Goal: Information Seeking & Learning: Compare options

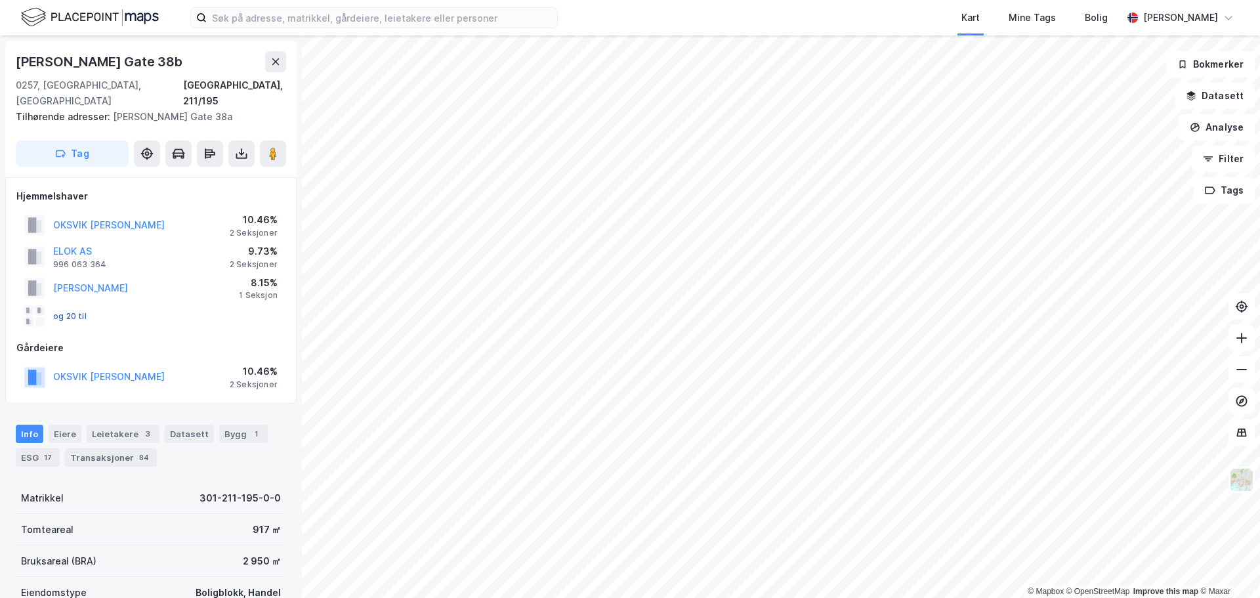
click at [0, 0] on button "og 20 til" at bounding box center [0, 0] width 0 height 0
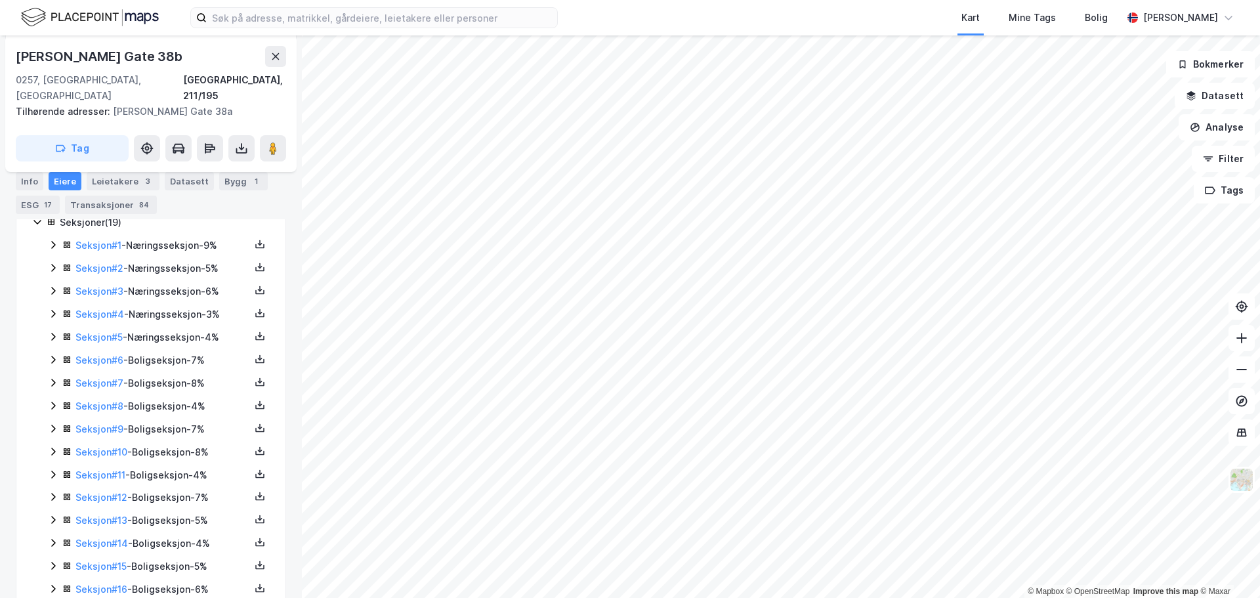
scroll to position [328, 0]
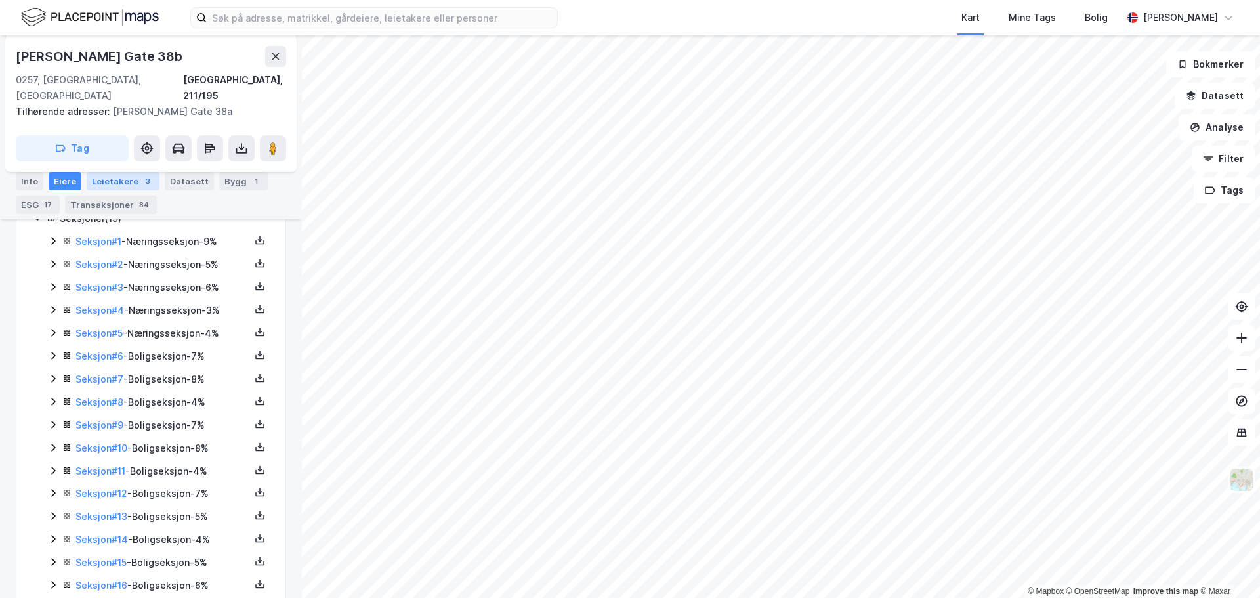
click at [114, 186] on div "Leietakere 3" at bounding box center [123, 181] width 73 height 18
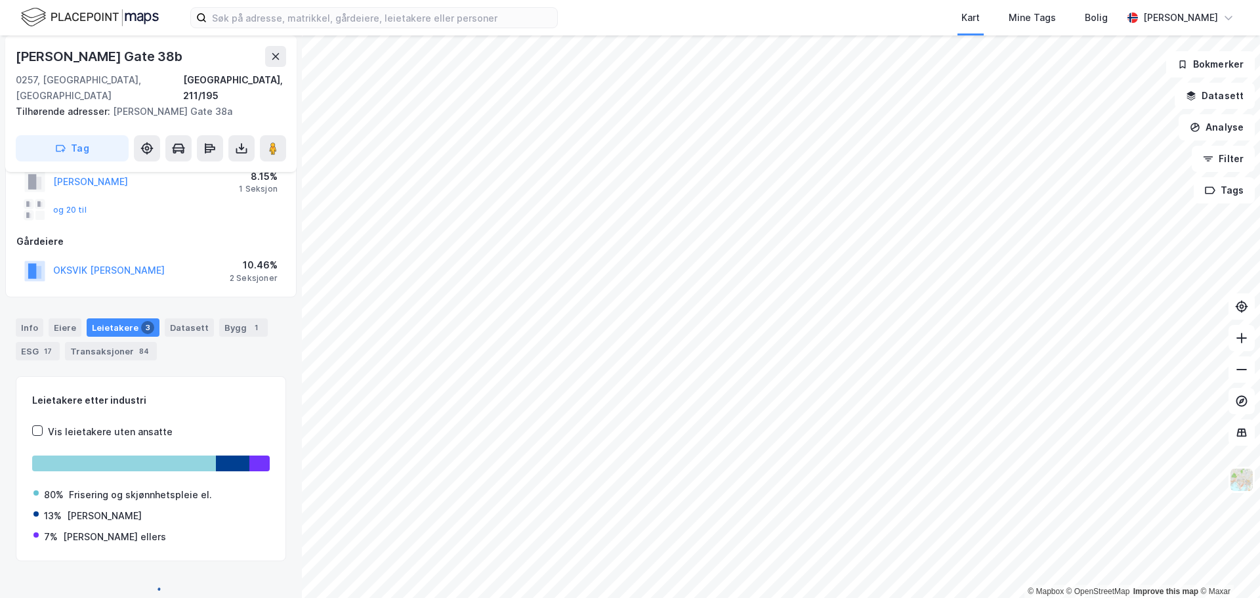
scroll to position [319, 0]
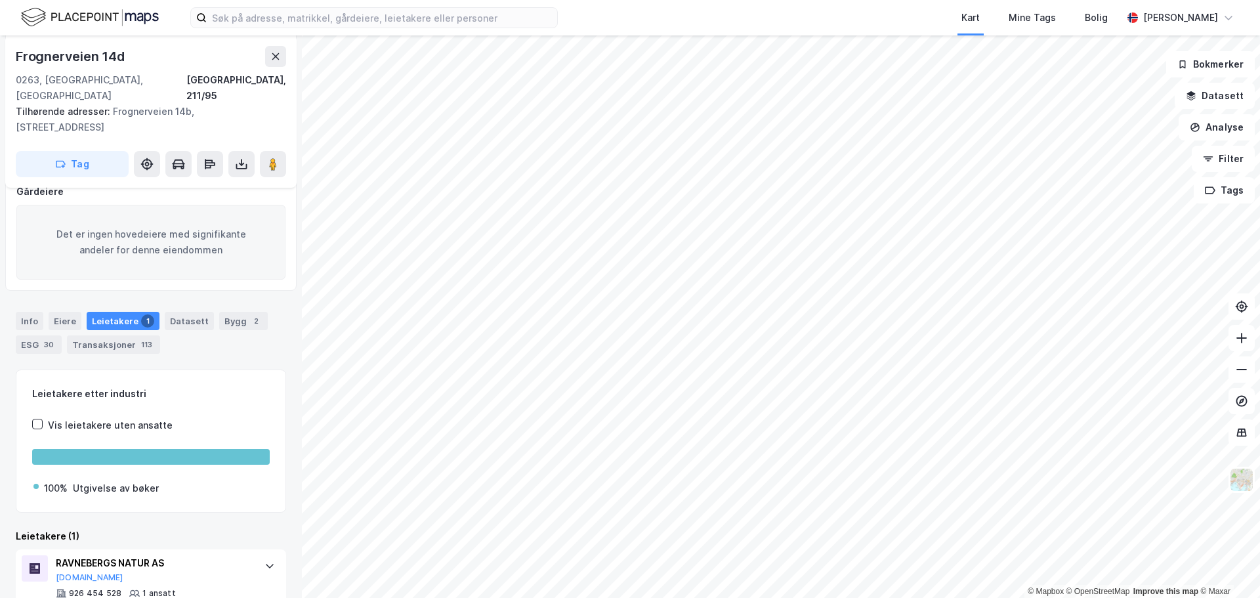
scroll to position [194, 0]
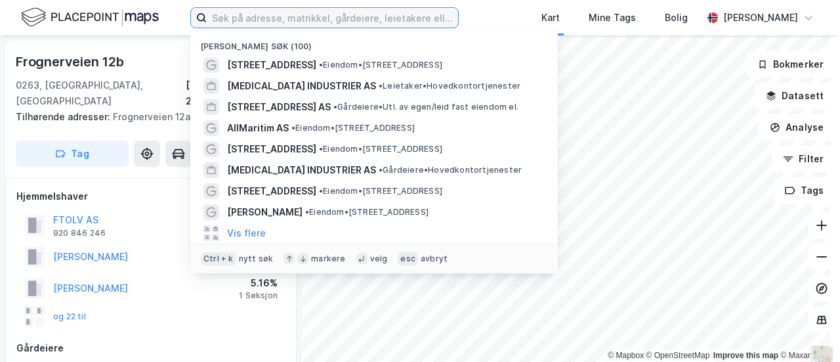
click at [255, 16] on input at bounding box center [332, 18] width 251 height 20
paste input "982820685"
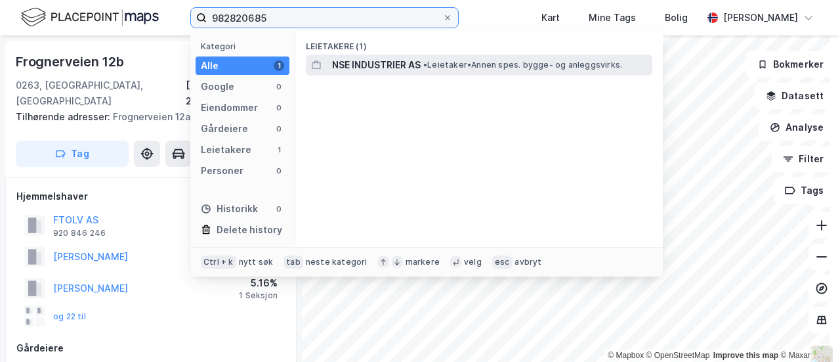
type input "982820685"
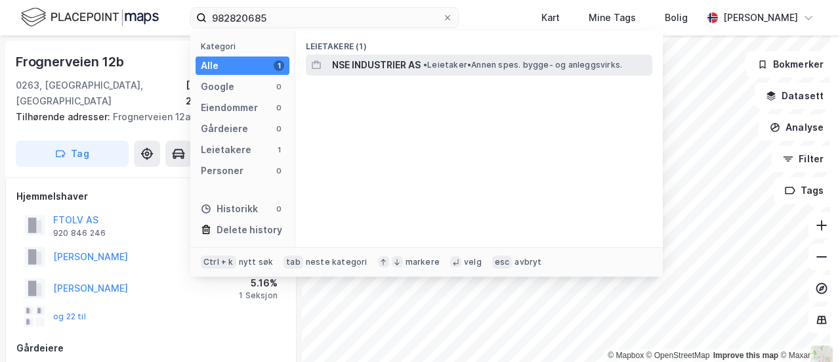
click at [378, 64] on span "NSE INDUSTRIER AS" at bounding box center [376, 65] width 89 height 16
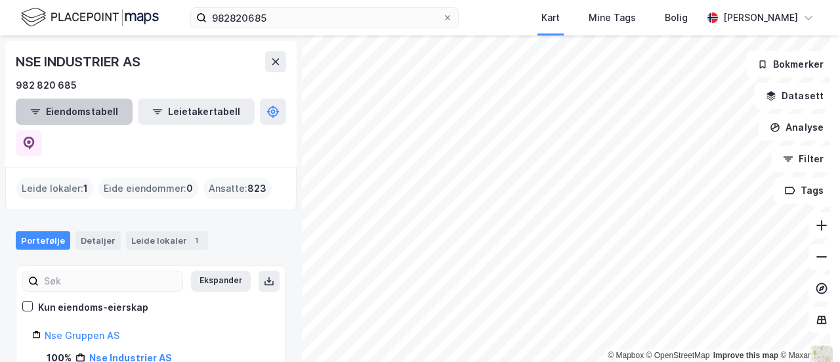
click at [70, 118] on button "Eiendomstabell" at bounding box center [74, 111] width 117 height 26
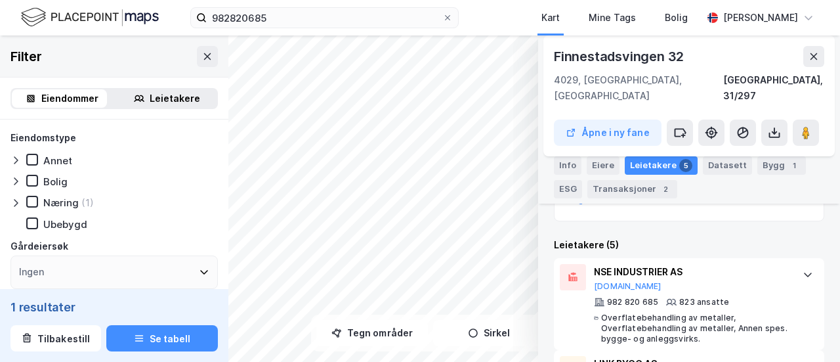
scroll to position [358, 0]
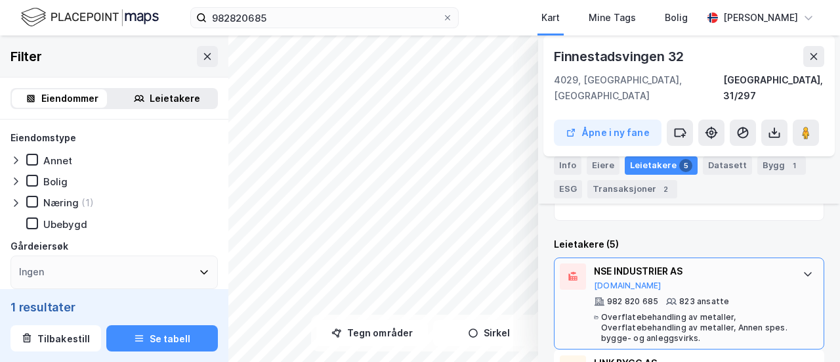
click at [709, 296] on div "982 820 685 823 ansatte Overflatebehandling av metaller, Overflatebehandling av…" at bounding box center [692, 319] width 196 height 47
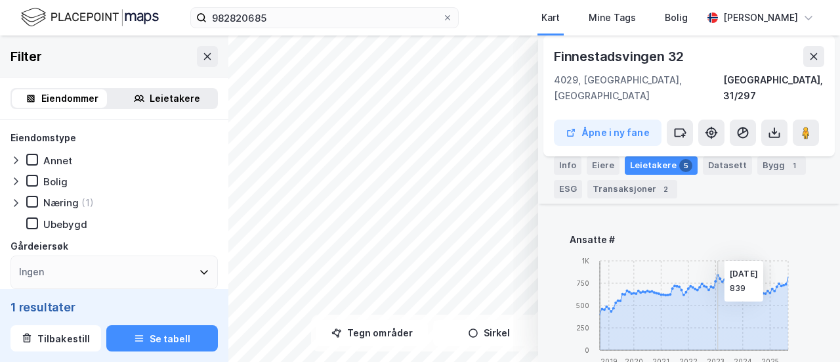
scroll to position [553, 0]
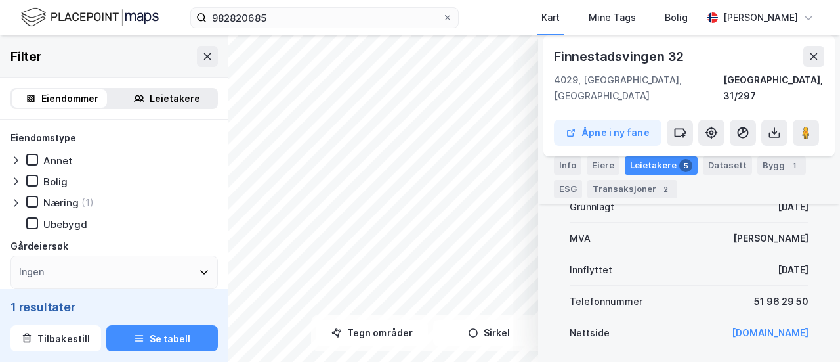
drag, startPoint x: 709, startPoint y: 291, endPoint x: 727, endPoint y: 318, distance: 32.2
click at [732, 327] on link "www.nsegruppen.no" at bounding box center [770, 332] width 77 height 11
click at [197, 54] on button at bounding box center [207, 56] width 21 height 21
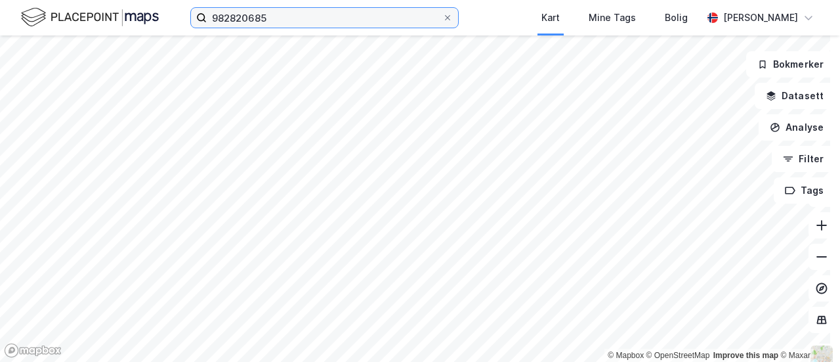
click at [280, 16] on input "982820685" at bounding box center [325, 18] width 236 height 20
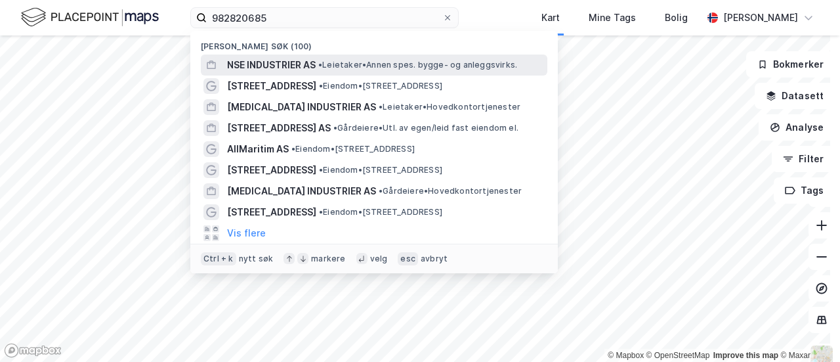
click at [285, 57] on span "NSE INDUSTRIER AS" at bounding box center [271, 65] width 89 height 16
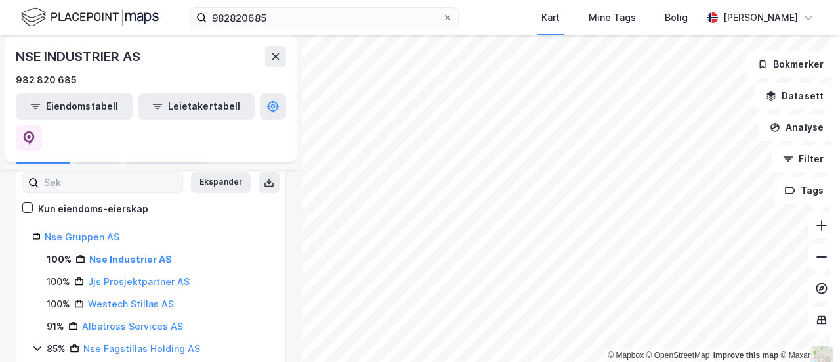
scroll to position [98, 0]
click at [86, 232] on link "Nse Gruppen AS" at bounding box center [82, 237] width 75 height 11
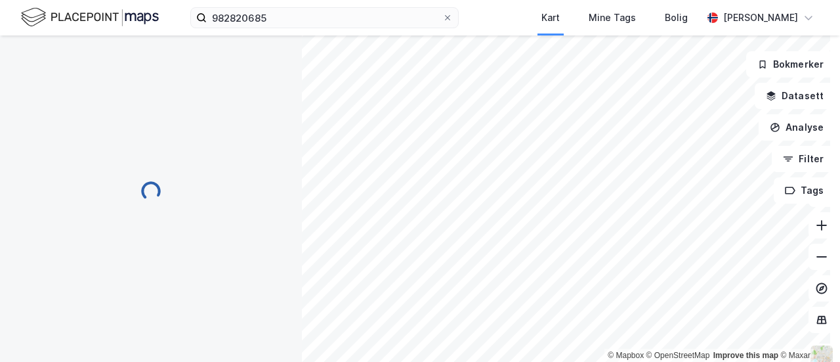
scroll to position [0, 0]
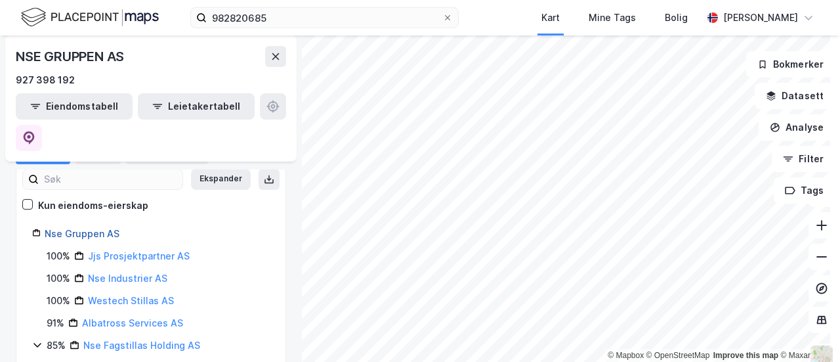
scroll to position [144, 0]
click at [116, 272] on link "Nse Industrier AS" at bounding box center [127, 277] width 79 height 11
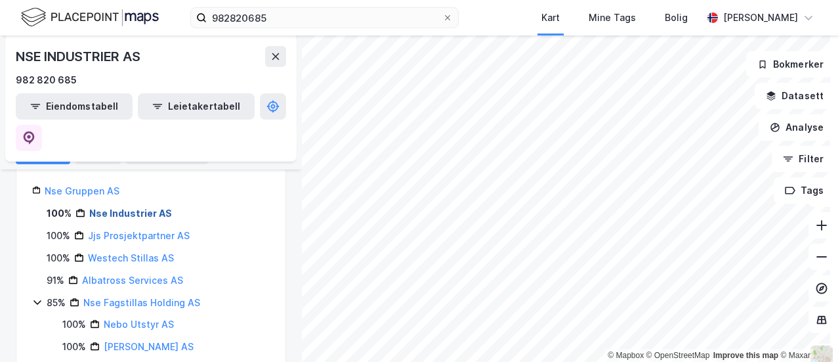
scroll to position [102, 0]
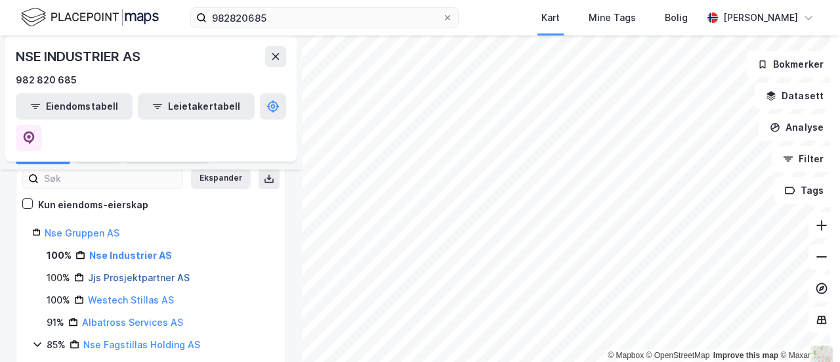
click at [145, 272] on link "Jjs Prosjektpartner AS" at bounding box center [139, 277] width 102 height 11
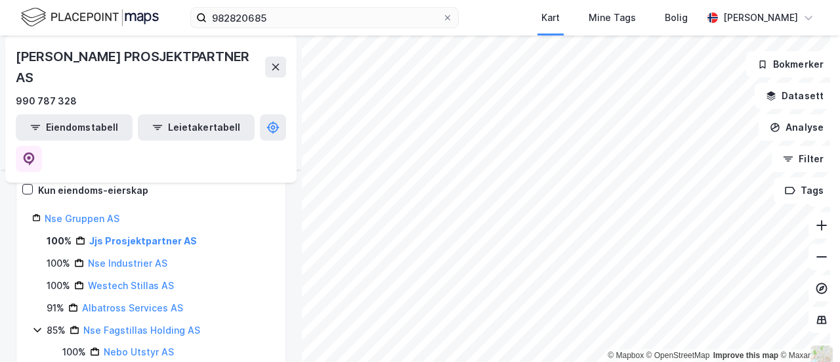
scroll to position [163, 0]
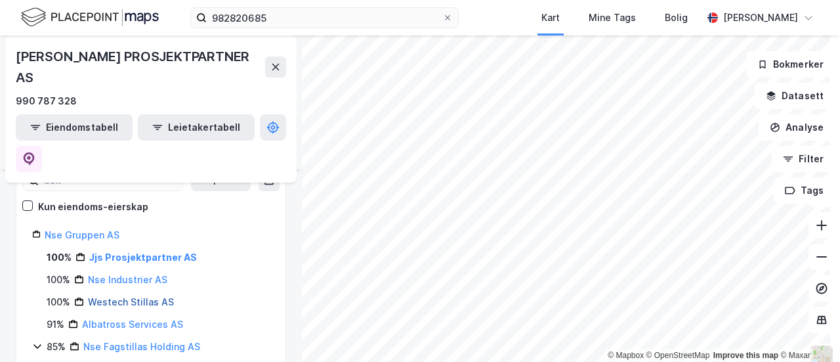
click at [139, 296] on link "Westech Stillas AS" at bounding box center [131, 301] width 86 height 11
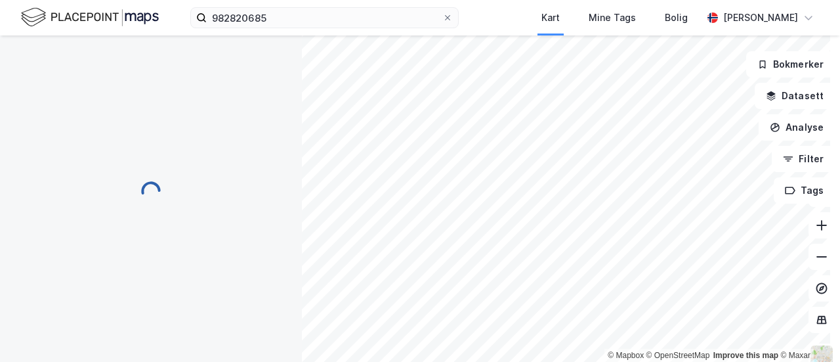
scroll to position [0, 0]
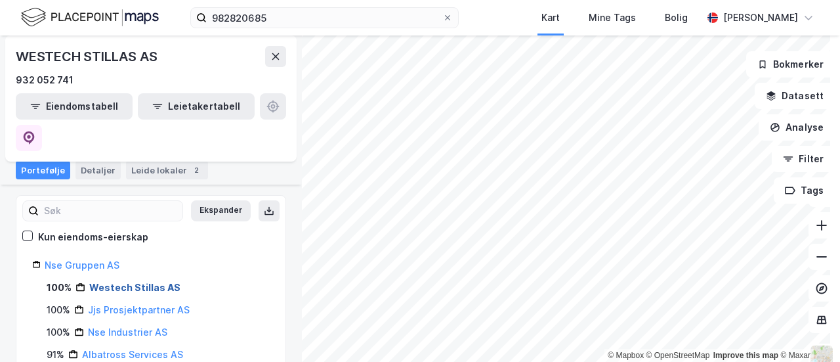
scroll to position [113, 0]
click at [79, 259] on link "Nse Gruppen AS" at bounding box center [82, 264] width 75 height 11
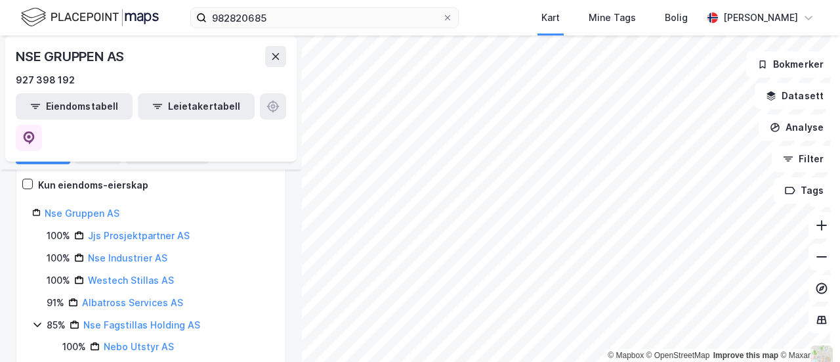
scroll to position [176, 0]
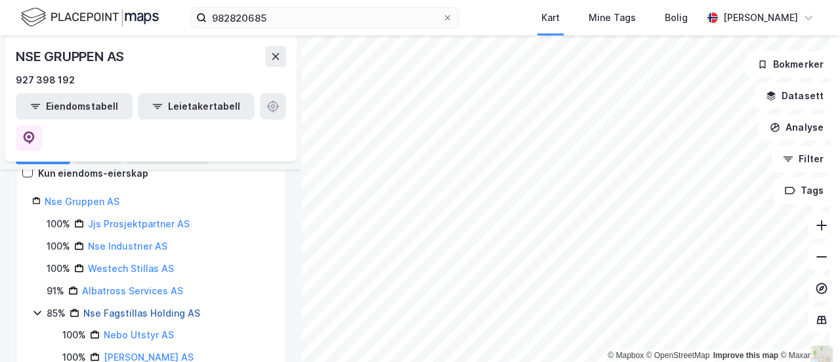
click at [90, 307] on link "Nse Fagstillas Holding AS" at bounding box center [141, 312] width 117 height 11
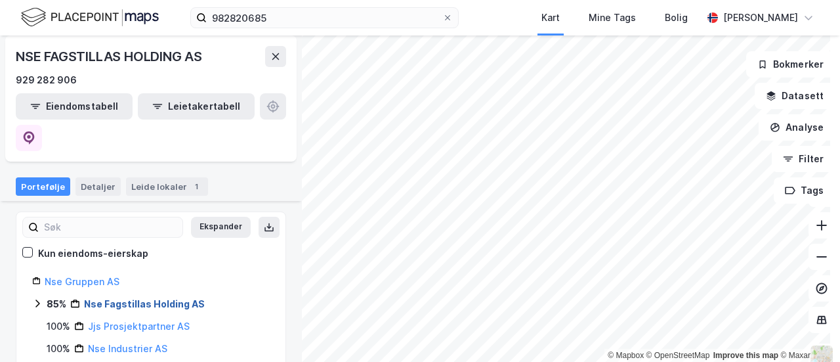
scroll to position [135, 0]
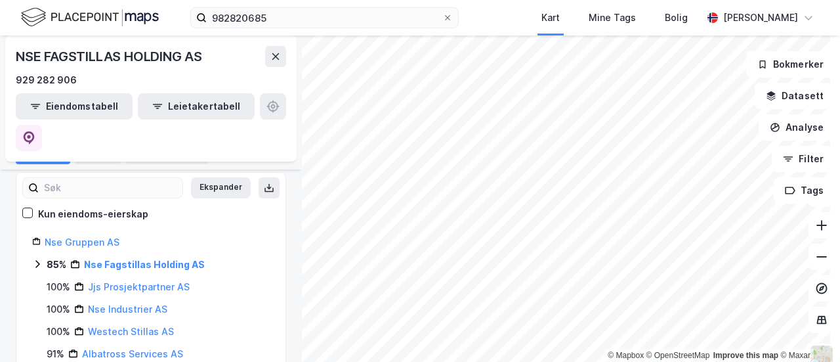
click at [37, 259] on icon at bounding box center [37, 264] width 11 height 11
click at [130, 281] on link "Nebo Utstyr AS" at bounding box center [139, 286] width 70 height 11
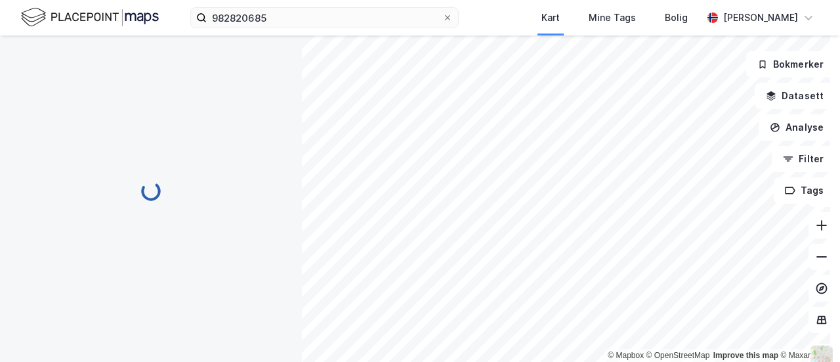
scroll to position [0, 0]
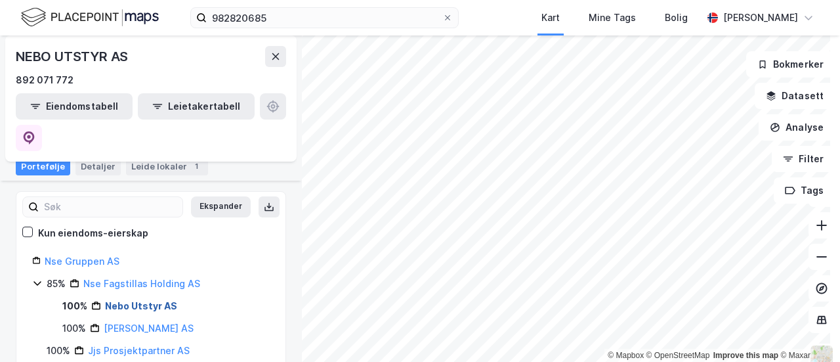
scroll to position [117, 0]
click at [130, 322] on link "Nse Fagstillas AS" at bounding box center [149, 327] width 90 height 11
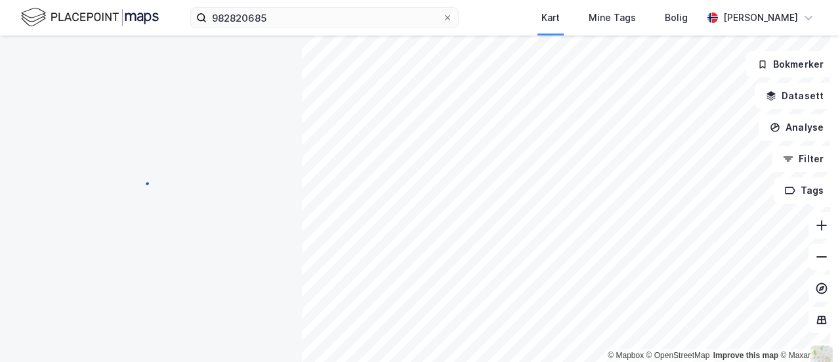
scroll to position [0, 0]
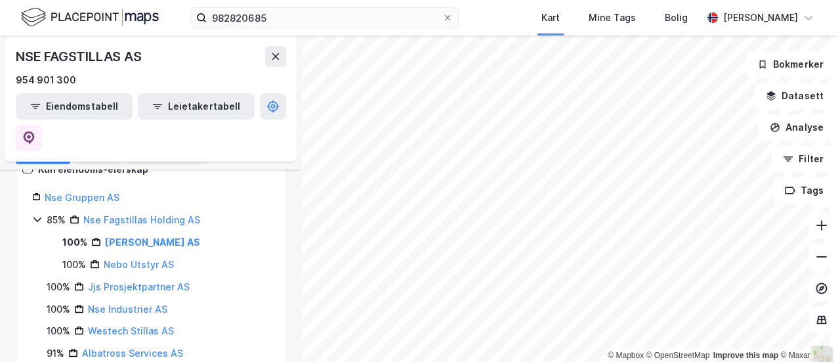
scroll to position [138, 0]
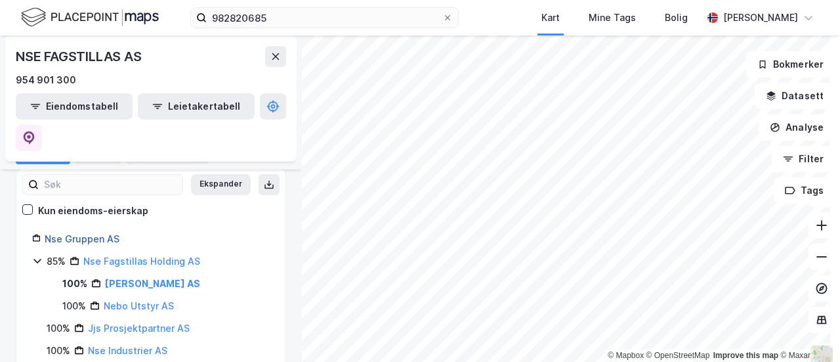
click at [81, 233] on link "Nse Gruppen AS" at bounding box center [82, 238] width 75 height 11
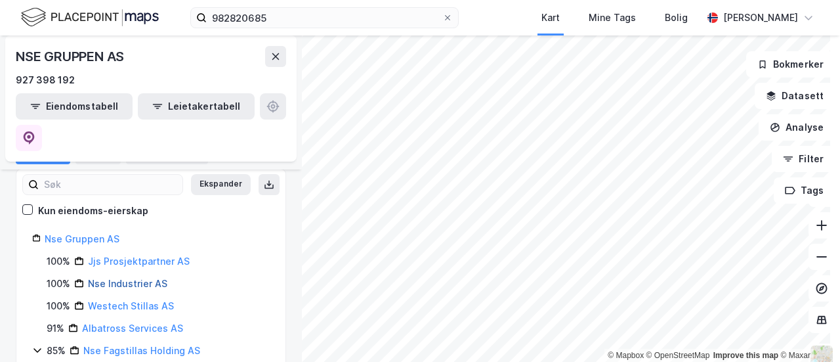
click at [116, 278] on link "Nse Industrier AS" at bounding box center [127, 283] width 79 height 11
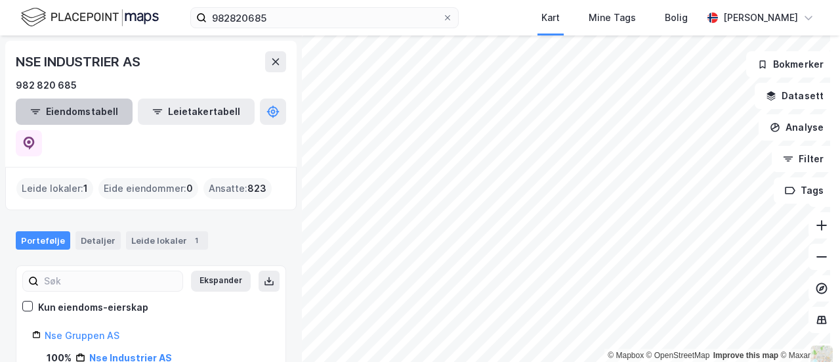
click at [83, 116] on button "Eiendomstabell" at bounding box center [74, 111] width 117 height 26
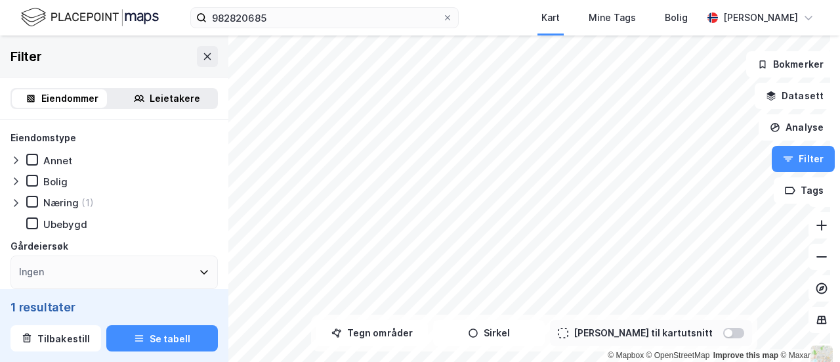
scroll to position [58, 0]
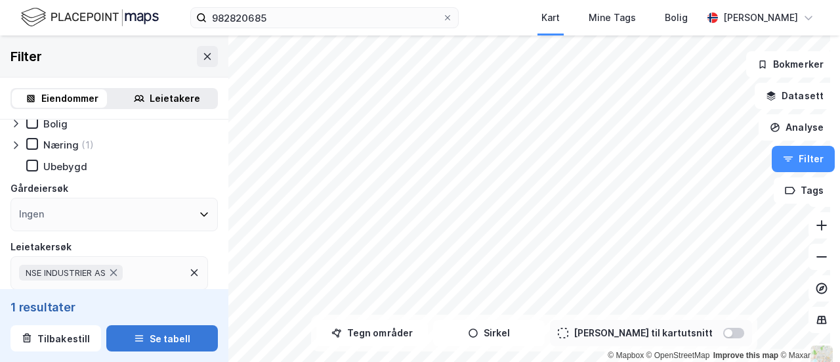
click at [130, 328] on button "Se tabell" at bounding box center [162, 338] width 112 height 26
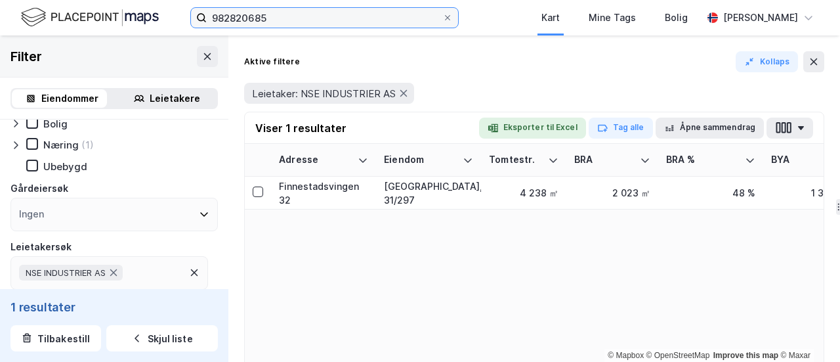
click at [252, 20] on input "982820685" at bounding box center [325, 18] width 236 height 20
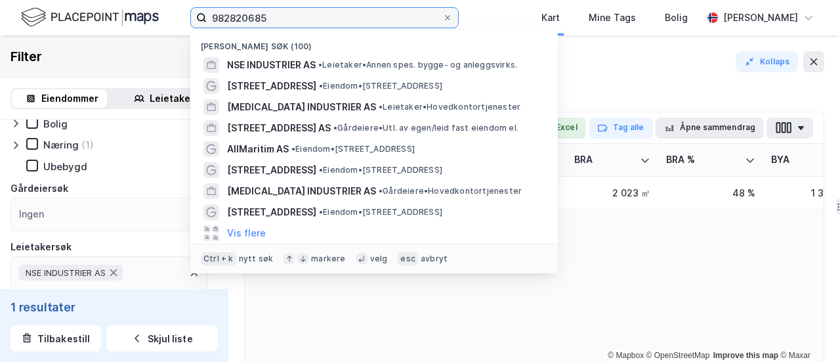
click at [252, 20] on input "982820685" at bounding box center [325, 18] width 236 height 20
paste input "6942033"
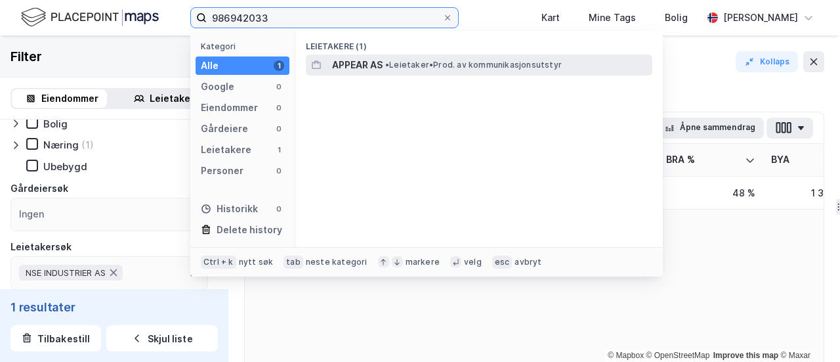
type input "986942033"
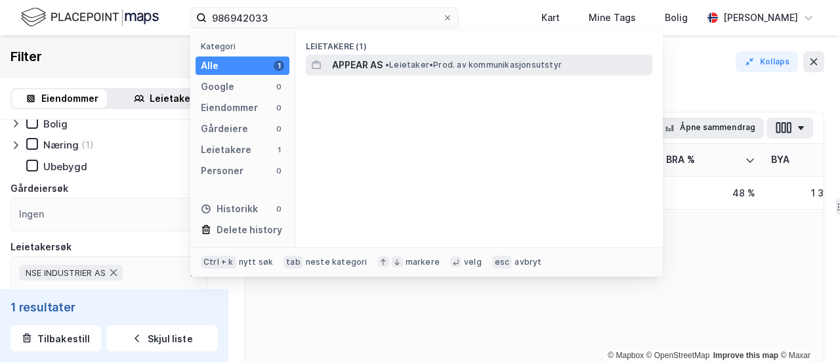
click at [403, 70] on span "• Leietaker • Prod. av kommunikasjonsutstyr" at bounding box center [473, 65] width 177 height 11
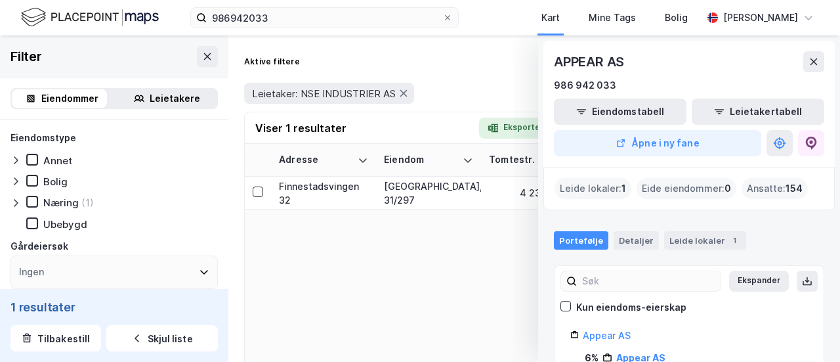
scroll to position [35, 0]
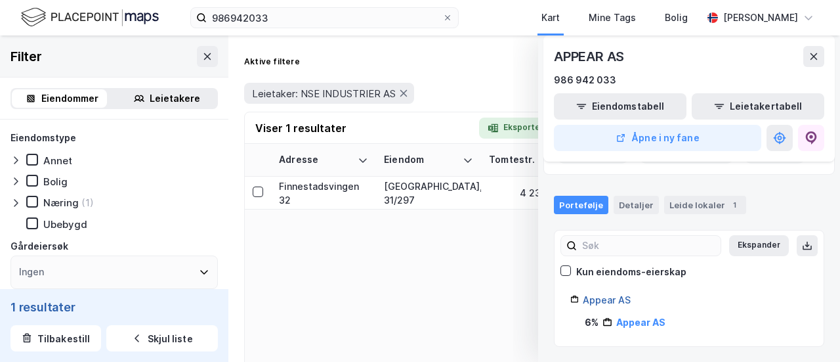
click at [596, 303] on link "Appear AS" at bounding box center [607, 299] width 48 height 11
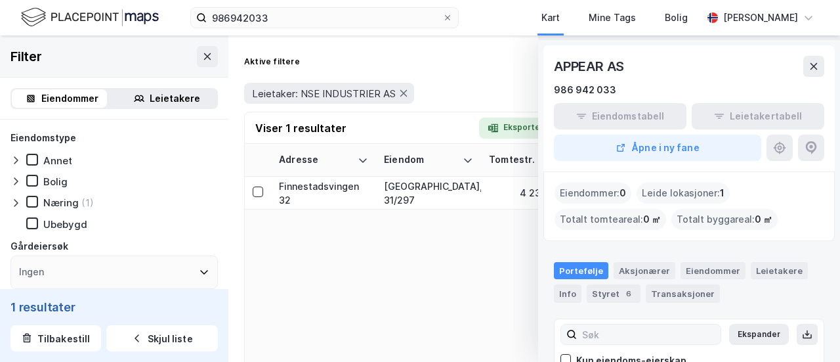
scroll to position [37, 0]
click at [690, 198] on div "Leide lokasjoner : 1" at bounding box center [683, 193] width 93 height 21
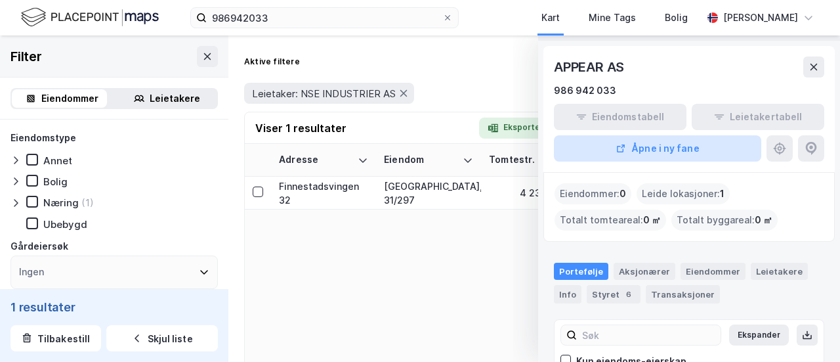
click at [666, 154] on button "Åpne i ny fane" at bounding box center [657, 148] width 207 height 26
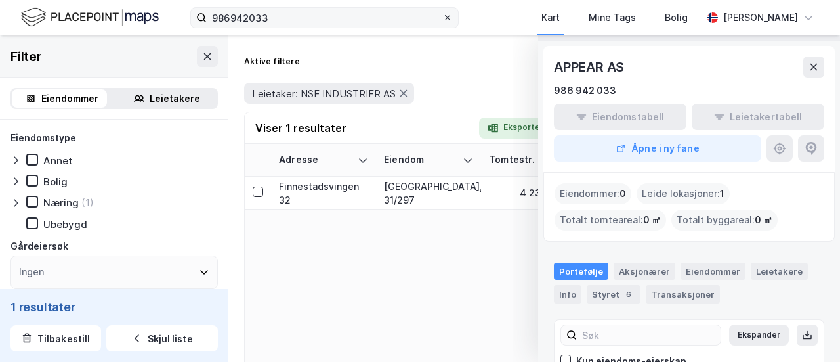
click at [452, 21] on icon at bounding box center [448, 18] width 8 height 8
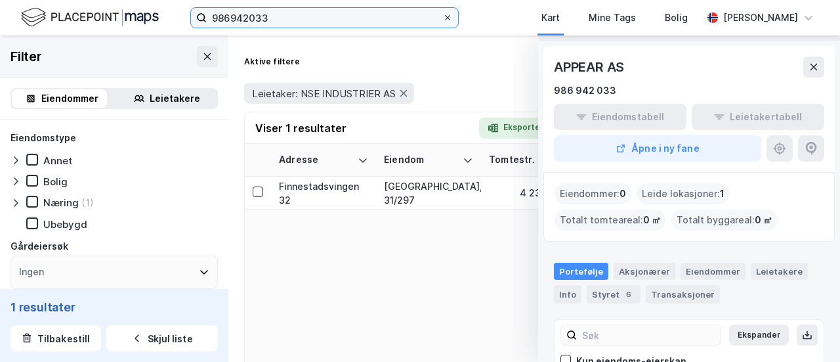
click at [442, 21] on input "986942033" at bounding box center [325, 18] width 236 height 20
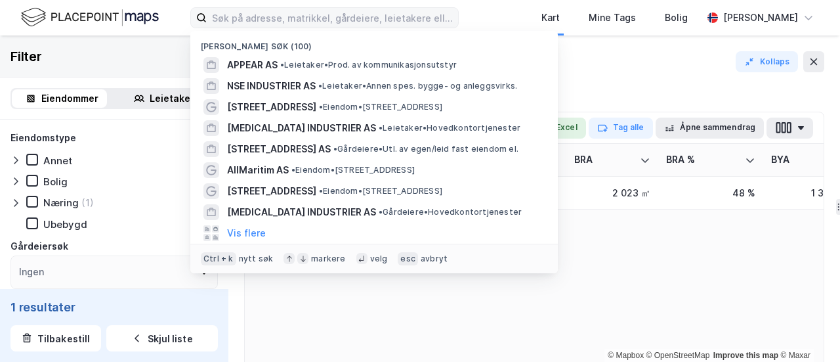
click at [179, 57] on div "Filter" at bounding box center [114, 56] width 228 height 42
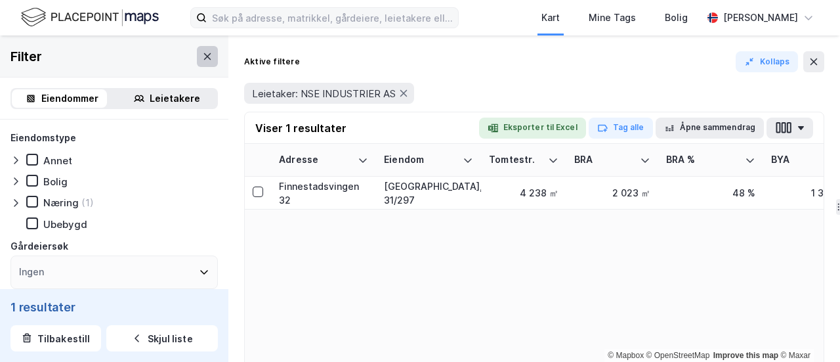
click at [202, 56] on icon at bounding box center [207, 56] width 11 height 11
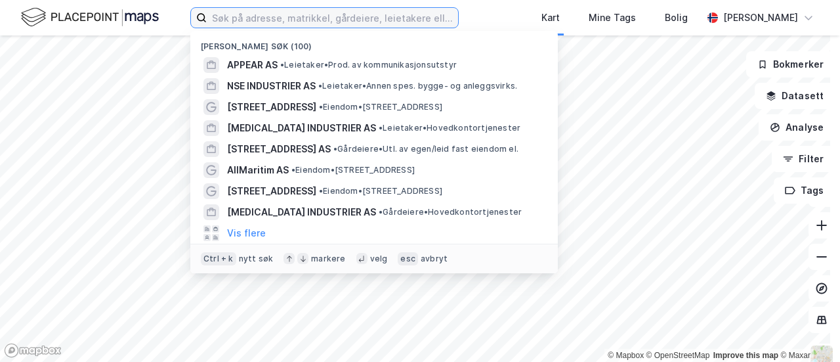
click at [370, 26] on input at bounding box center [332, 18] width 251 height 20
paste input "921431902"
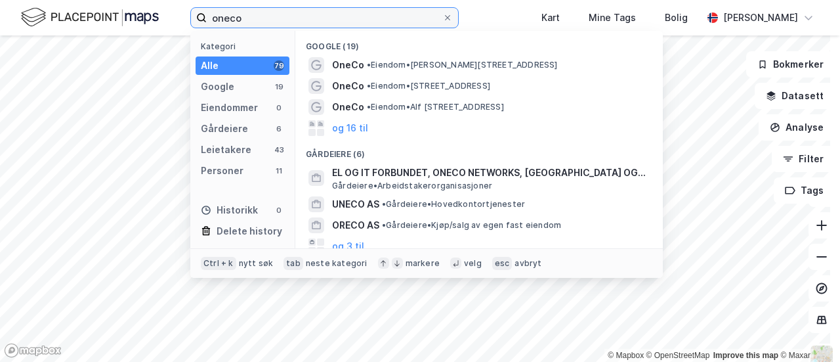
click at [370, 26] on input "oneco" at bounding box center [325, 18] width 236 height 20
paste input "ONECO TECHNOLOGIES AS AVD OSLO"
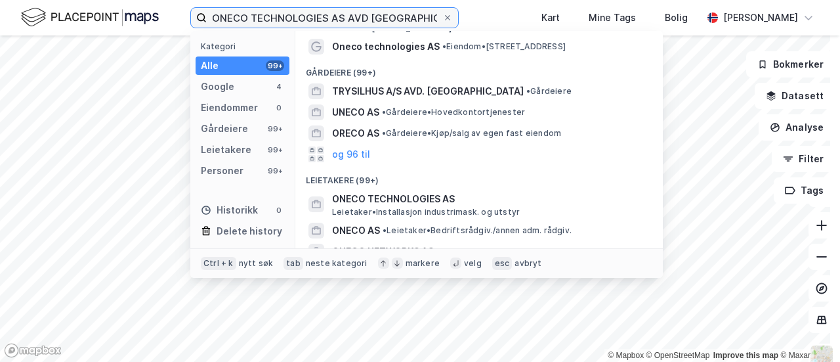
scroll to position [119, 0]
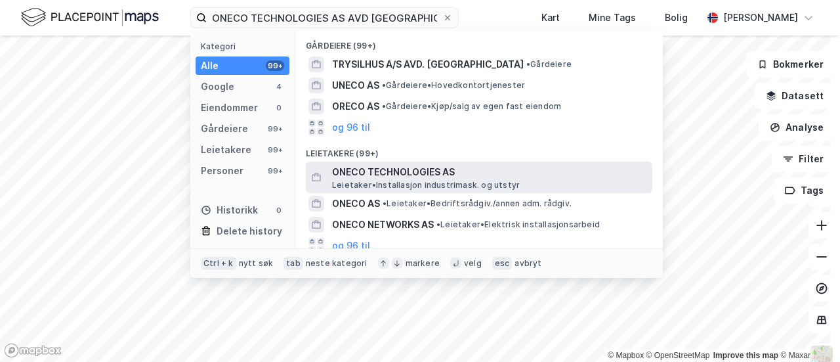
click at [395, 175] on span "ONECO TECHNOLOGIES AS" at bounding box center [489, 172] width 315 height 16
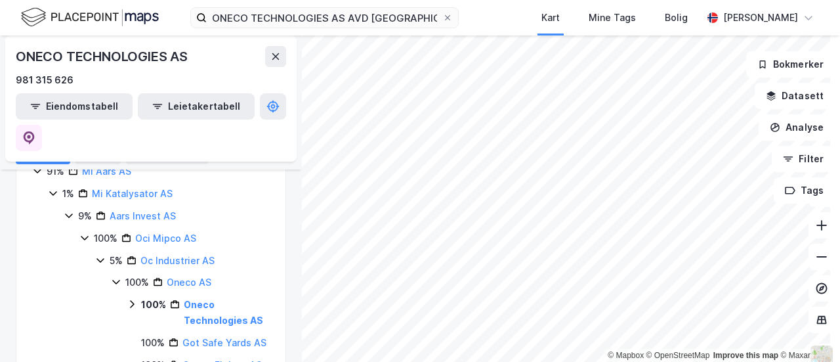
scroll to position [224, 0]
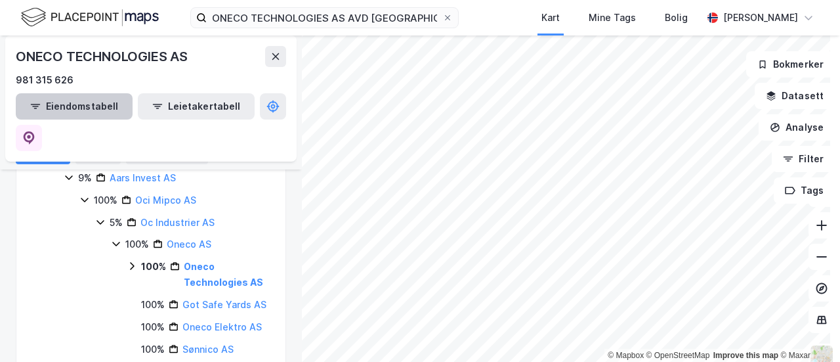
click at [80, 106] on button "Eiendomstabell" at bounding box center [74, 106] width 117 height 26
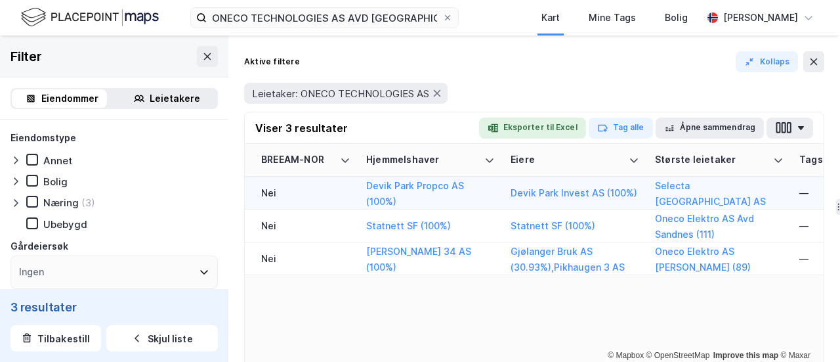
scroll to position [0, 2097]
click at [0, 0] on button "Devik Park Invest AS (100%)" at bounding box center [0, 0] width 0 height 0
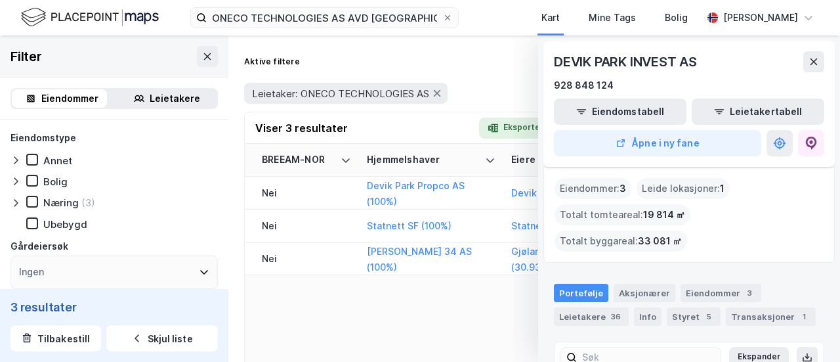
scroll to position [108, 0]
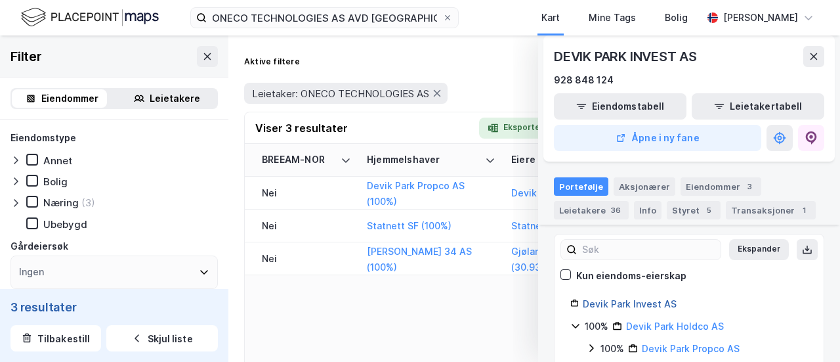
click at [617, 298] on link "Devik Park Invest AS" at bounding box center [630, 303] width 94 height 11
click at [806, 139] on icon at bounding box center [811, 137] width 11 height 13
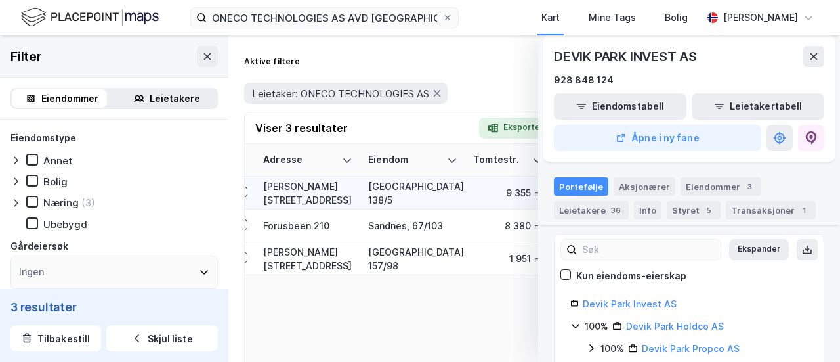
scroll to position [0, 0]
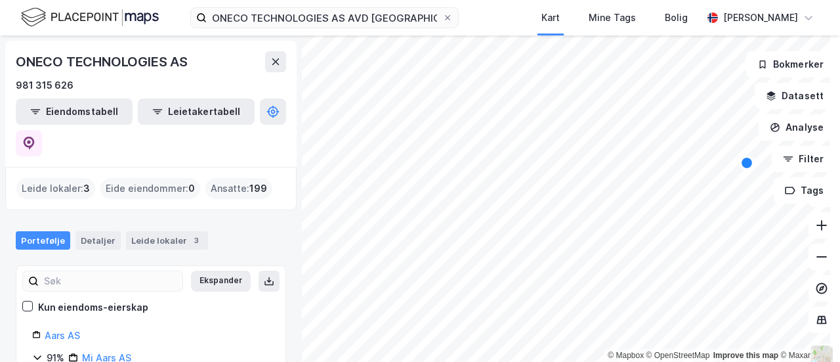
click at [748, 167] on div "Map marker" at bounding box center [747, 163] width 11 height 11
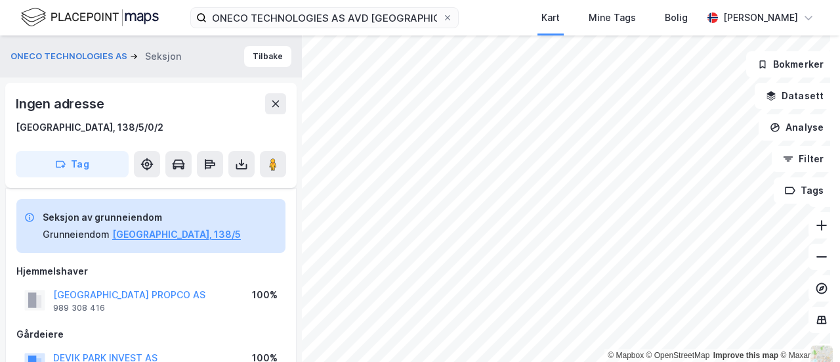
scroll to position [121, 0]
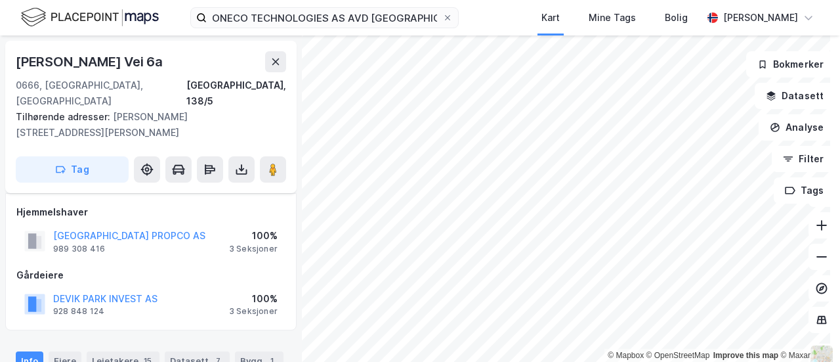
scroll to position [121, 0]
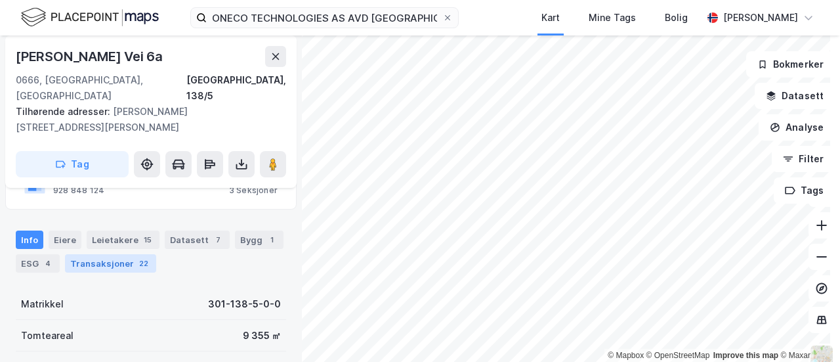
click at [100, 254] on div "Transaksjoner 22" at bounding box center [110, 263] width 91 height 18
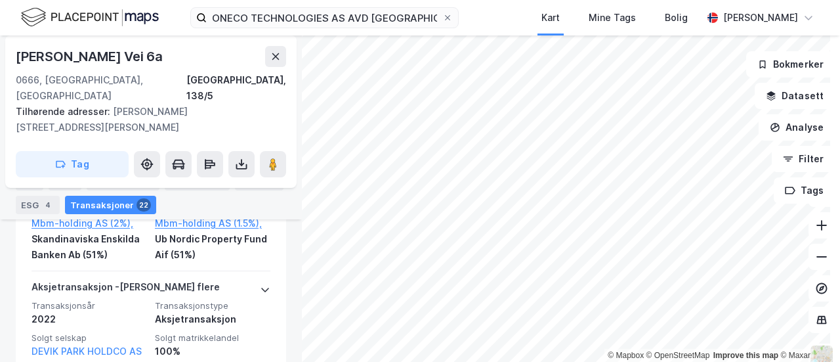
scroll to position [562, 0]
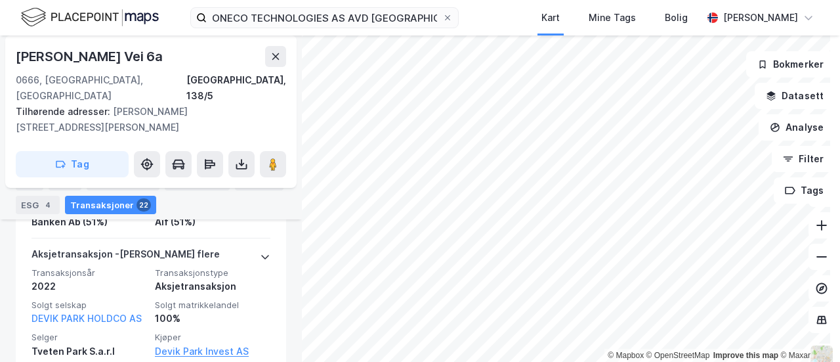
drag, startPoint x: 115, startPoint y: 288, endPoint x: 112, endPoint y: 171, distance: 117.5
click at [112, 171] on div "Info Eiere Leietakere 15 Datasett 7 Bygg 1 ESG 4 Transaksjoner 22" at bounding box center [151, 187] width 302 height 63
click at [104, 184] on div "Leietakere 15" at bounding box center [123, 181] width 73 height 18
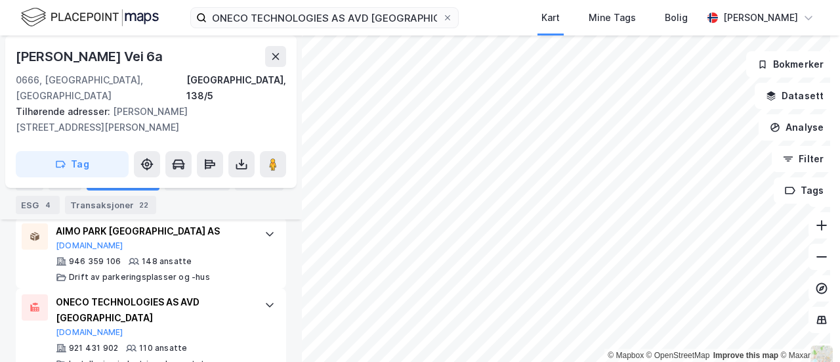
scroll to position [509, 0]
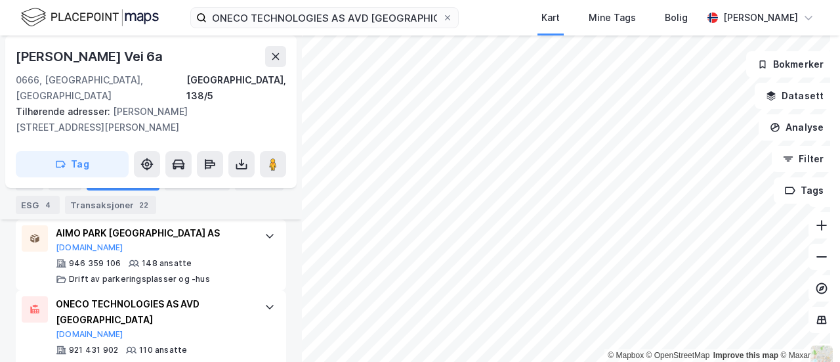
click at [167, 296] on div "ONECO TECHNOLOGIES AS AVD OSLO" at bounding box center [154, 312] width 196 height 32
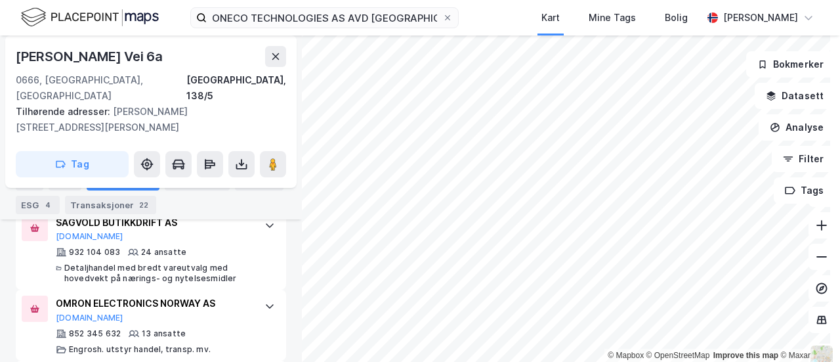
scroll to position [1807, 0]
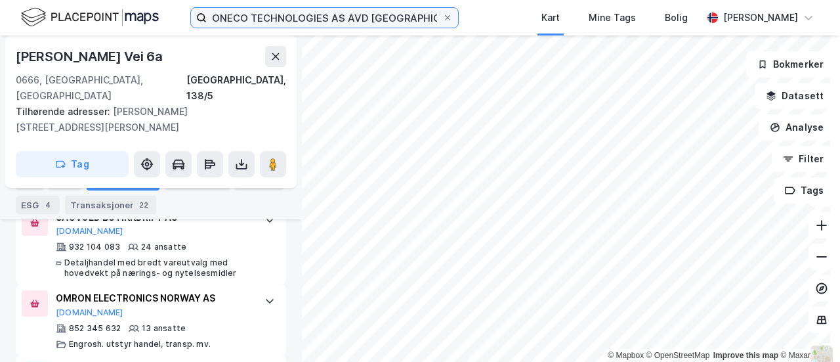
click at [277, 13] on input "ONECO TECHNOLOGIES AS AVD OSLO" at bounding box center [325, 18] width 236 height 20
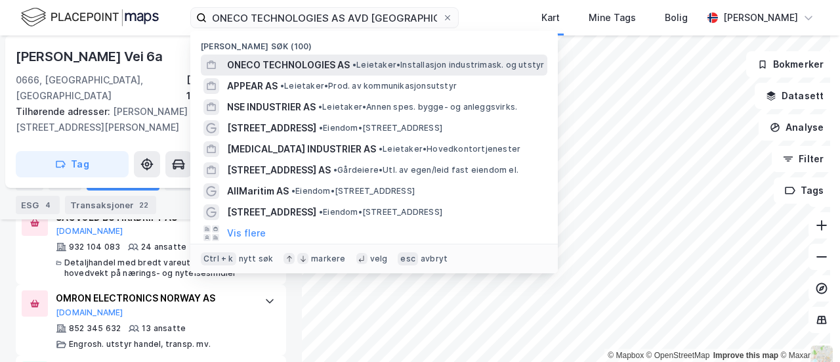
click at [298, 64] on span "ONECO TECHNOLOGIES AS" at bounding box center [288, 65] width 123 height 16
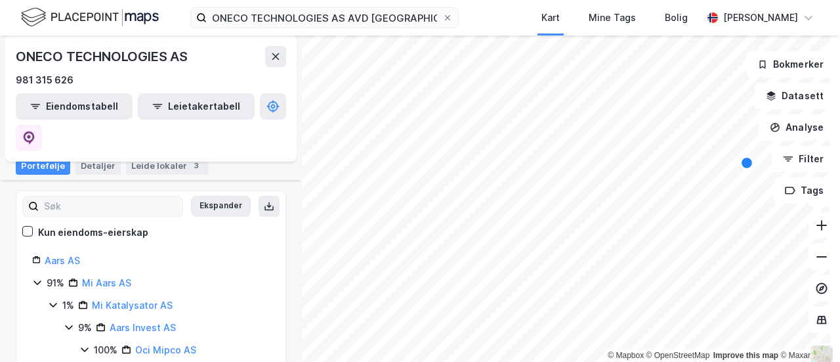
scroll to position [73, 0]
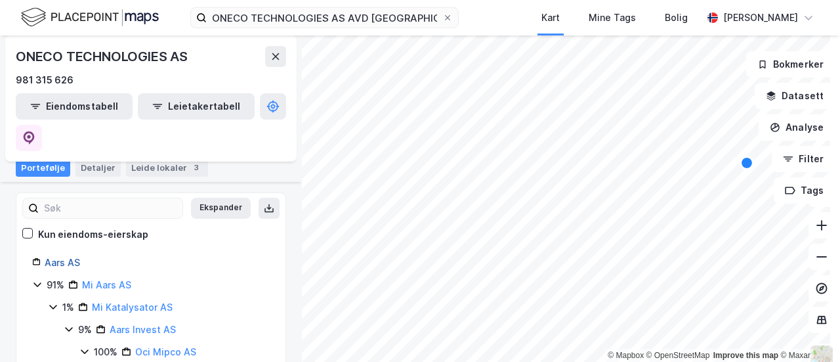
click at [53, 257] on link "Aars AS" at bounding box center [62, 262] width 35 height 11
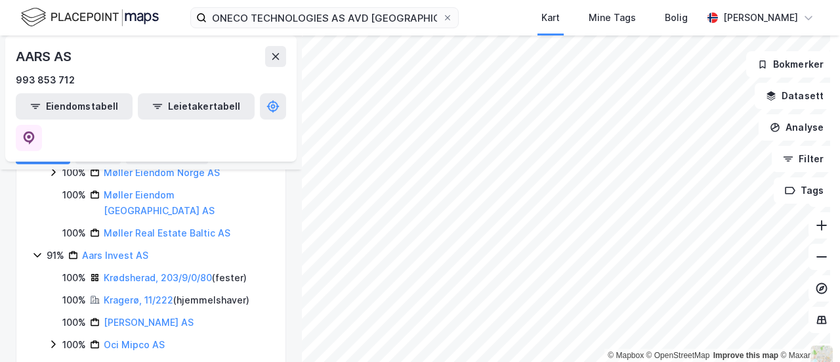
scroll to position [747, 0]
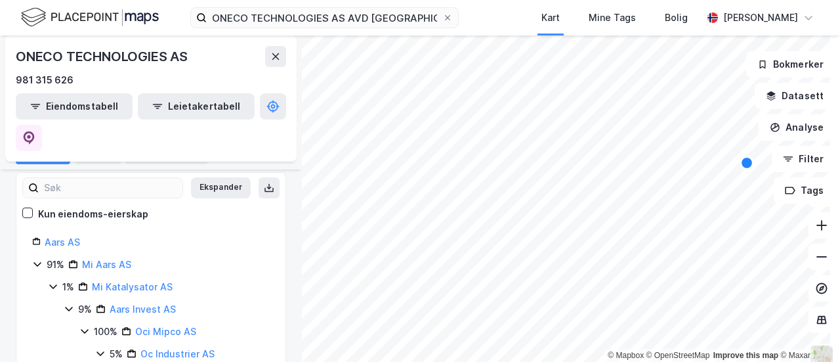
scroll to position [186, 0]
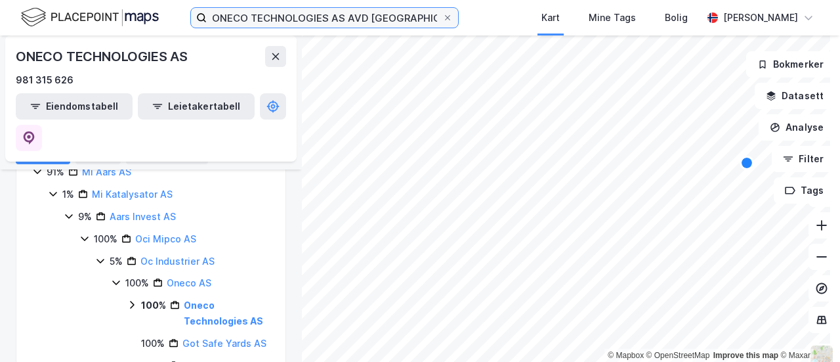
click at [268, 13] on input "ONECO TECHNOLOGIES AS AVD OSLO" at bounding box center [325, 18] width 236 height 20
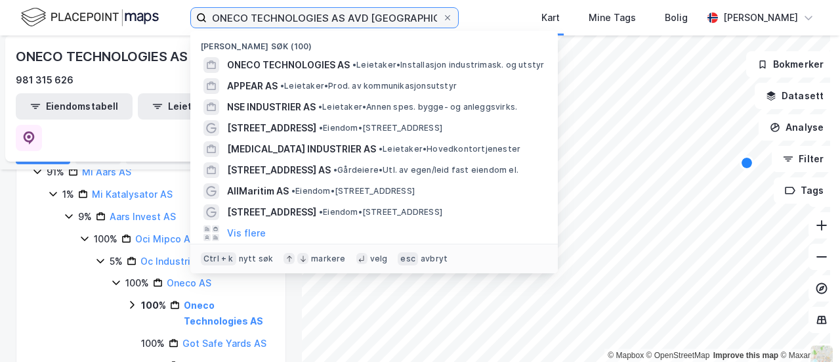
click at [268, 13] on input "ONECO TECHNOLOGIES AS AVD OSLO" at bounding box center [325, 18] width 236 height 20
paste input "871579792"
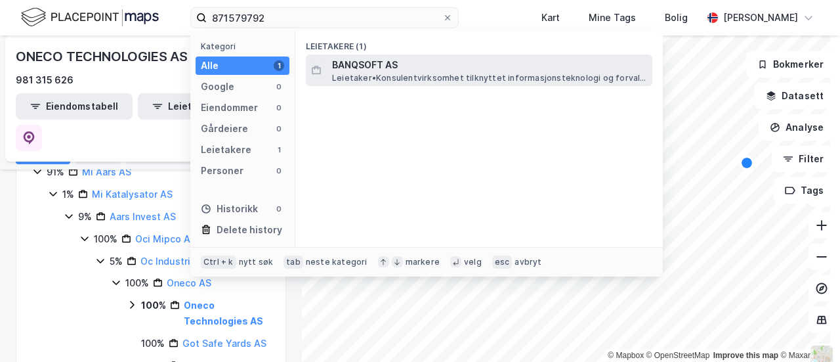
click at [373, 66] on span "BANQSOFT AS" at bounding box center [489, 65] width 315 height 16
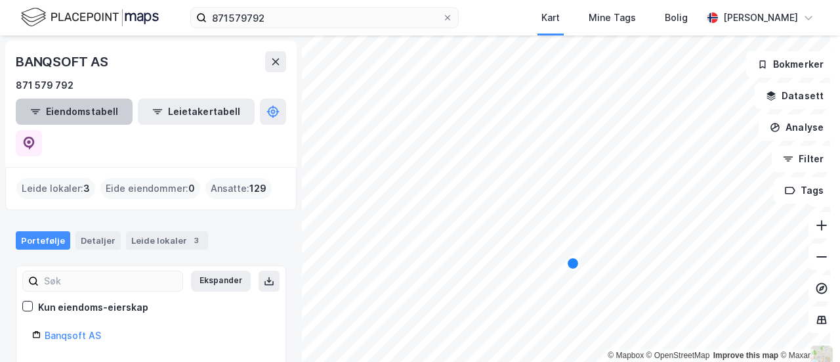
click at [74, 104] on button "Eiendomstabell" at bounding box center [74, 111] width 117 height 26
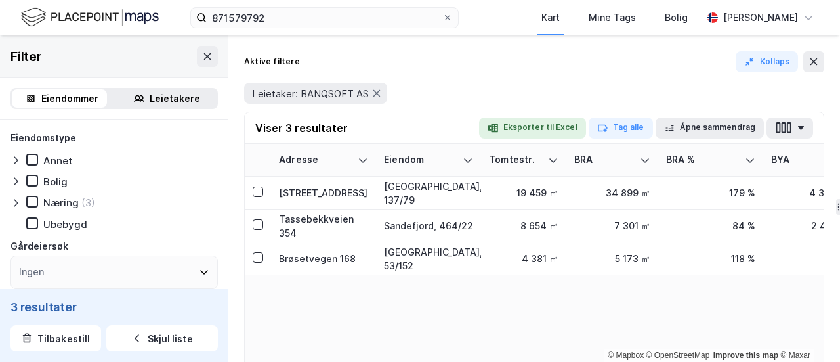
click at [467, 32] on div "871579792 Kart Mine Tags Bolig Haakon Flinder" at bounding box center [420, 17] width 840 height 35
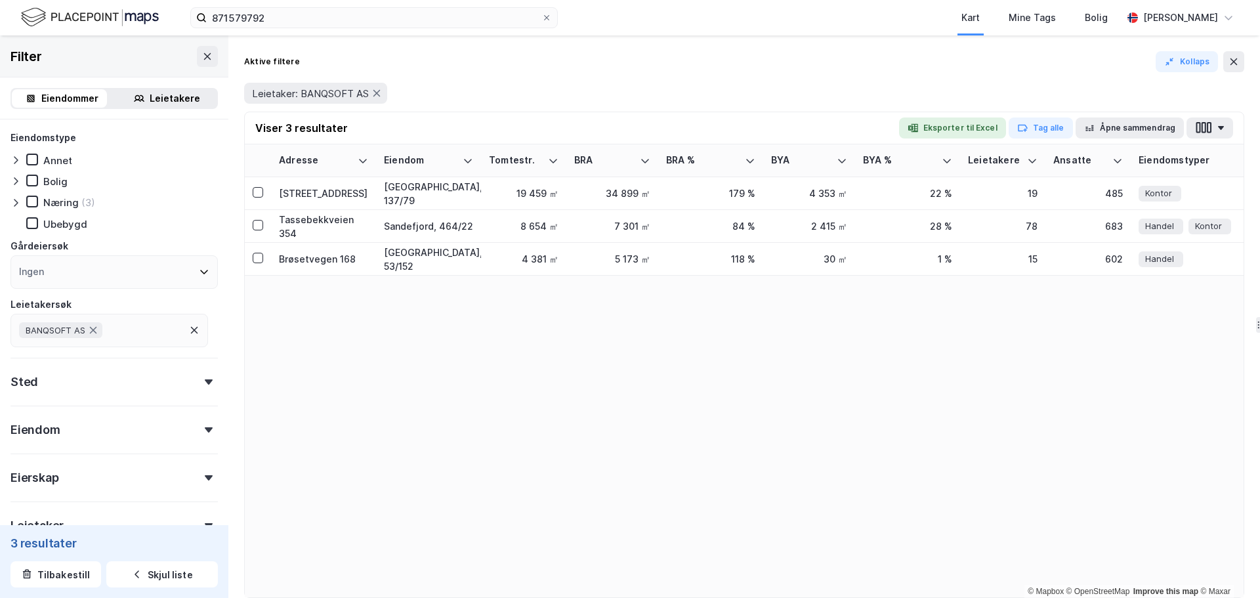
drag, startPoint x: 646, startPoint y: 96, endPoint x: 696, endPoint y: 23, distance: 88.5
click at [646, 96] on div "Leietaker: BANQSOFT AS" at bounding box center [744, 93] width 1000 height 21
click at [486, 200] on td "19 459 ㎡" at bounding box center [523, 193] width 85 height 33
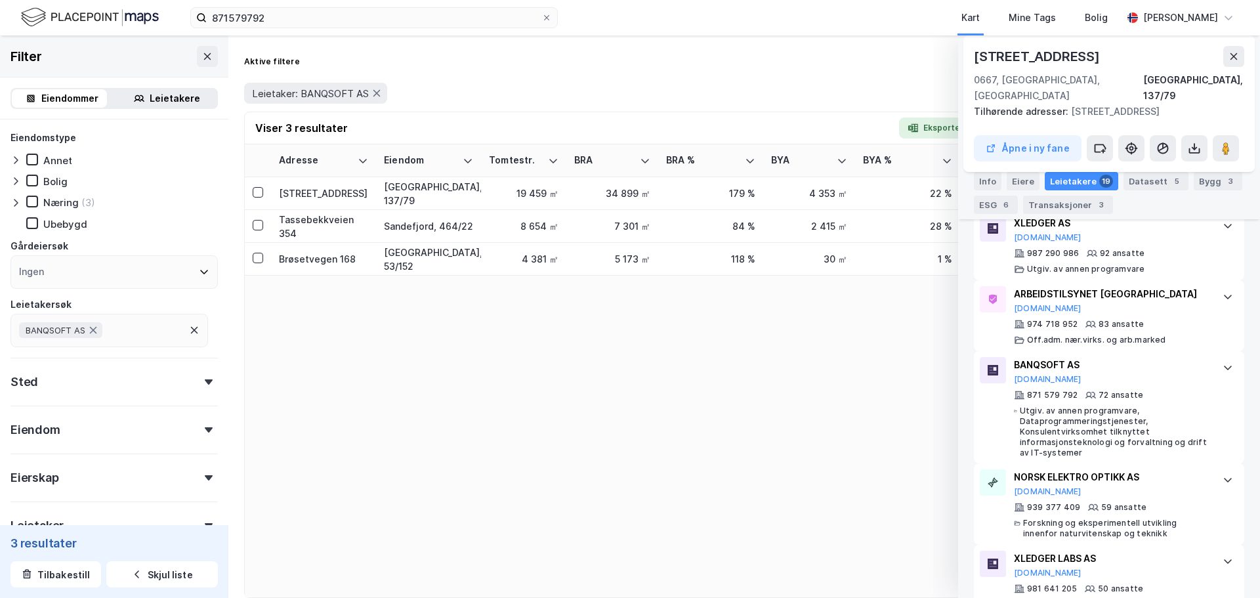
scroll to position [427, 0]
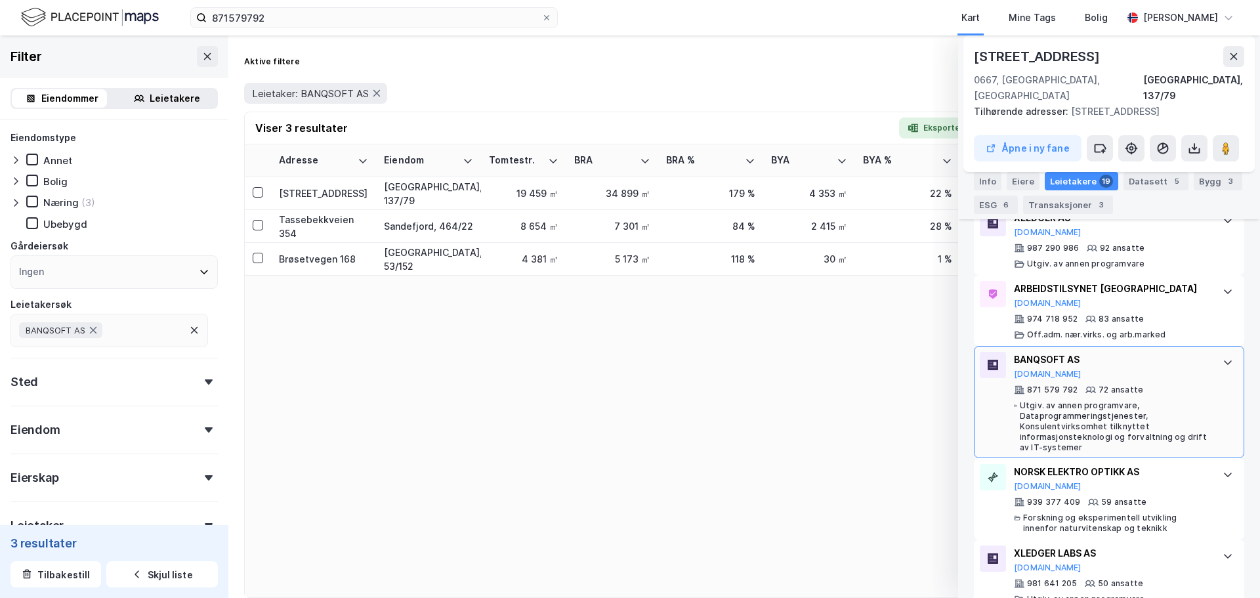
click at [1223, 357] on icon at bounding box center [1228, 362] width 11 height 11
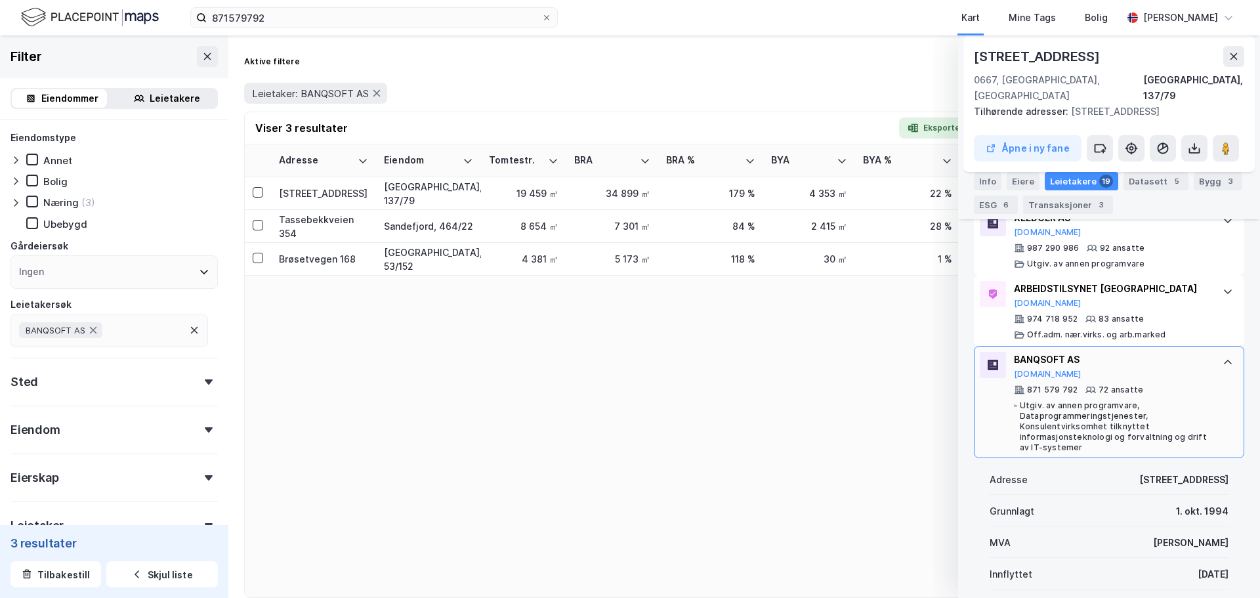
click at [1194, 362] on div "BANQSOFT AS Proff.no" at bounding box center [1112, 366] width 196 height 28
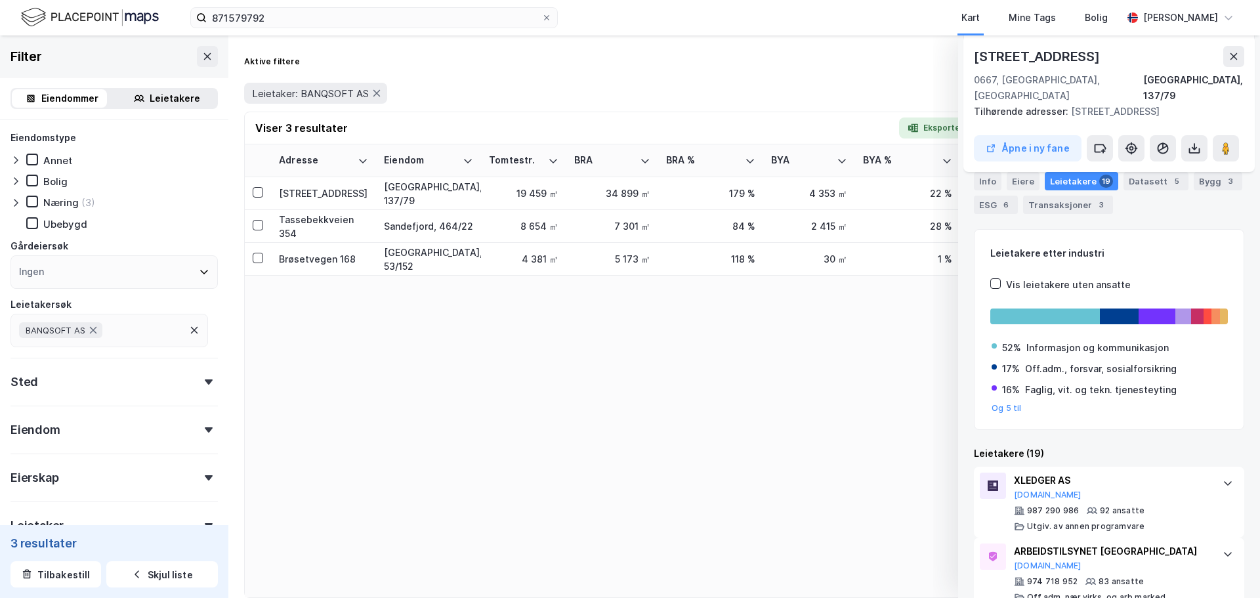
scroll to position [0, 0]
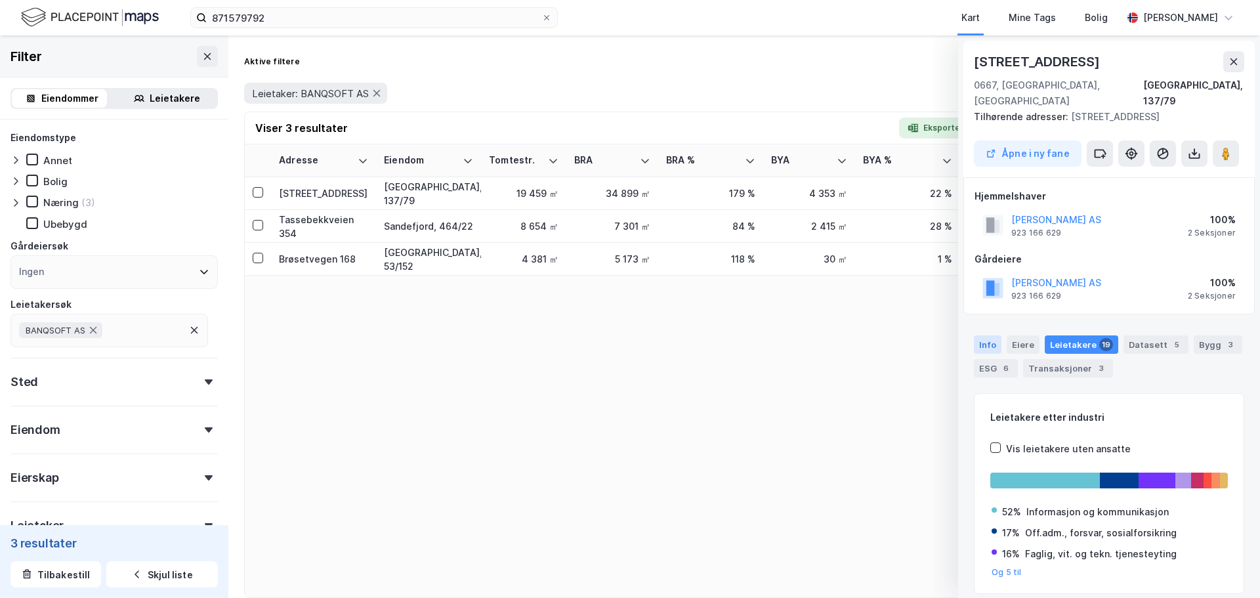
click at [989, 335] on div "Info" at bounding box center [988, 344] width 28 height 18
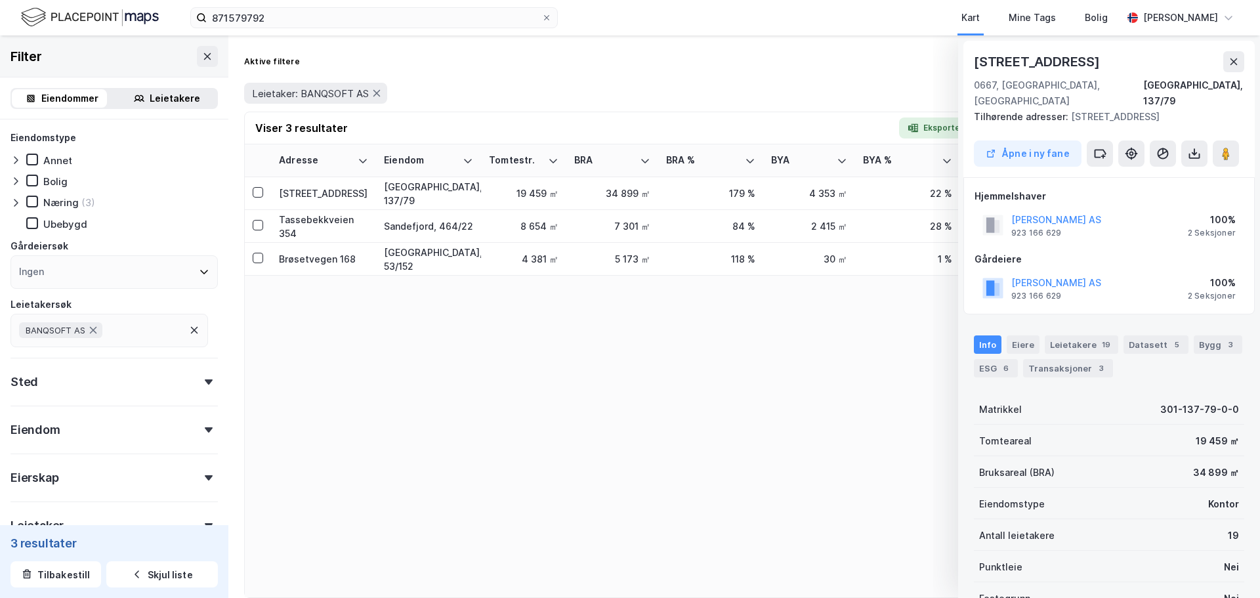
click at [751, 75] on div "Leietaker: BANQSOFT AS" at bounding box center [744, 93] width 1000 height 37
click at [1038, 61] on div "Østensjøveien 34" at bounding box center [1038, 61] width 129 height 21
click at [497, 396] on div "Adresse Eiendom Tomtestr. BRA BRA % BYA BYA % Leietakere Ansatte Eiendomstyper …" at bounding box center [744, 370] width 999 height 453
click at [492, 327] on div "Adresse Eiendom Tomtestr. BRA BRA % BYA BYA % Leietakere Ansatte Eiendomstyper …" at bounding box center [744, 370] width 999 height 453
click at [335, 192] on div "Østensjøveien 34" at bounding box center [323, 193] width 89 height 14
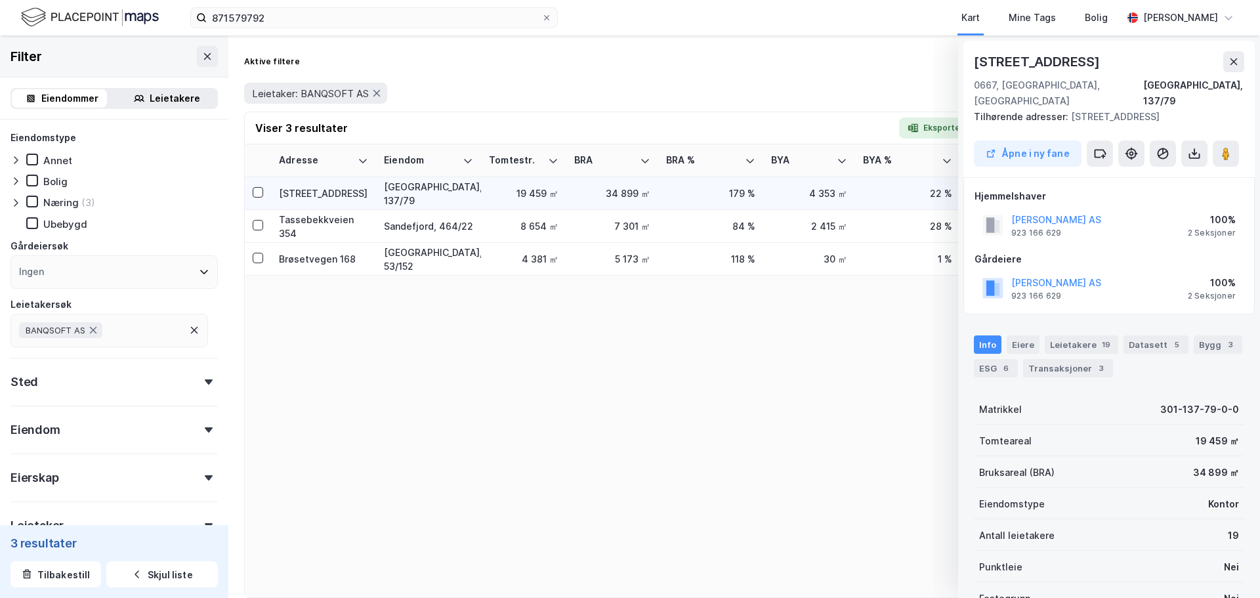
click at [537, 194] on div "19 459 ㎡" at bounding box center [524, 193] width 70 height 14
click at [1233, 64] on icon at bounding box center [1234, 61] width 11 height 11
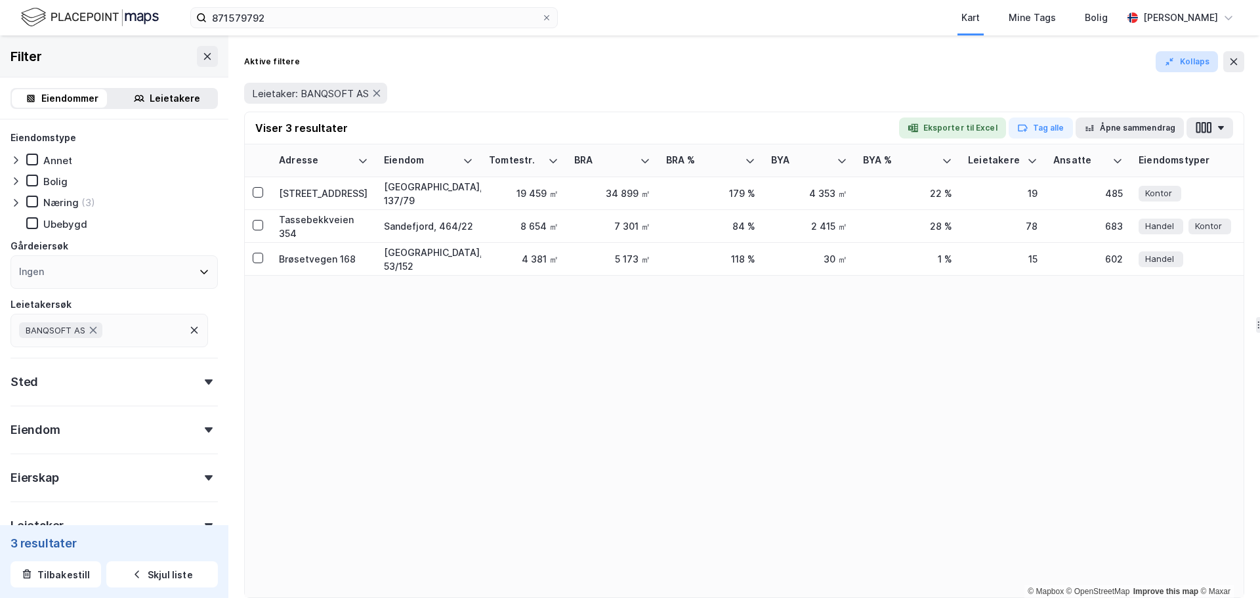
click at [1189, 57] on button "Kollaps" at bounding box center [1187, 61] width 62 height 21
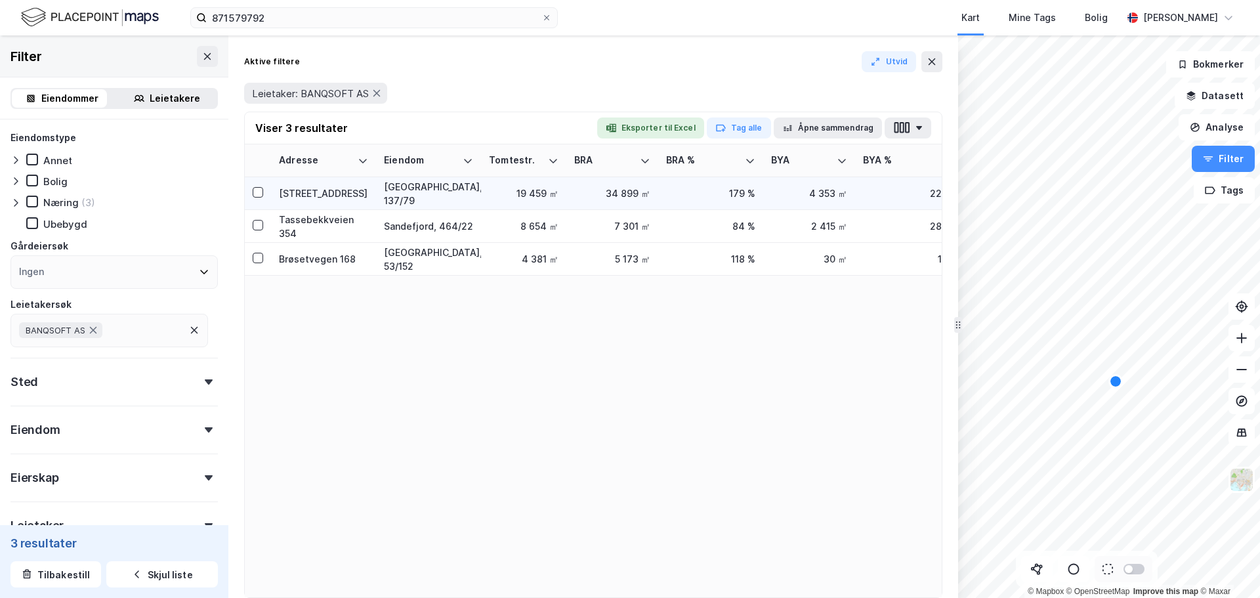
click at [326, 197] on div "Østensjøveien 34" at bounding box center [323, 193] width 89 height 14
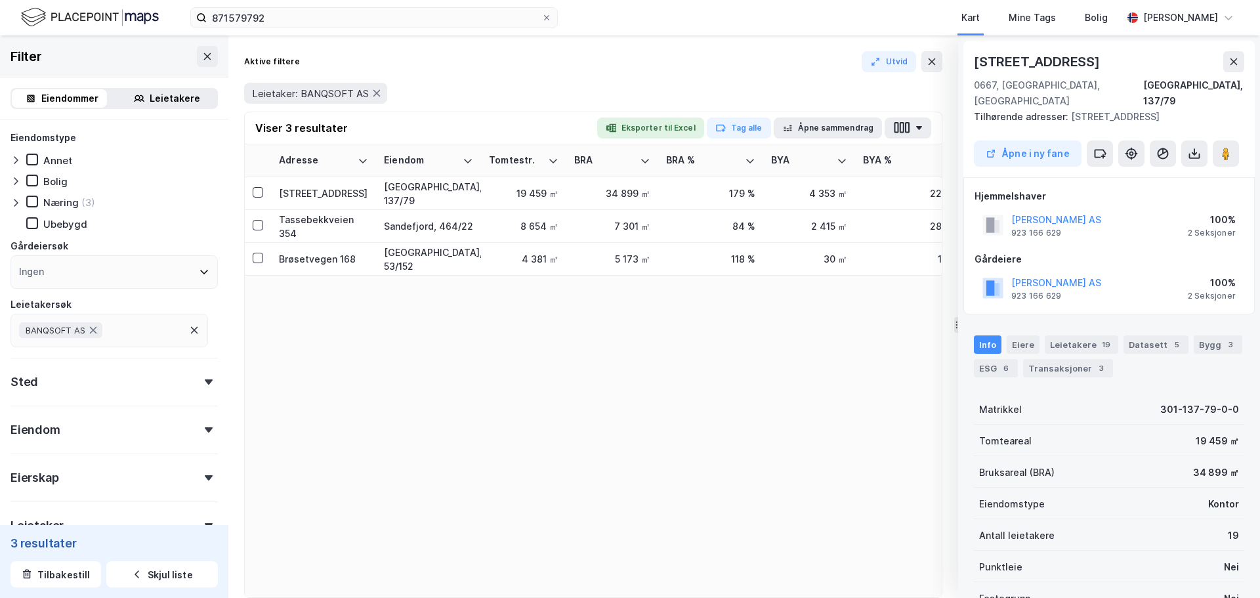
scroll to position [1, 0]
click at [930, 67] on button at bounding box center [931, 61] width 21 height 21
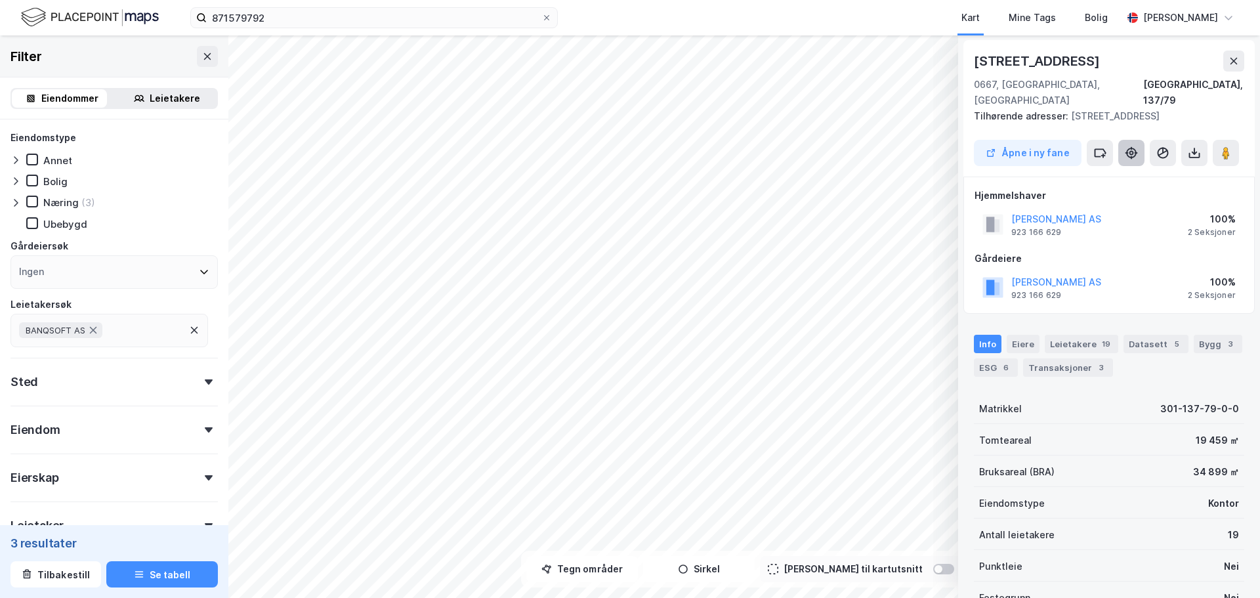
click at [1127, 146] on icon at bounding box center [1131, 152] width 13 height 13
click at [1076, 359] on div "Transaksjoner 3" at bounding box center [1068, 368] width 90 height 18
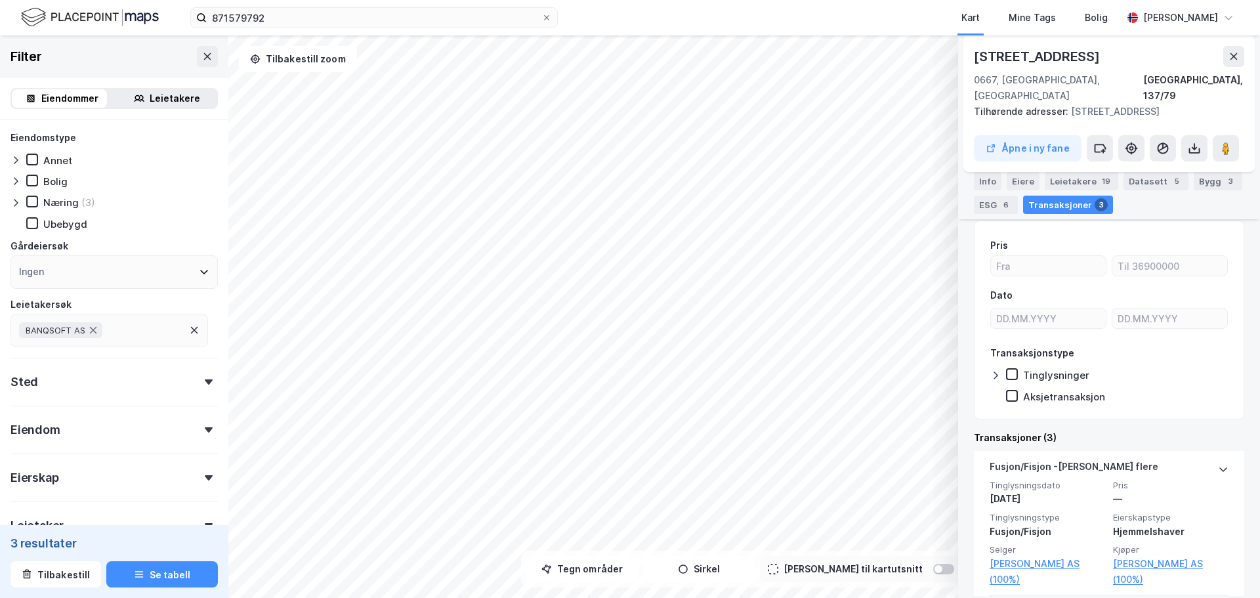
scroll to position [85, 0]
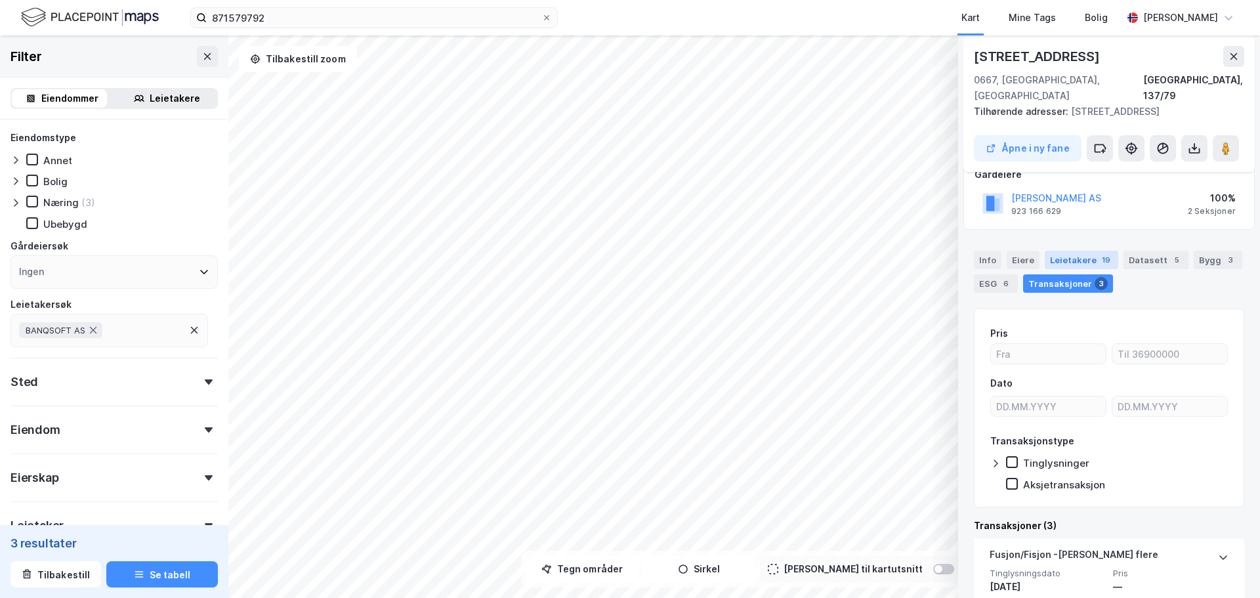
drag, startPoint x: 1076, startPoint y: 243, endPoint x: 1094, endPoint y: 286, distance: 46.2
click at [1076, 251] on div "Leietakere 19" at bounding box center [1082, 260] width 74 height 18
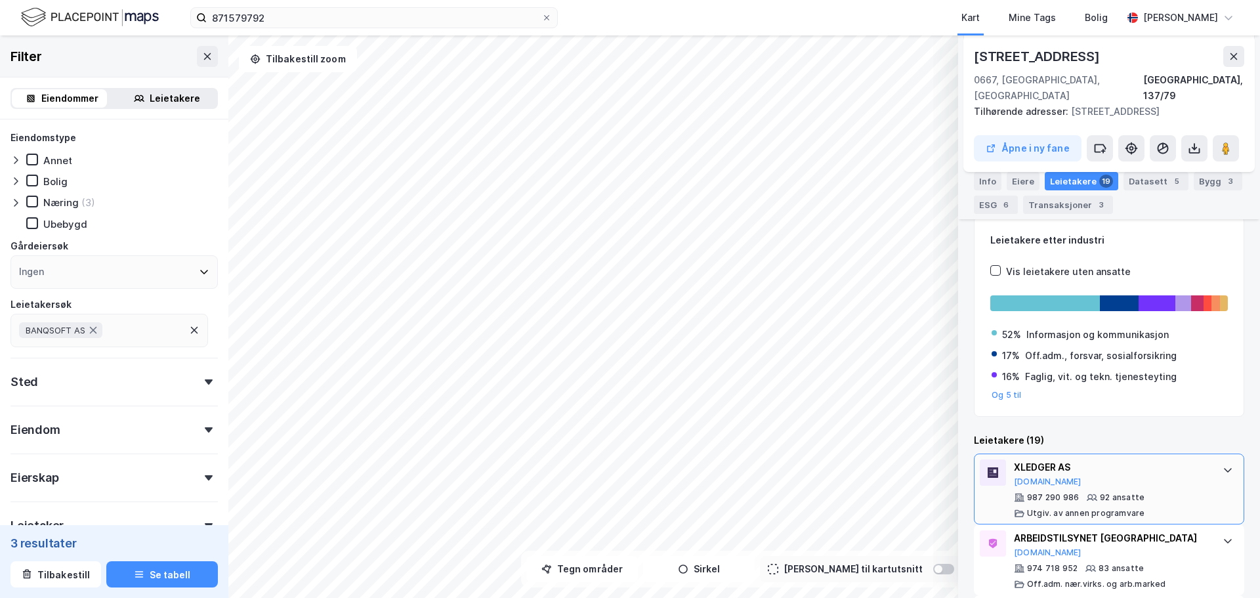
scroll to position [347, 0]
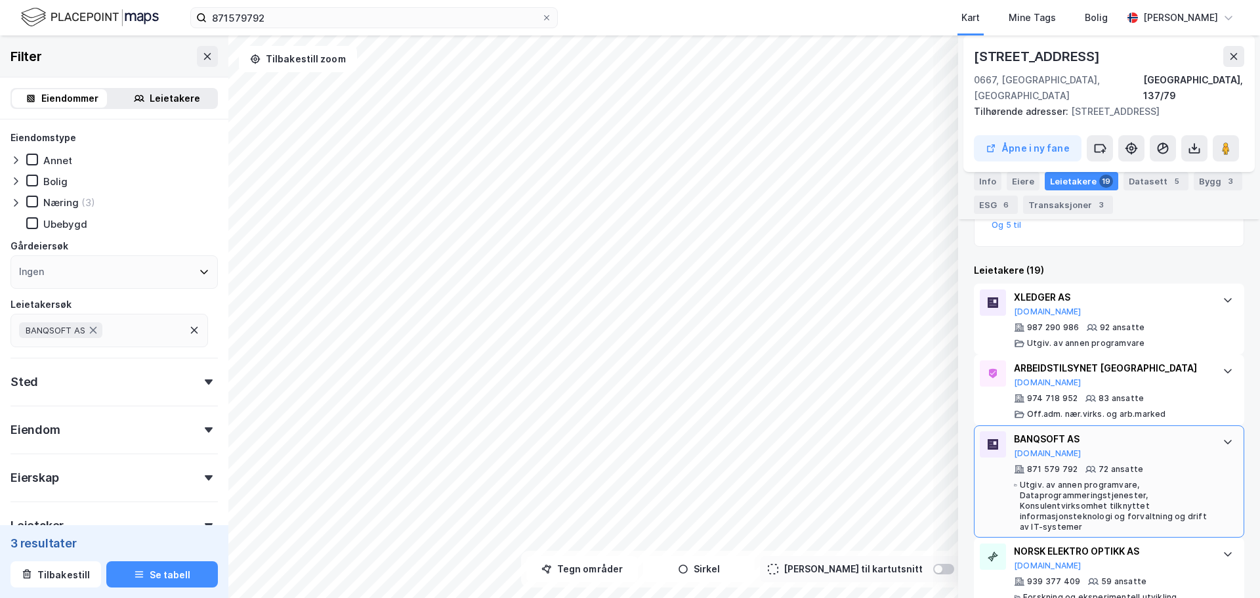
click at [1074, 431] on div "BANQSOFT AS" at bounding box center [1112, 439] width 196 height 16
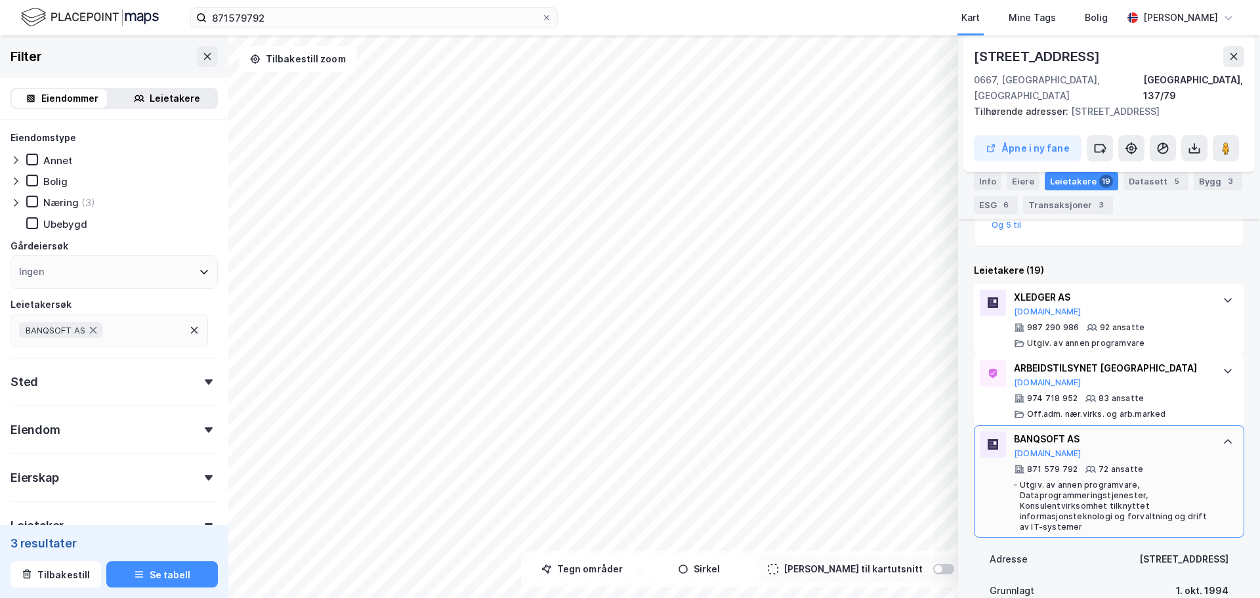
click at [1044, 431] on div "BANQSOFT AS" at bounding box center [1112, 439] width 196 height 16
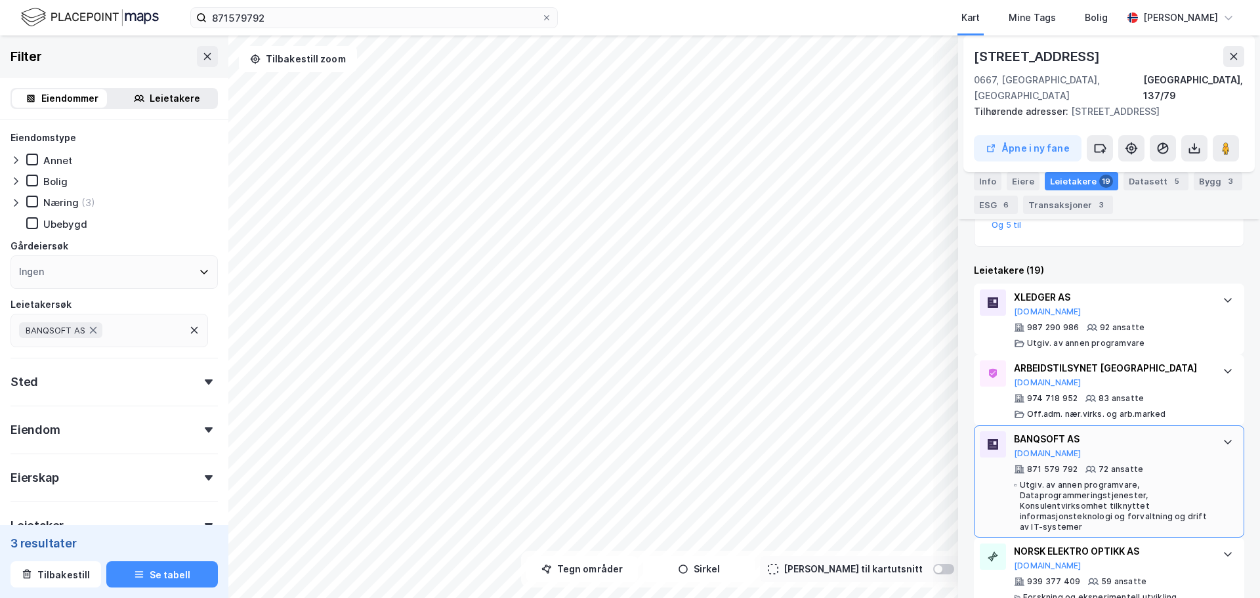
click at [993, 439] on icon at bounding box center [993, 444] width 11 height 11
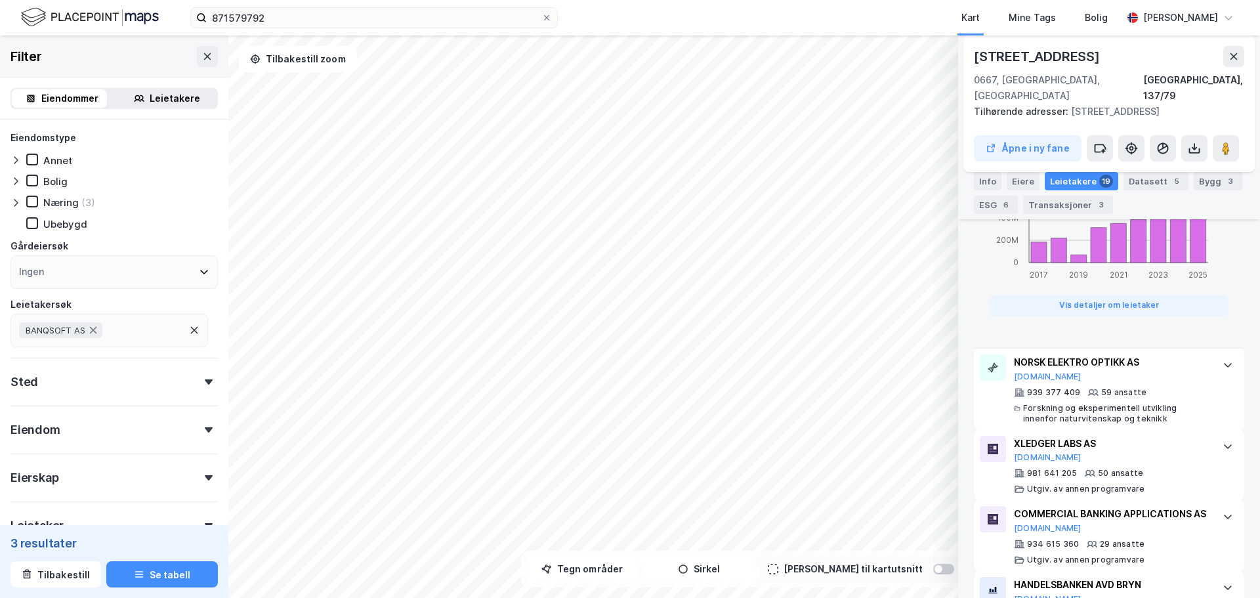
scroll to position [1266, 0]
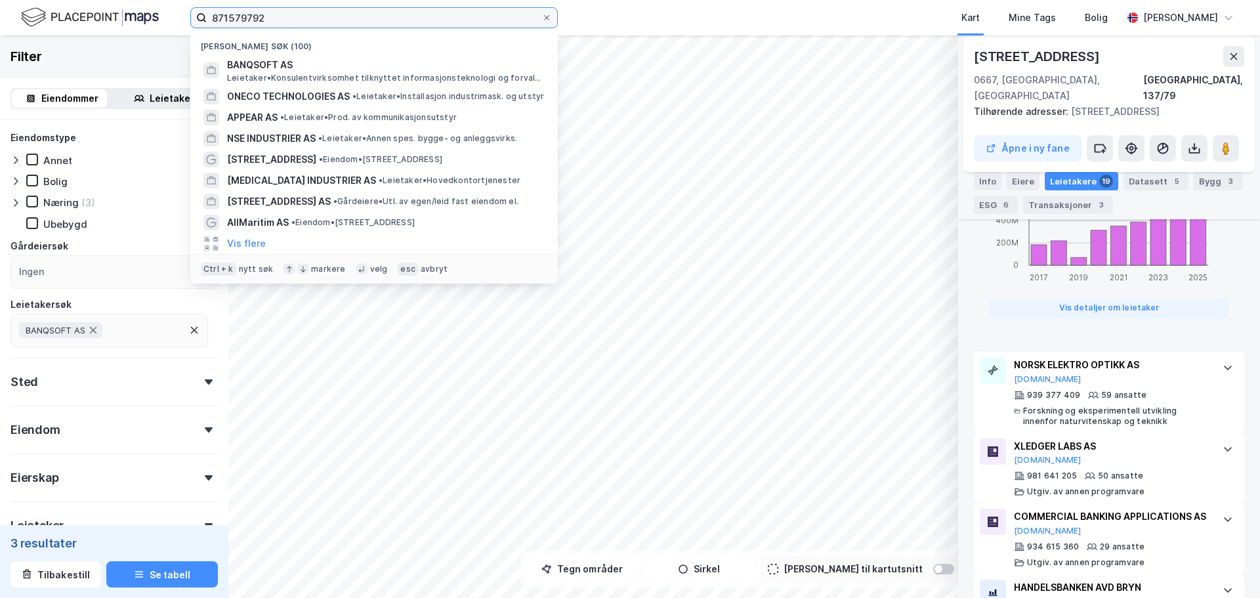
click at [289, 11] on input "871579792" at bounding box center [374, 18] width 335 height 20
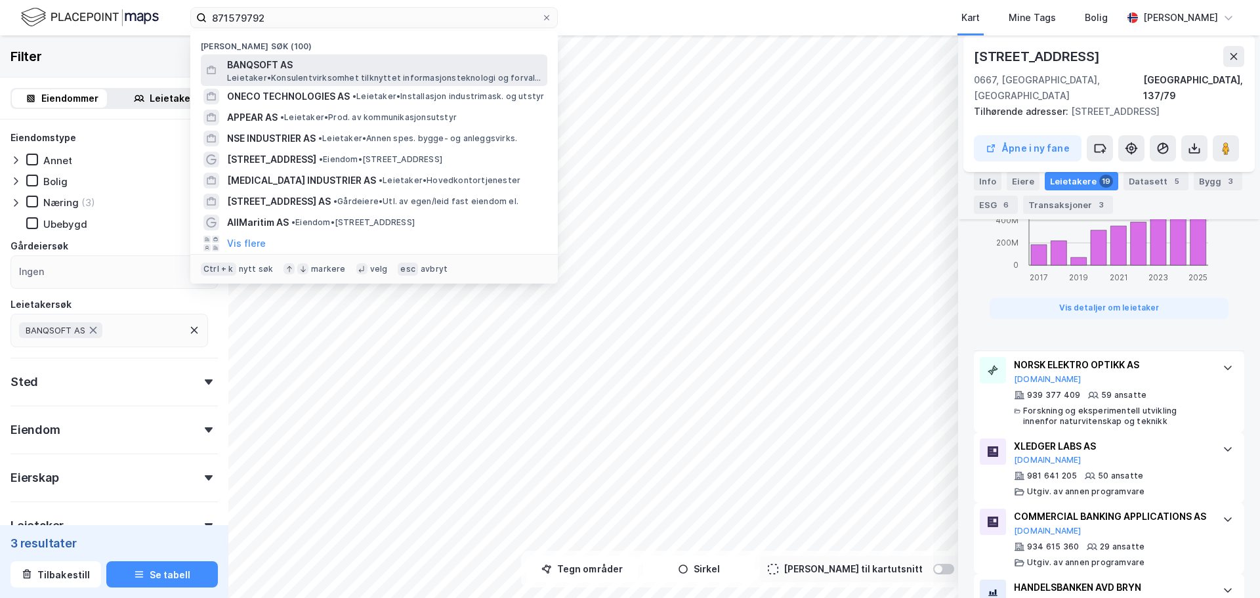
click at [287, 62] on span "BANQSOFT AS" at bounding box center [384, 65] width 315 height 16
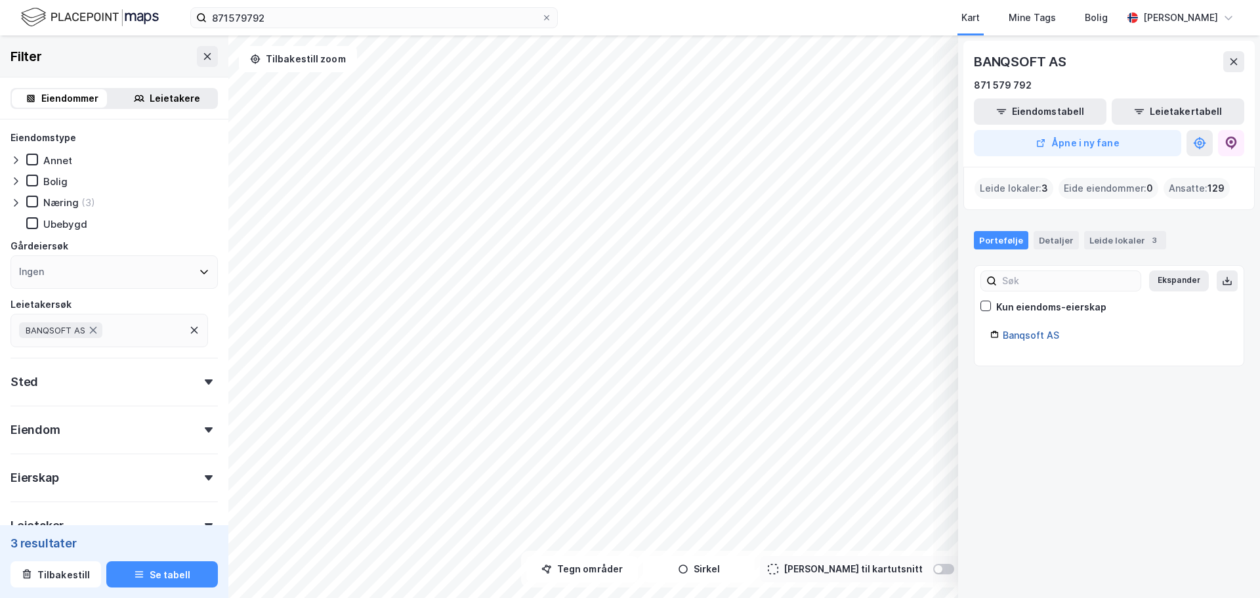
click at [1032, 337] on link "Banqsoft AS" at bounding box center [1031, 334] width 56 height 11
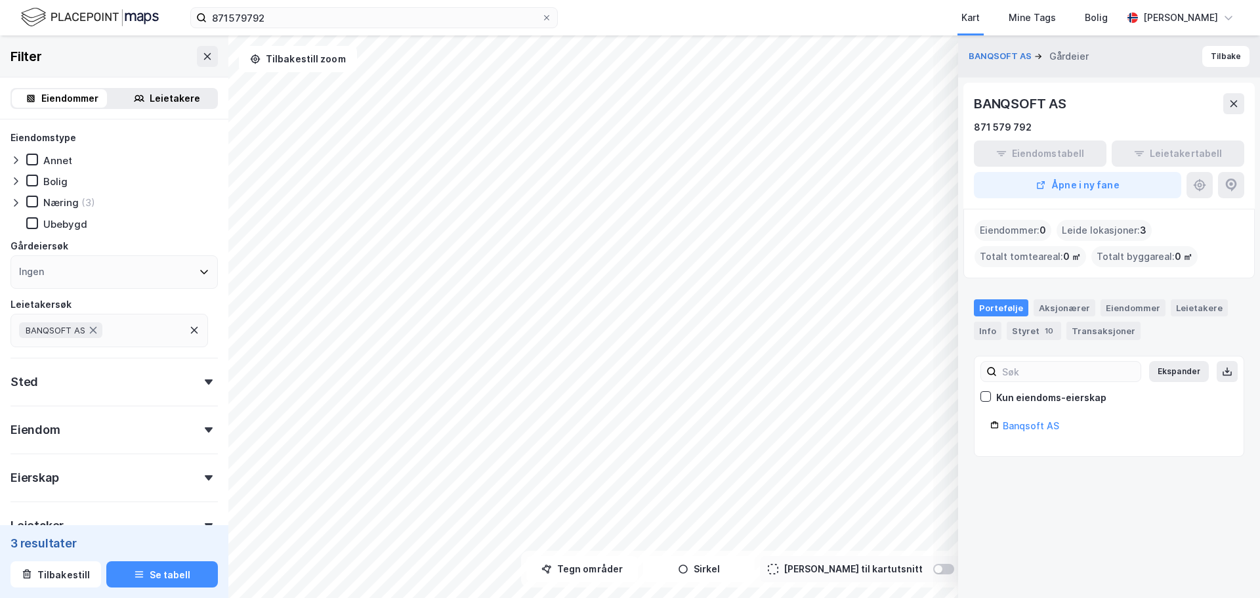
click at [1143, 230] on span "3" at bounding box center [1143, 230] width 7 height 16
click at [1130, 303] on div "Eiendommer" at bounding box center [1133, 307] width 65 height 17
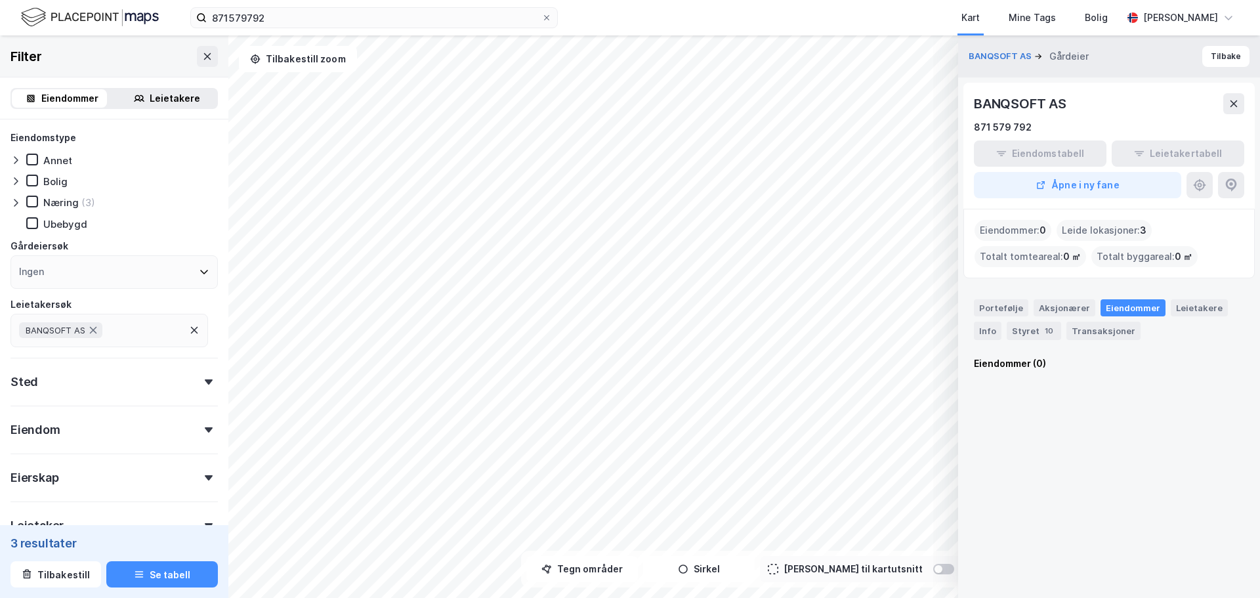
click at [1126, 236] on div "Leide lokasjoner : 3" at bounding box center [1104, 230] width 95 height 21
drag, startPoint x: 1037, startPoint y: 114, endPoint x: 1210, endPoint y: 52, distance: 183.9
click at [1037, 113] on div "BANQSOFT AS" at bounding box center [1021, 103] width 95 height 21
click at [999, 60] on button "BANQSOFT AS" at bounding box center [1002, 56] width 66 height 13
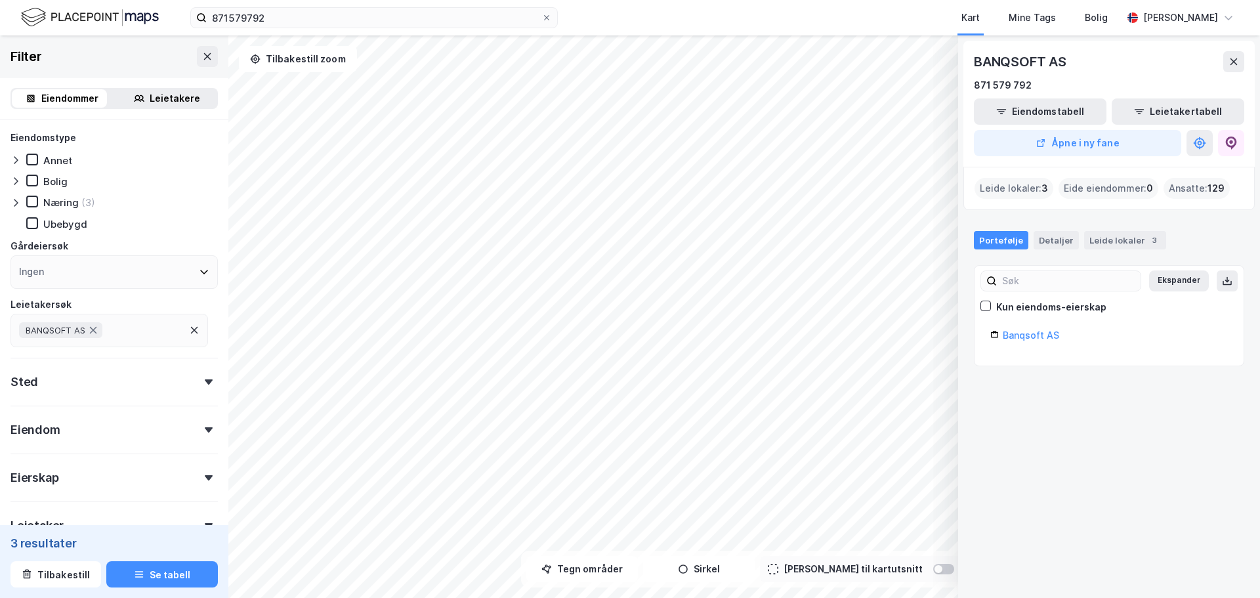
click at [1043, 188] on span "3" at bounding box center [1045, 188] width 7 height 16
click at [1104, 240] on div "Leide lokaler 3" at bounding box center [1125, 240] width 82 height 18
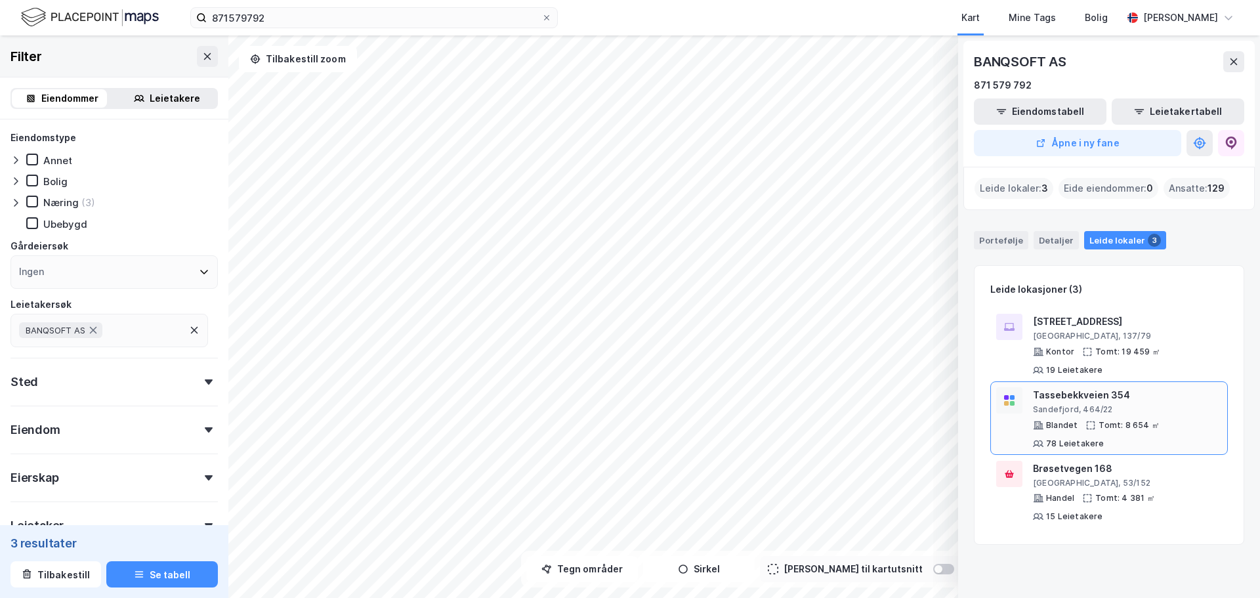
click at [1171, 398] on div "Tassebekkveien 354" at bounding box center [1127, 395] width 189 height 16
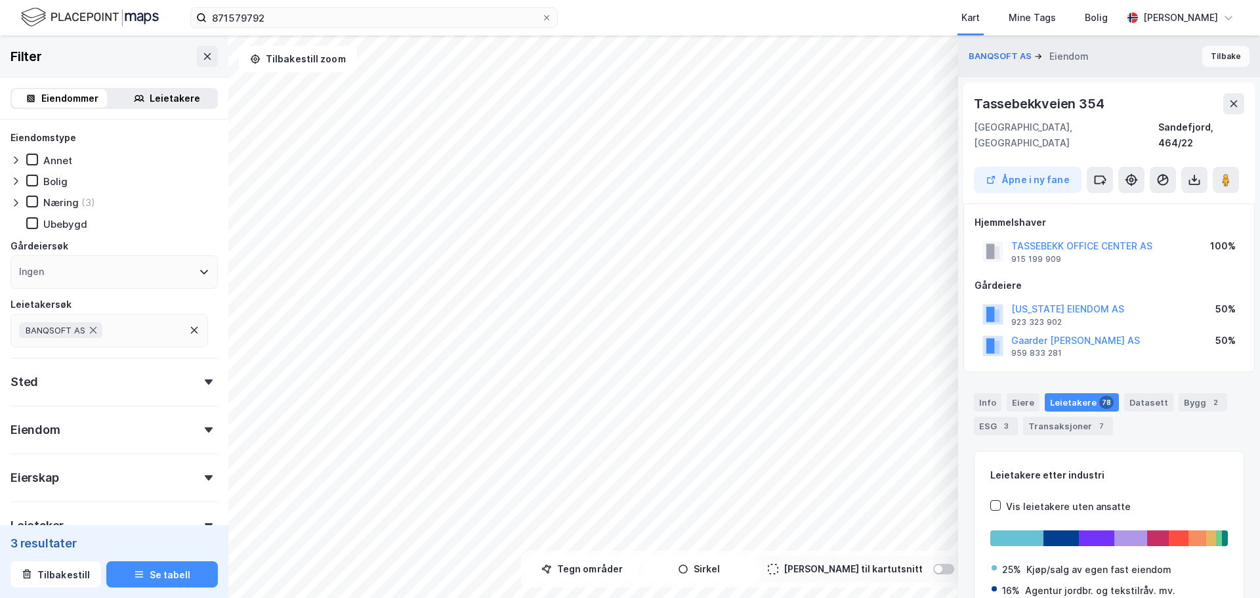
click at [1214, 55] on button "Tilbake" at bounding box center [1225, 56] width 47 height 21
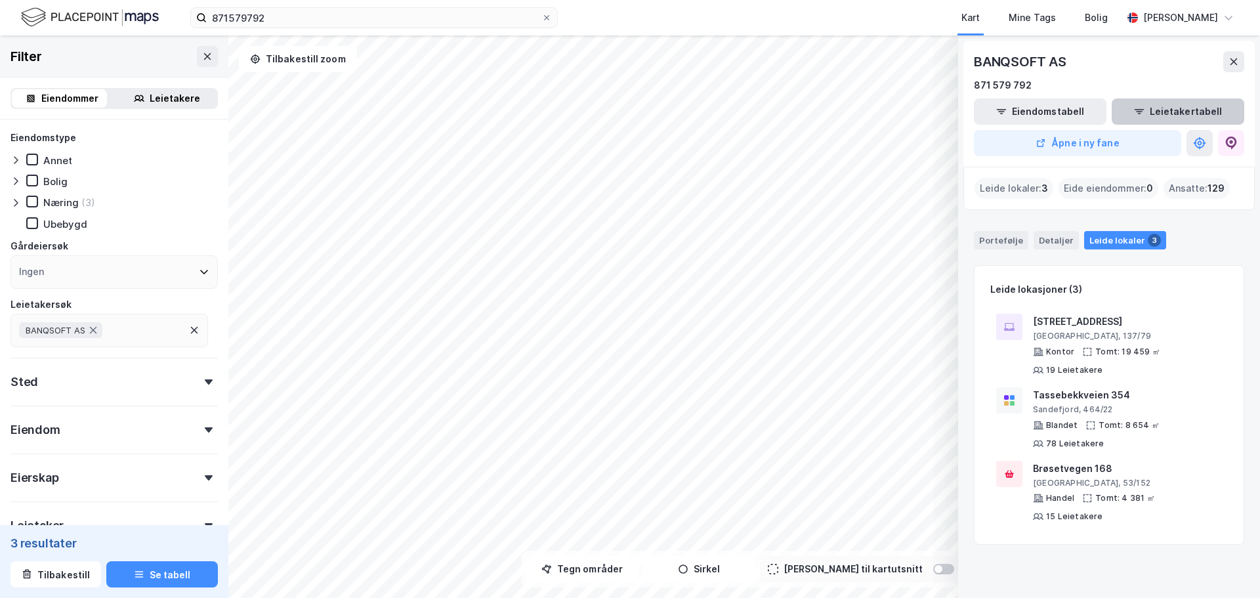
click at [1202, 114] on button "Leietakertabell" at bounding box center [1178, 111] width 133 height 26
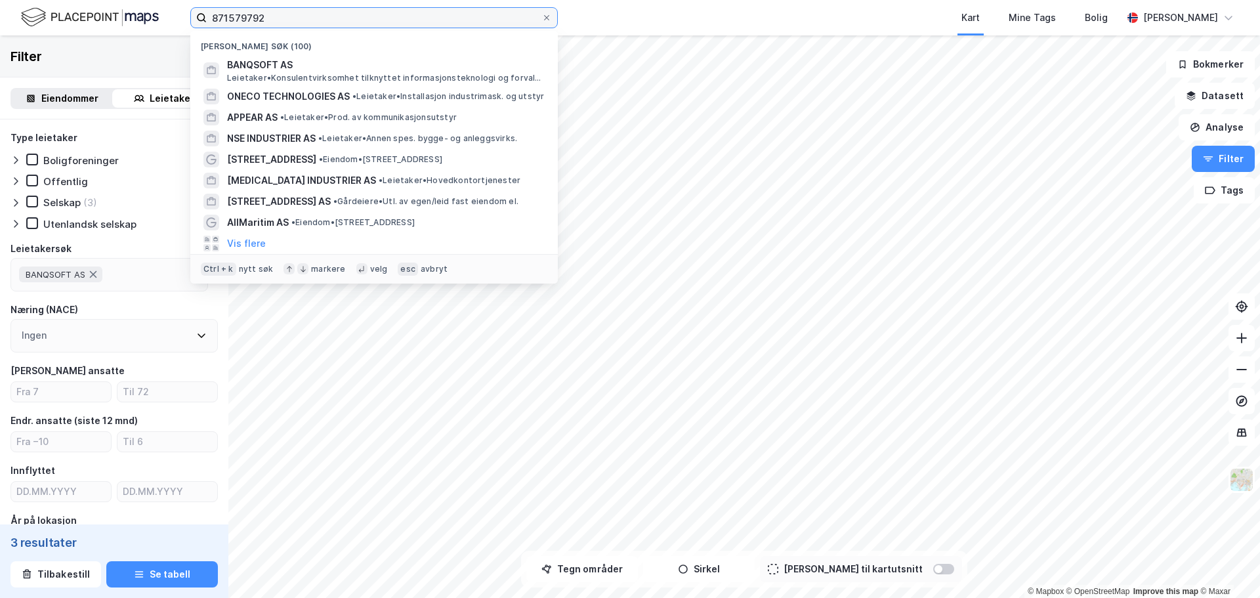
click at [284, 19] on input "871579792" at bounding box center [374, 18] width 335 height 20
click at [729, 10] on div "Kart Mine Tags Bolig" at bounding box center [871, 17] width 501 height 35
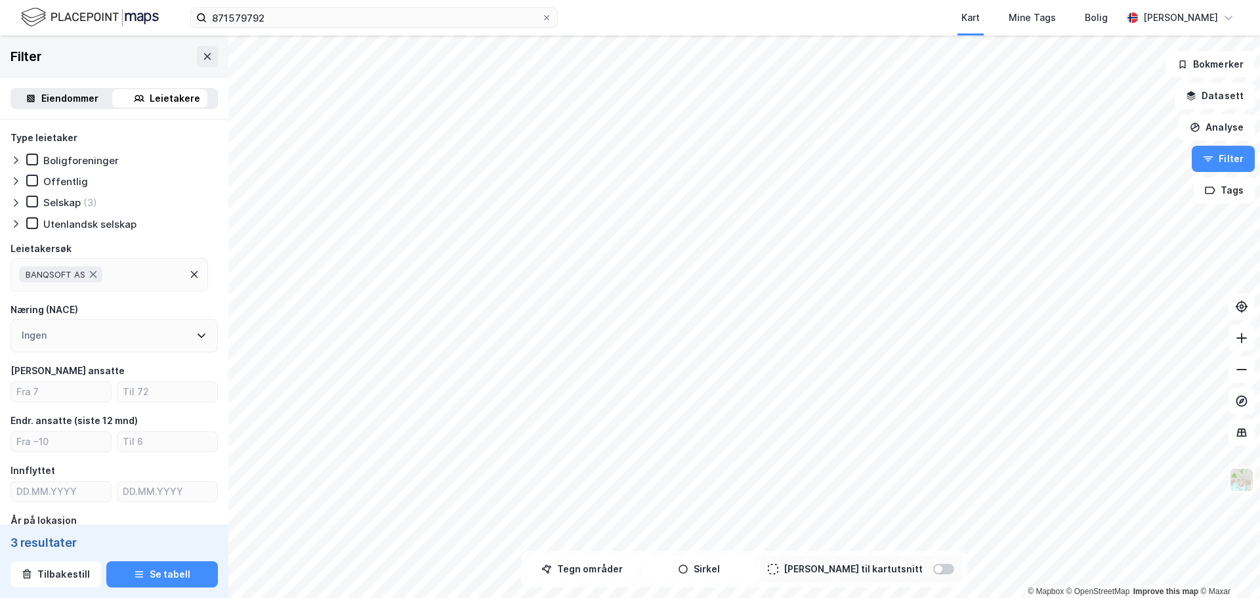
click at [77, 102] on div "Eiendommer" at bounding box center [69, 99] width 57 height 16
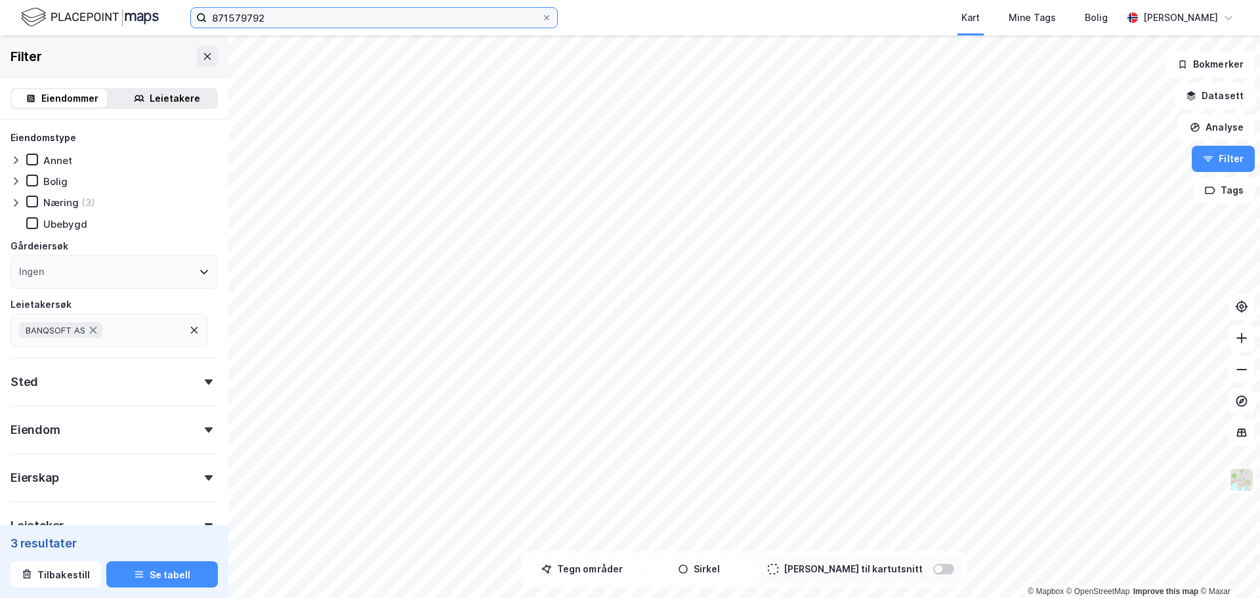
click at [327, 24] on input "871579792" at bounding box center [374, 18] width 335 height 20
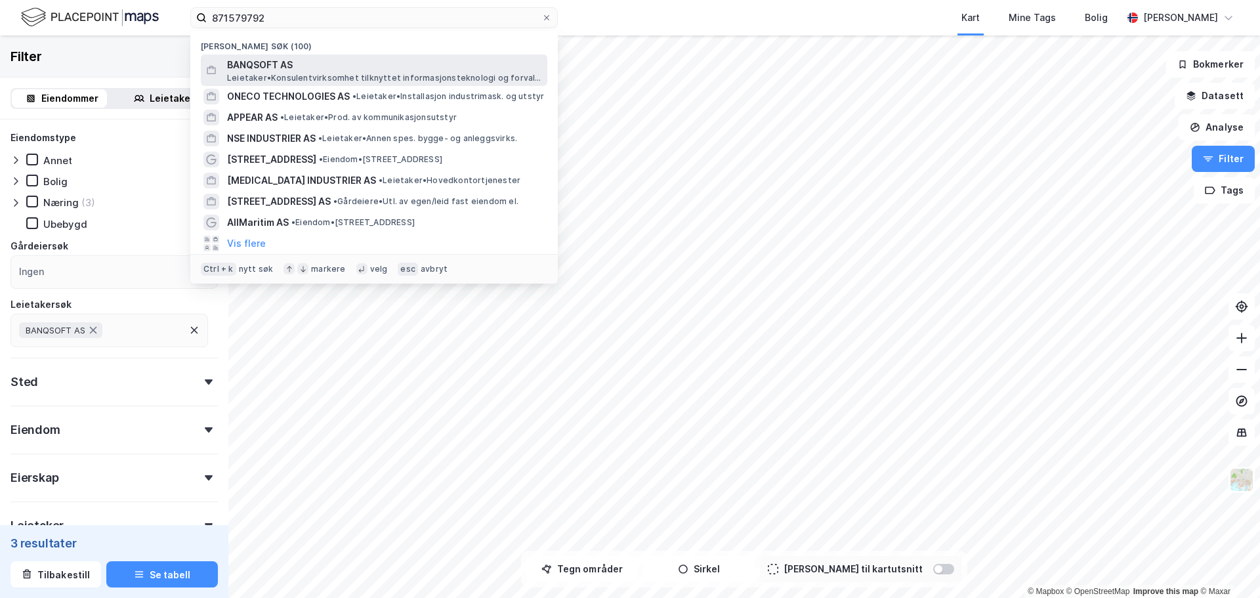
click at [319, 73] on span "Leietaker • Konsulentvirksomhet tilknyttet informasjonsteknologi og forvaltning…" at bounding box center [386, 78] width 318 height 11
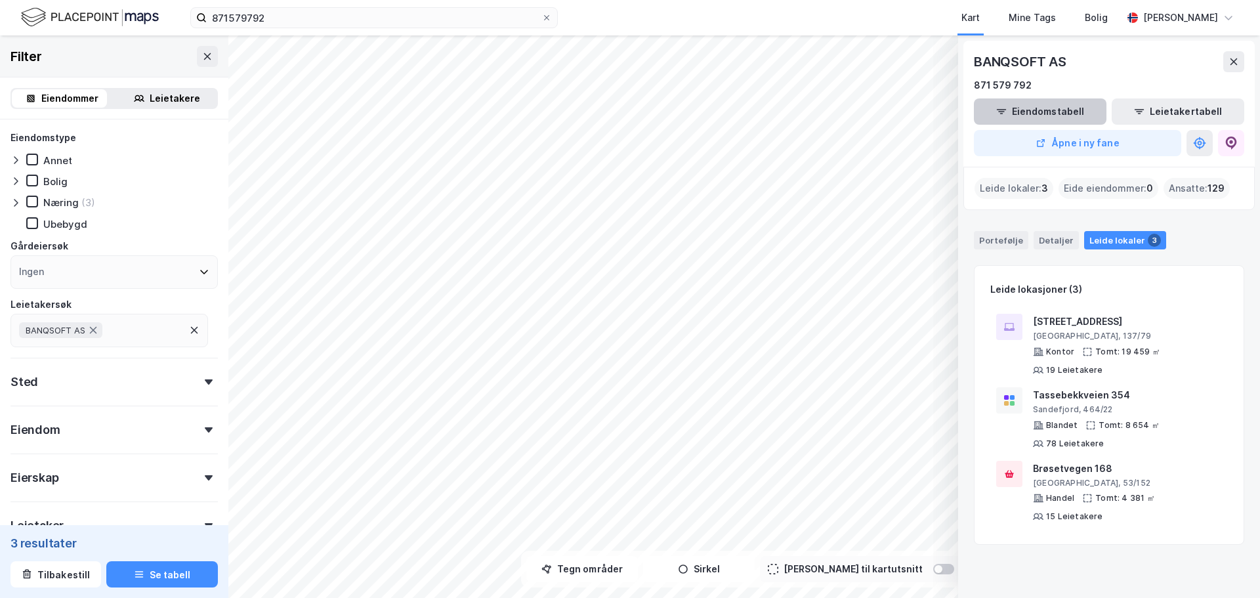
click at [1053, 112] on button "Eiendomstabell" at bounding box center [1040, 111] width 133 height 26
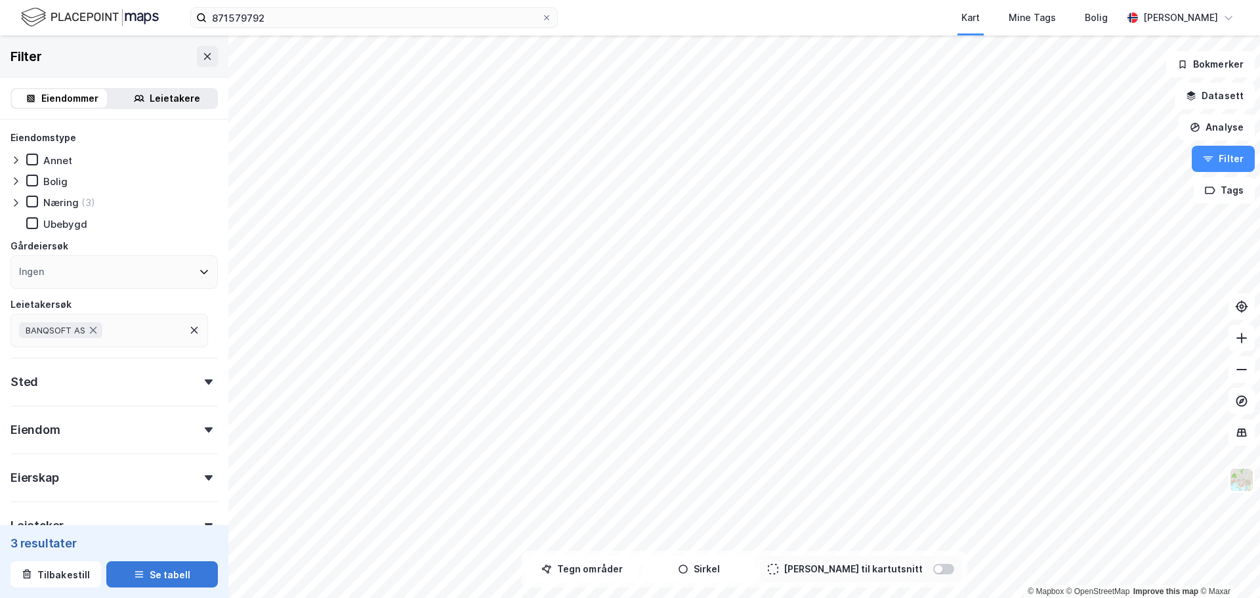
click at [162, 574] on button "Se tabell" at bounding box center [162, 574] width 112 height 26
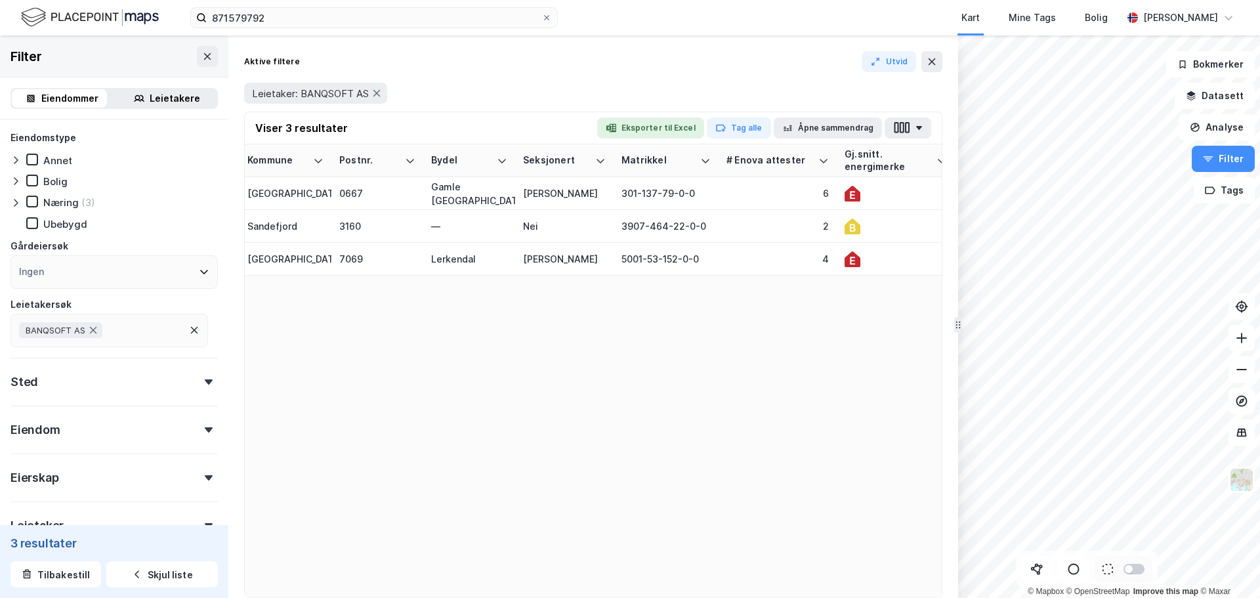
scroll to position [0, 1089]
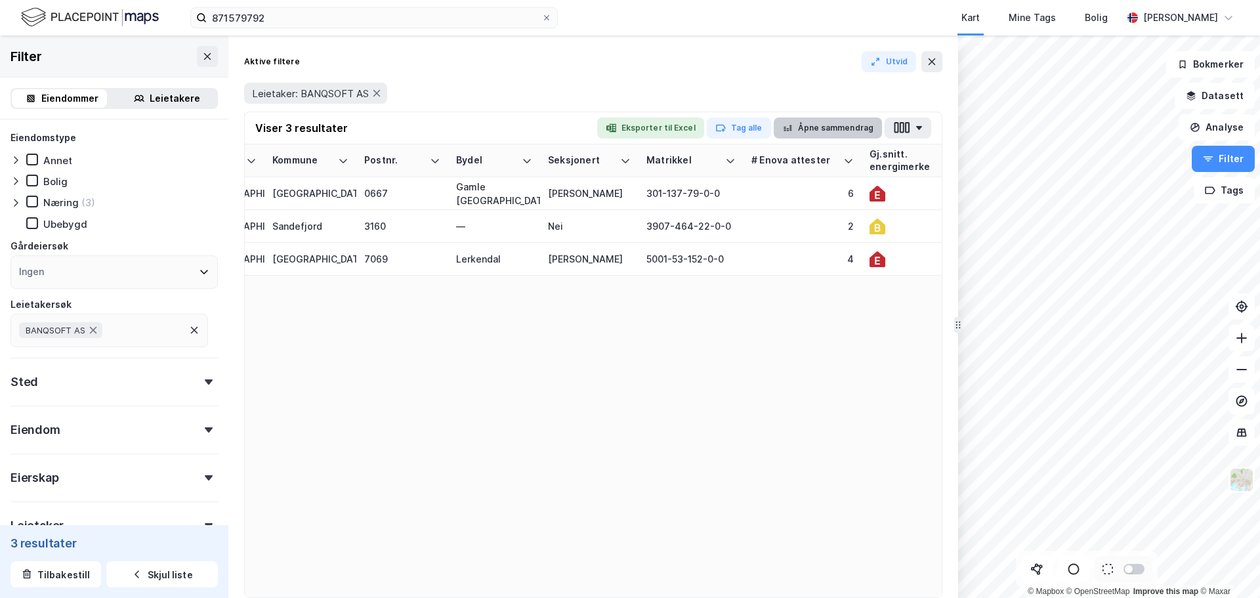
click at [818, 126] on button "Åpne sammendrag" at bounding box center [828, 127] width 109 height 21
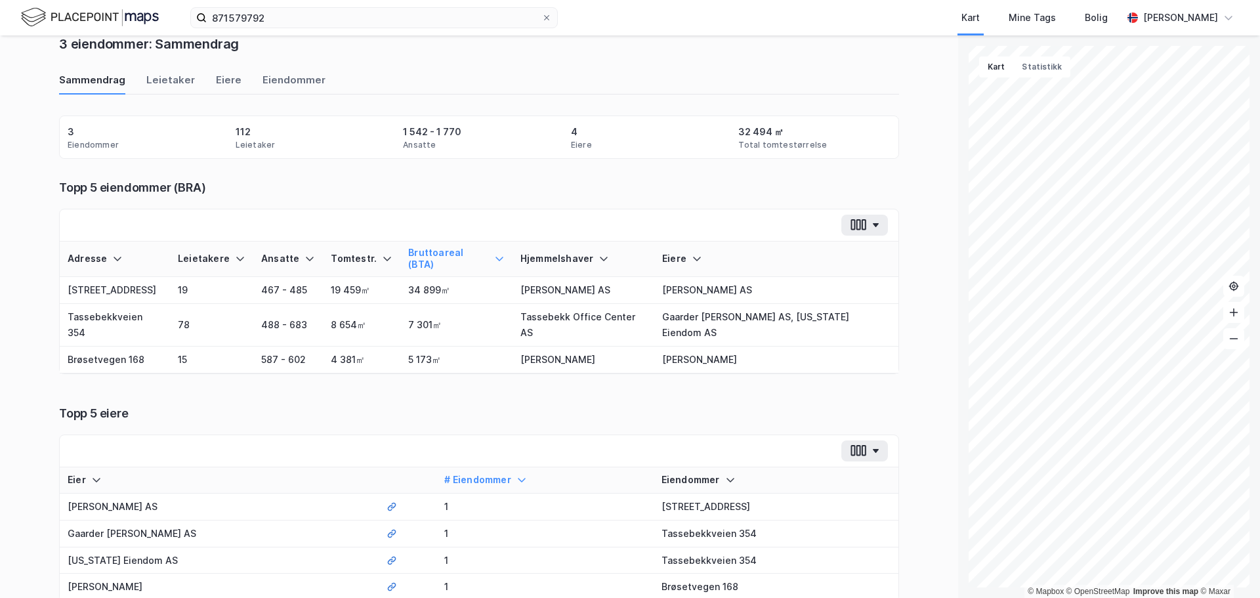
scroll to position [66, 0]
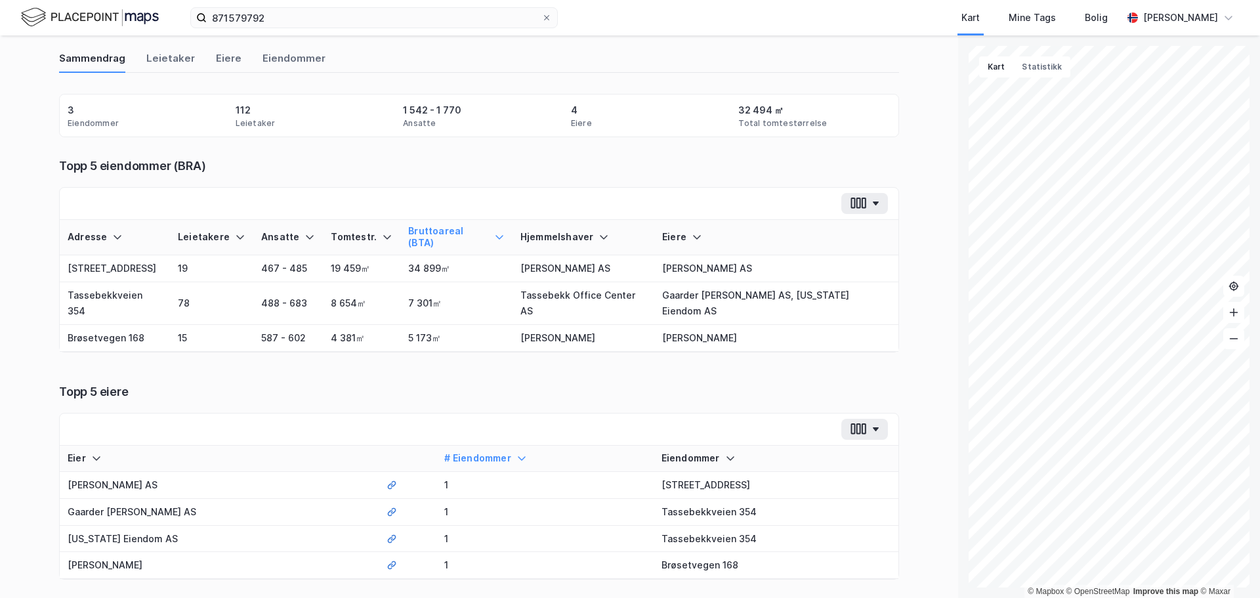
click at [245, 199] on div at bounding box center [479, 204] width 839 height 32
click at [658, 188] on div at bounding box center [479, 204] width 839 height 32
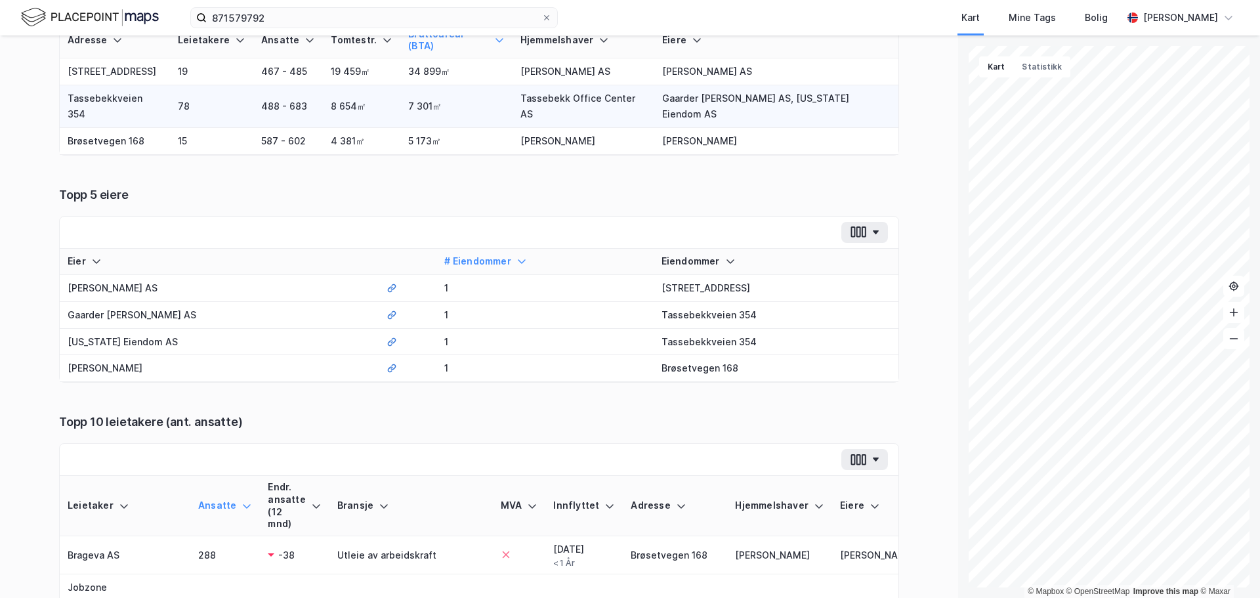
scroll to position [0, 0]
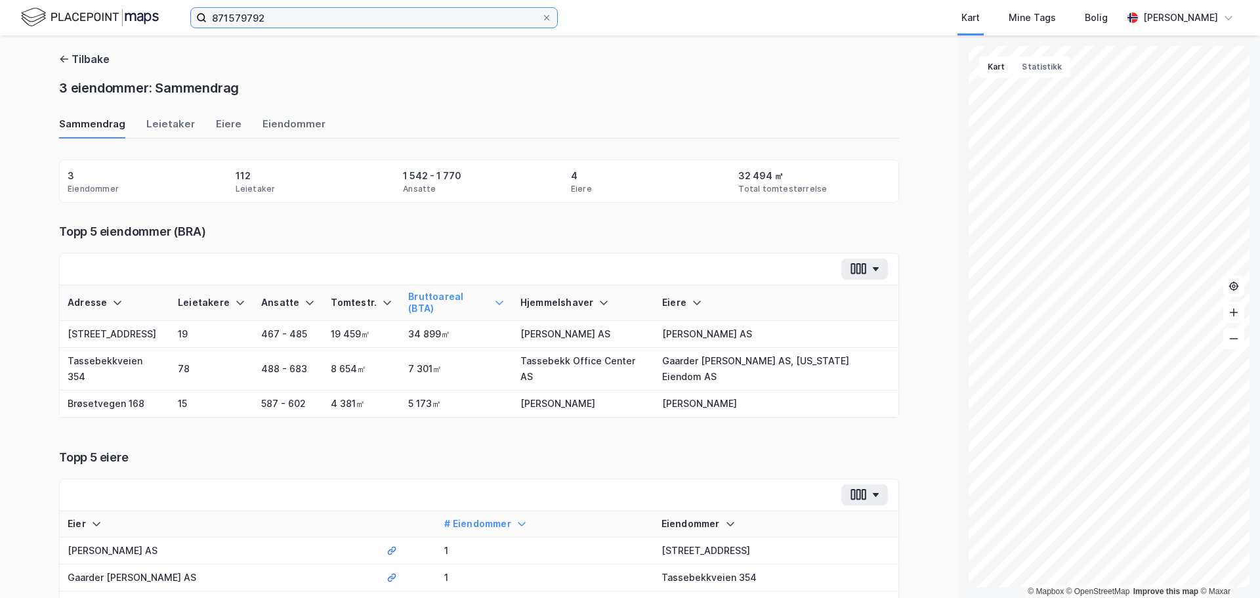
click at [280, 18] on input "871579792" at bounding box center [374, 18] width 335 height 20
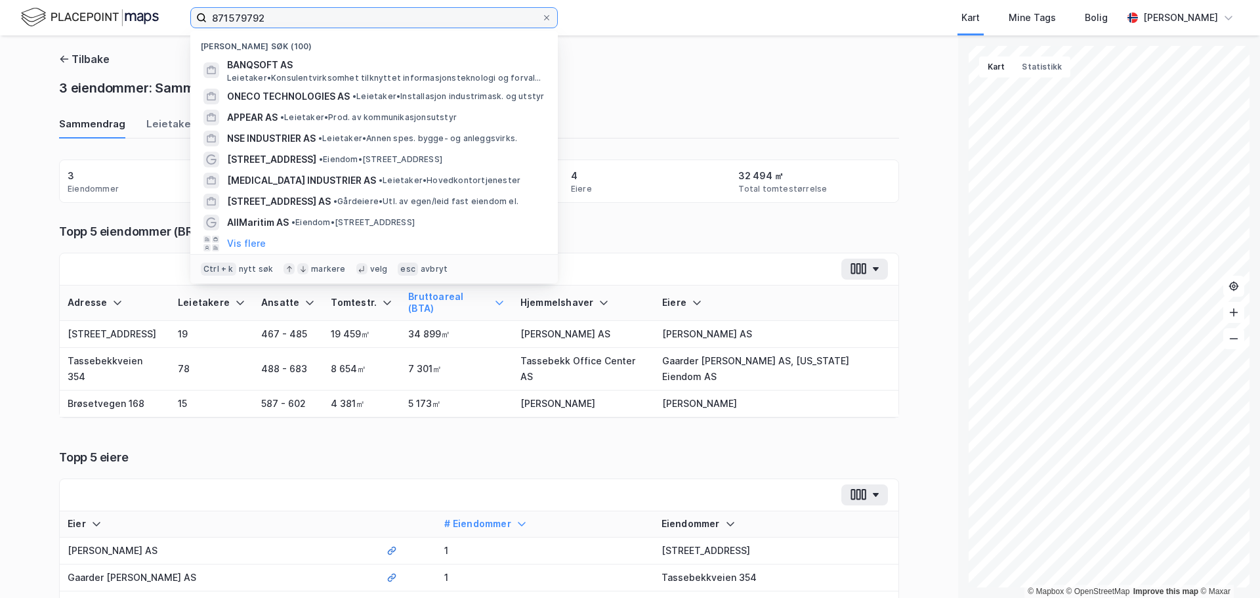
click at [280, 18] on input "871579792" at bounding box center [374, 18] width 335 height 20
paste input "981877888"
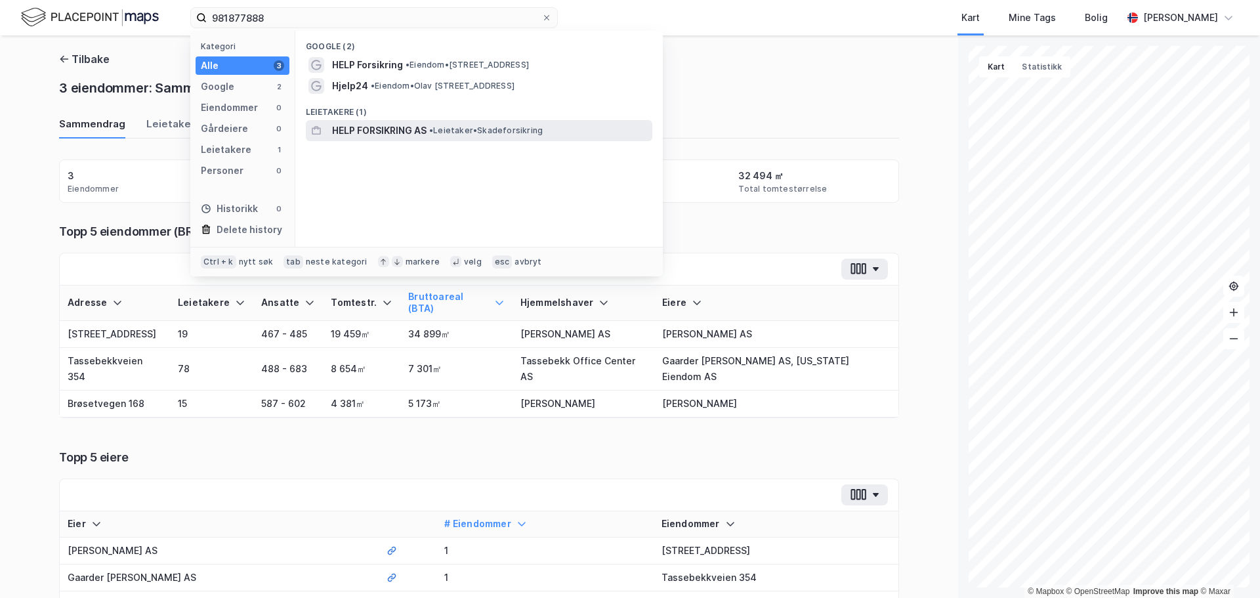
click at [446, 135] on span "• Leietaker • Skadeforsikring" at bounding box center [486, 130] width 114 height 11
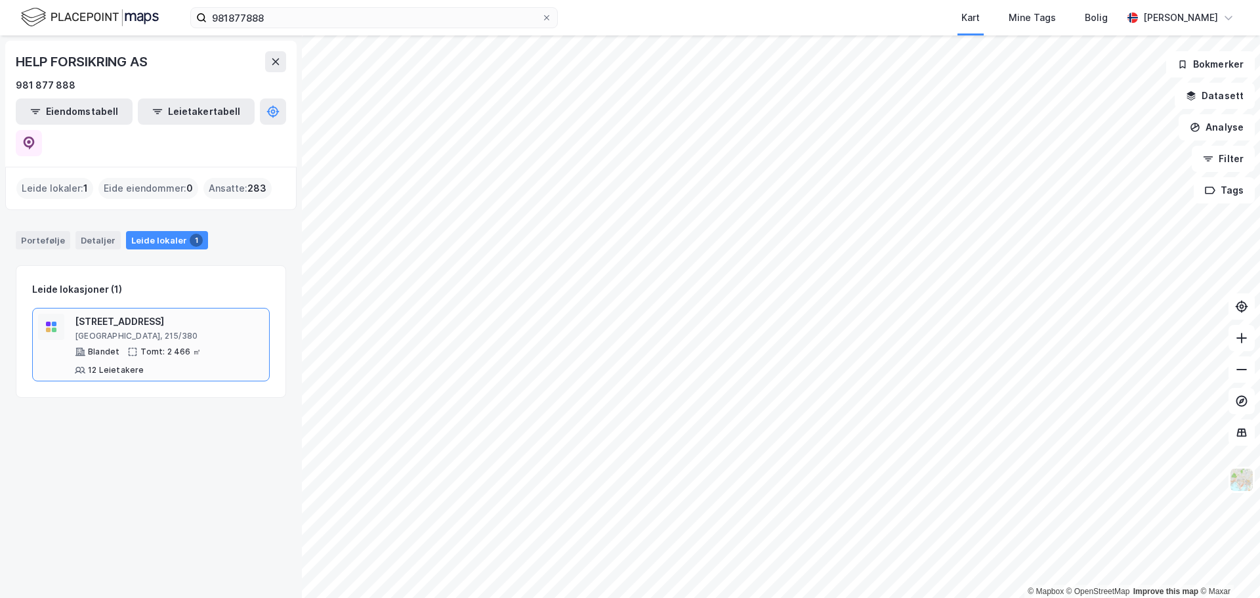
click at [127, 314] on div "Essendrops gate 3" at bounding box center [169, 322] width 189 height 16
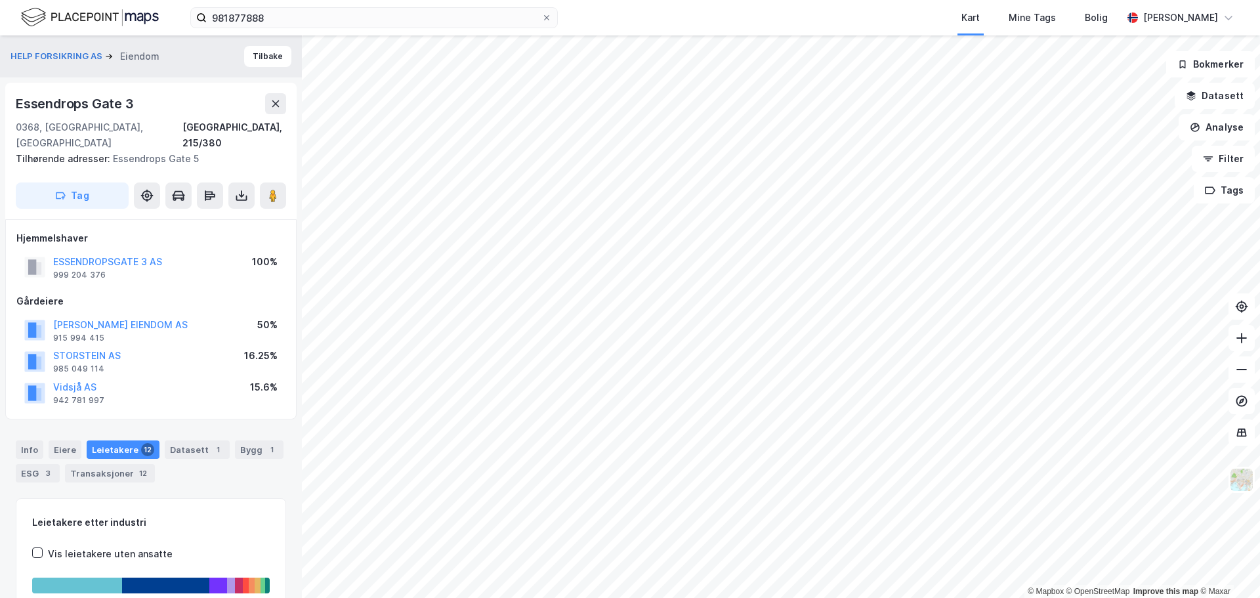
click at [114, 251] on div "ESSENDROPSGATE 3 AS 999 204 376 100%" at bounding box center [150, 267] width 269 height 32
click at [0, 0] on button "ESSENDROPSGATE 3 AS" at bounding box center [0, 0] width 0 height 0
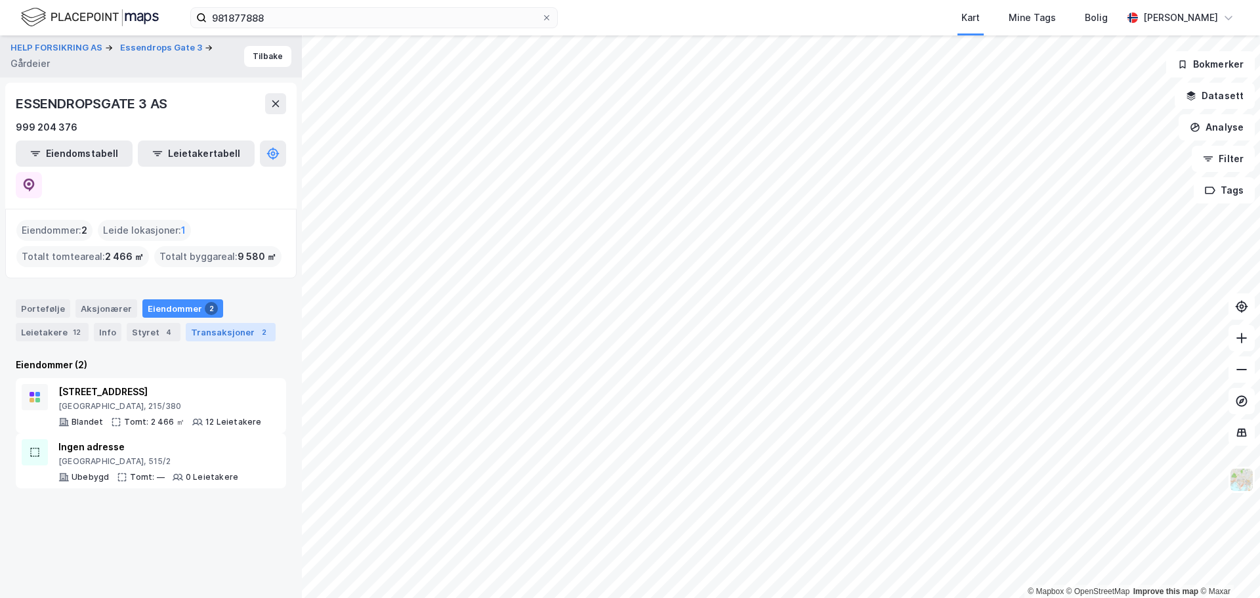
click at [211, 323] on div "Transaksjoner 2" at bounding box center [231, 332] width 90 height 18
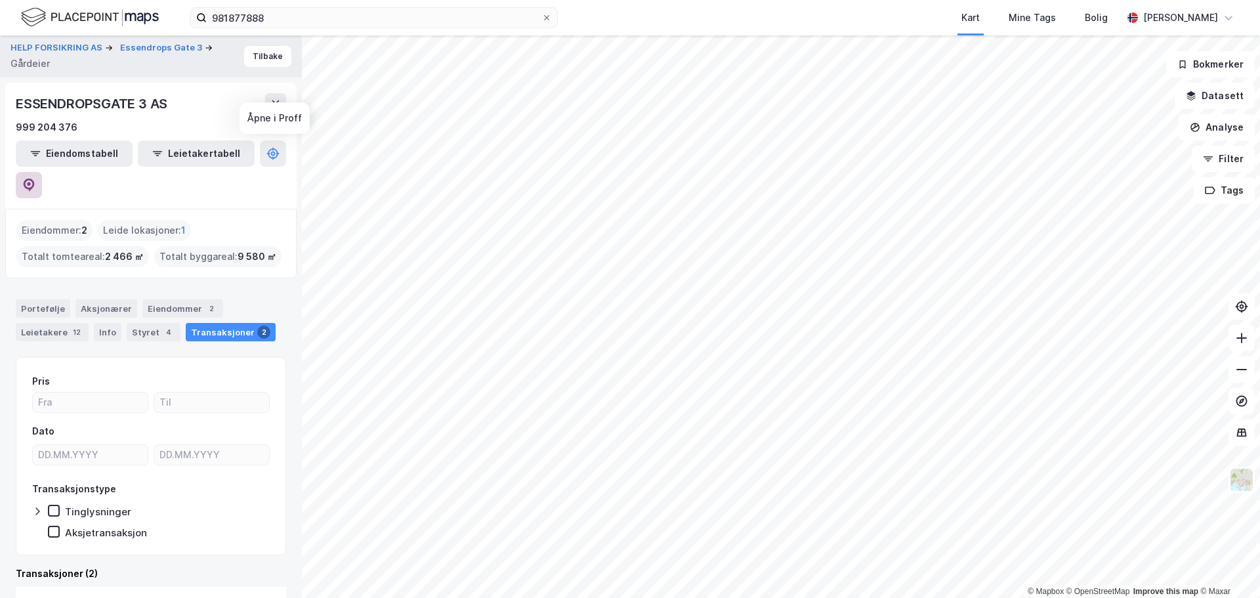
click at [35, 179] on icon at bounding box center [29, 185] width 11 height 13
click at [54, 323] on div "Leietakere 12" at bounding box center [52, 332] width 73 height 18
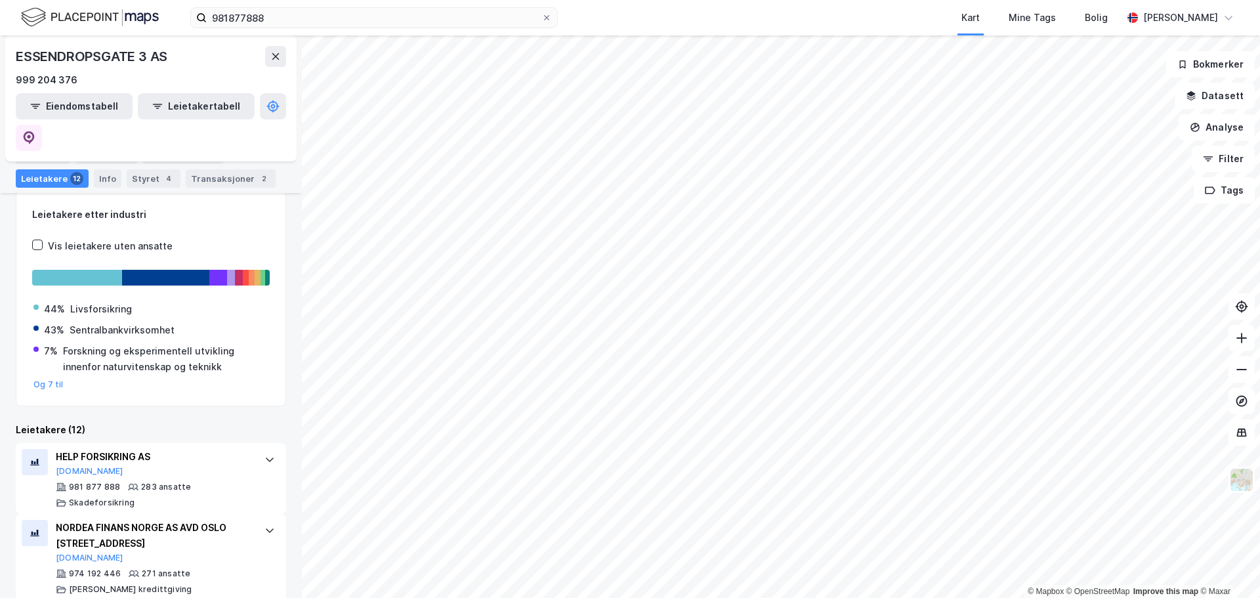
scroll to position [164, 0]
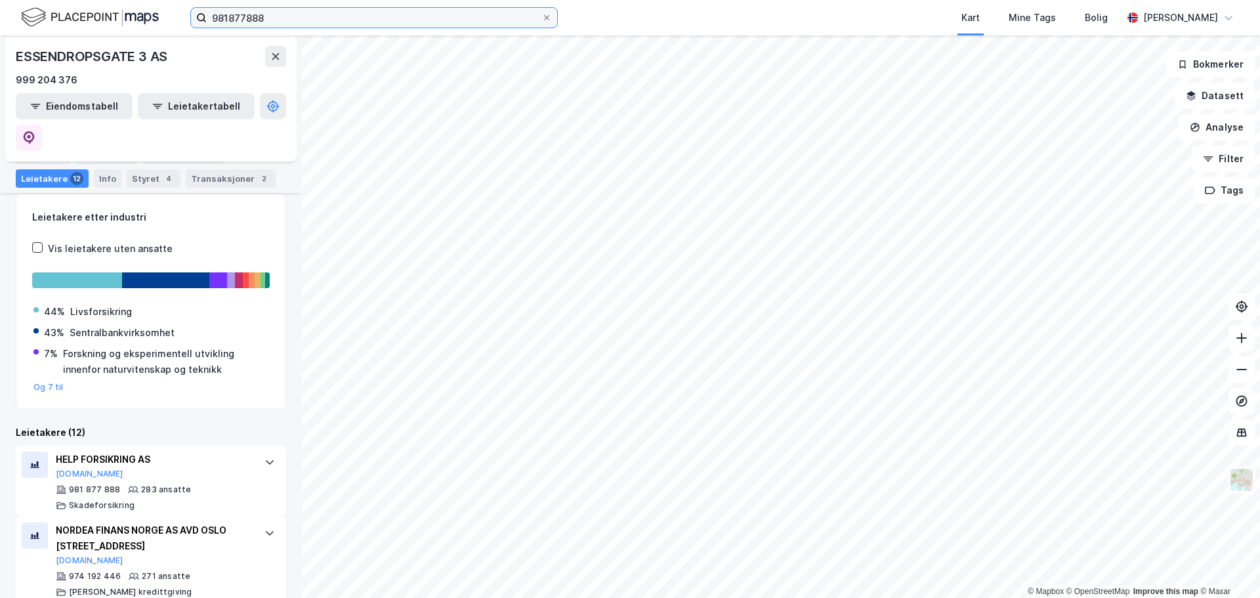
click at [255, 24] on input "981877888" at bounding box center [374, 18] width 335 height 20
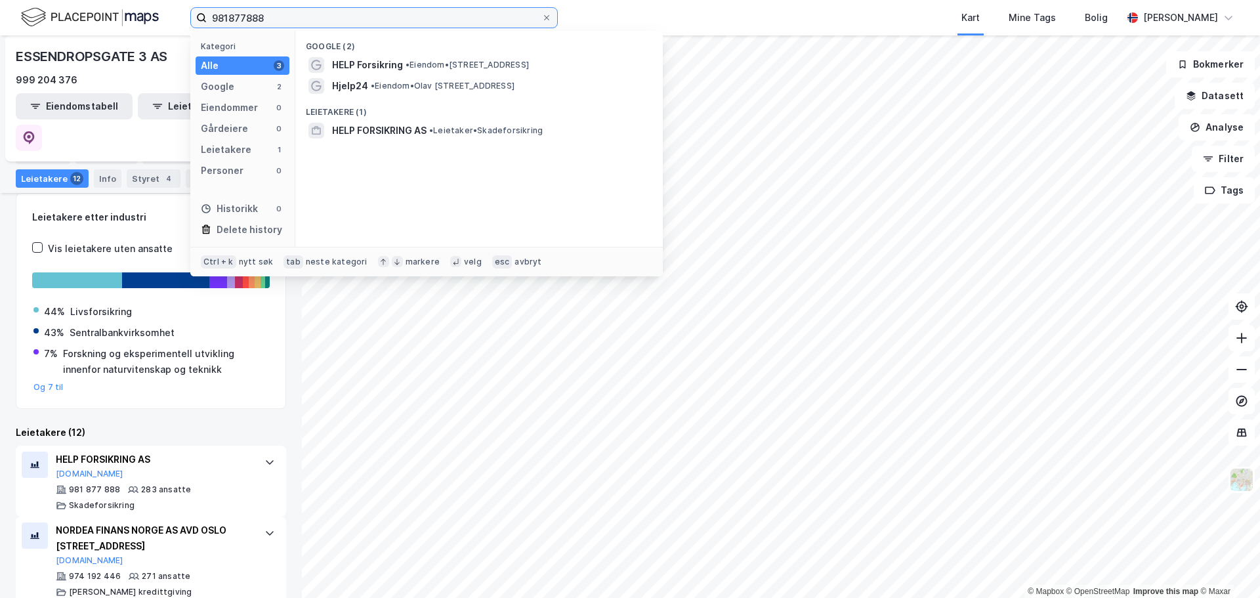
click at [255, 24] on input "981877888" at bounding box center [374, 18] width 335 height 20
paste input "0893936"
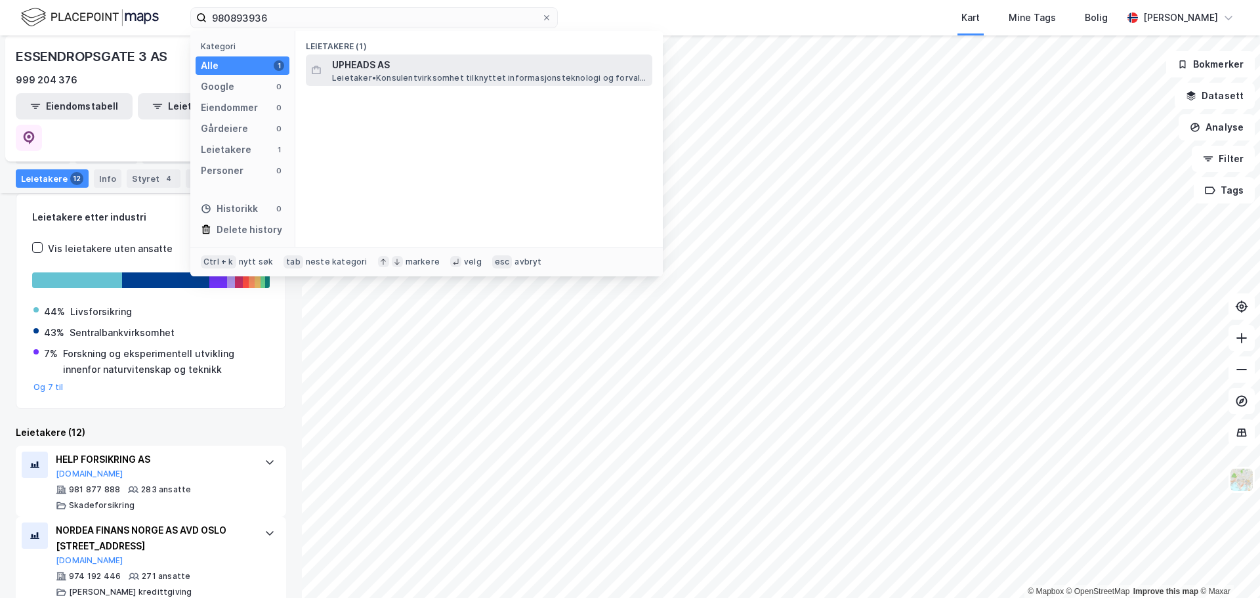
click at [501, 72] on span "UPHEADS AS" at bounding box center [489, 65] width 315 height 16
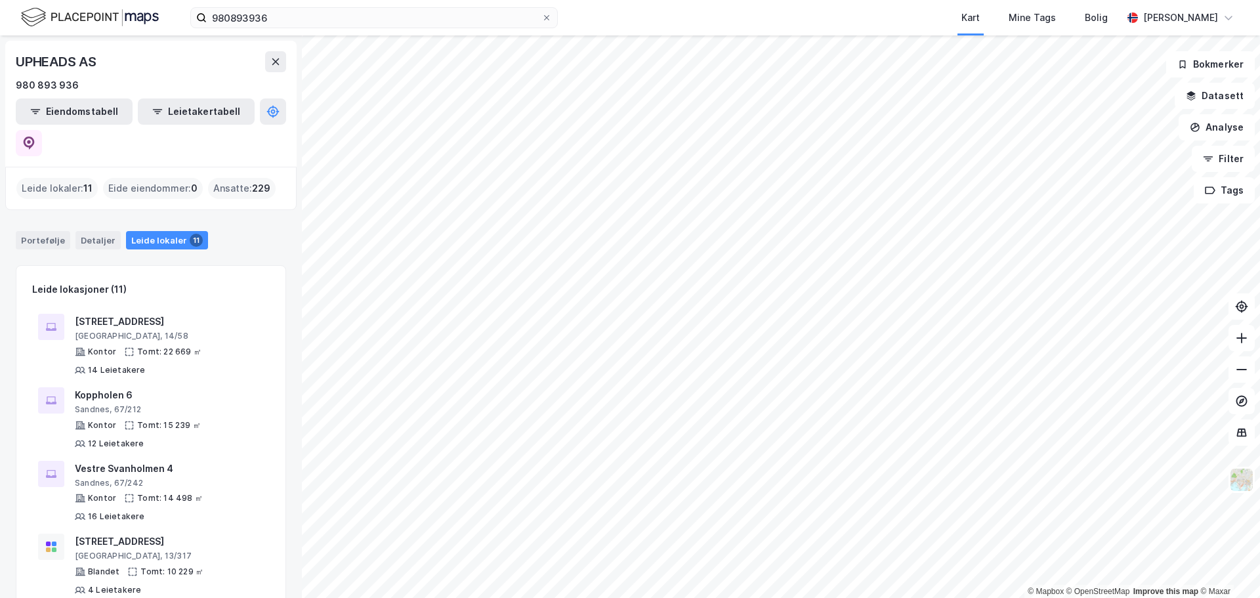
click at [87, 180] on span "11" at bounding box center [87, 188] width 9 height 16
click at [30, 231] on div "Portefølje" at bounding box center [43, 240] width 54 height 18
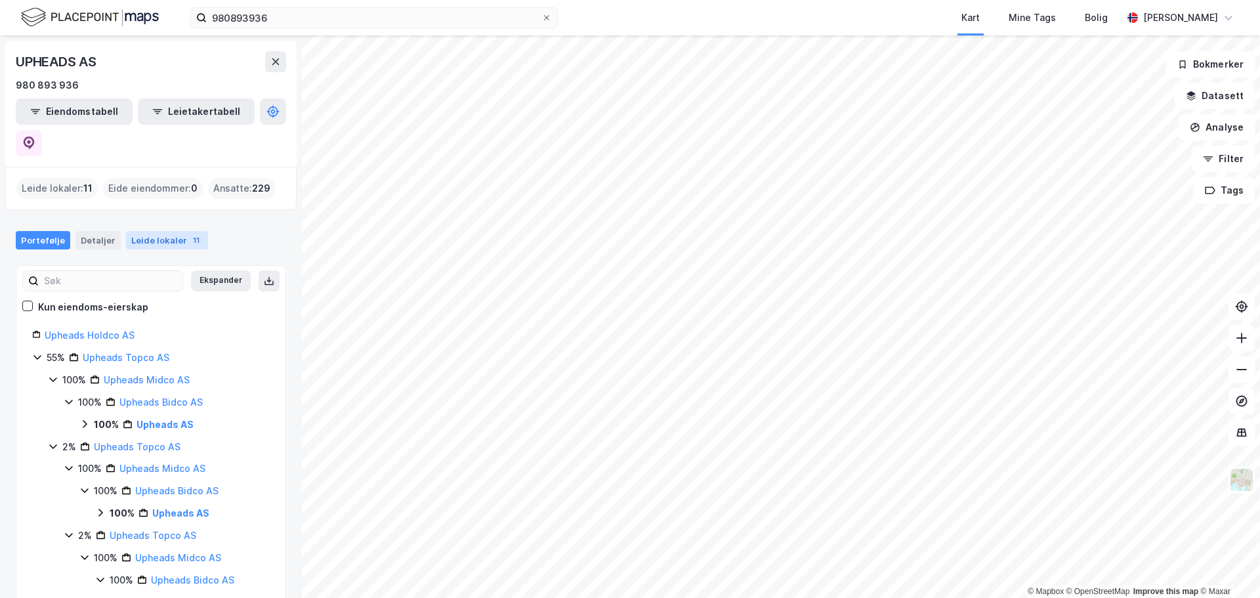
click at [174, 231] on div "Leide lokaler 11" at bounding box center [167, 240] width 82 height 18
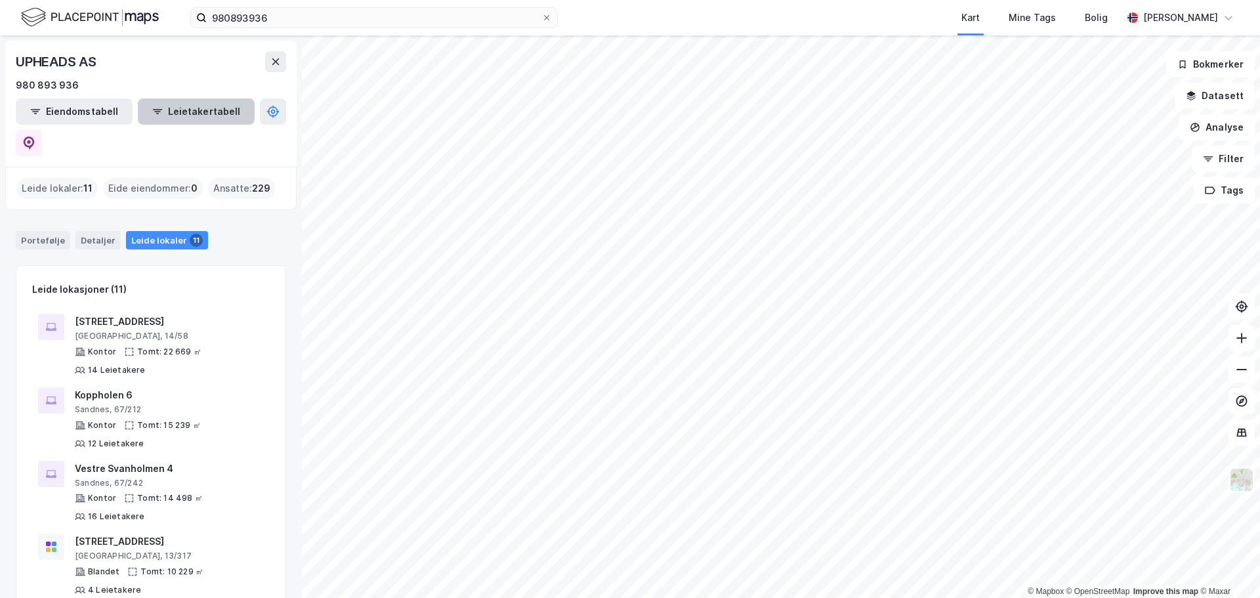
click at [152, 111] on icon "button" at bounding box center [157, 111] width 11 height 11
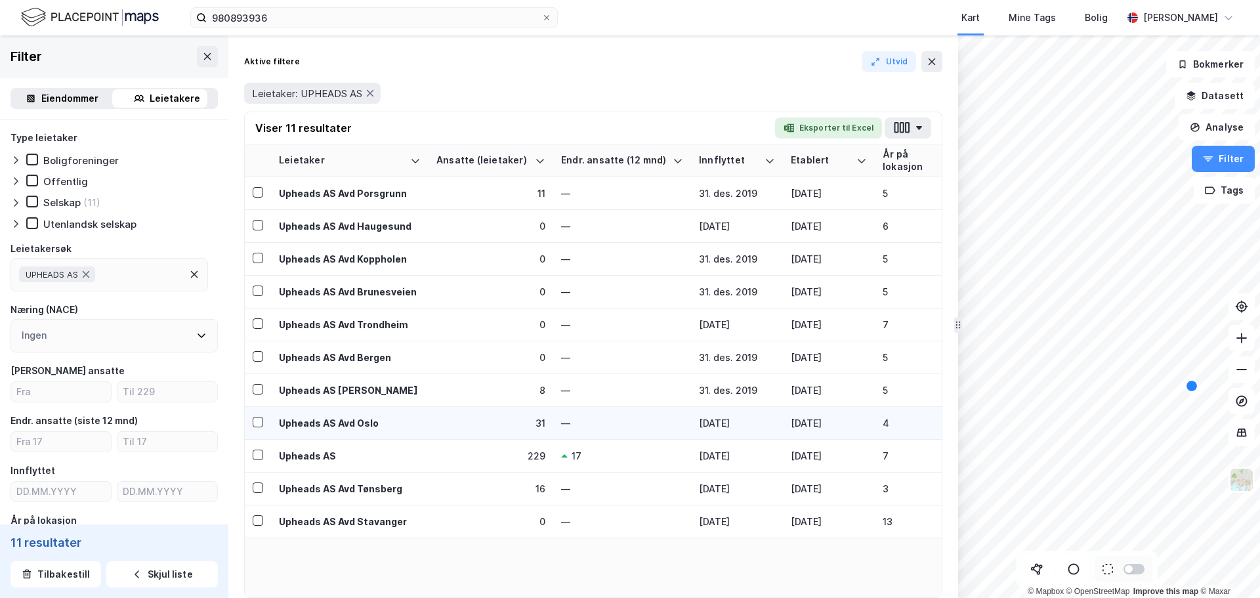
click at [353, 431] on td "Upheads AS Avd Oslo" at bounding box center [350, 423] width 158 height 33
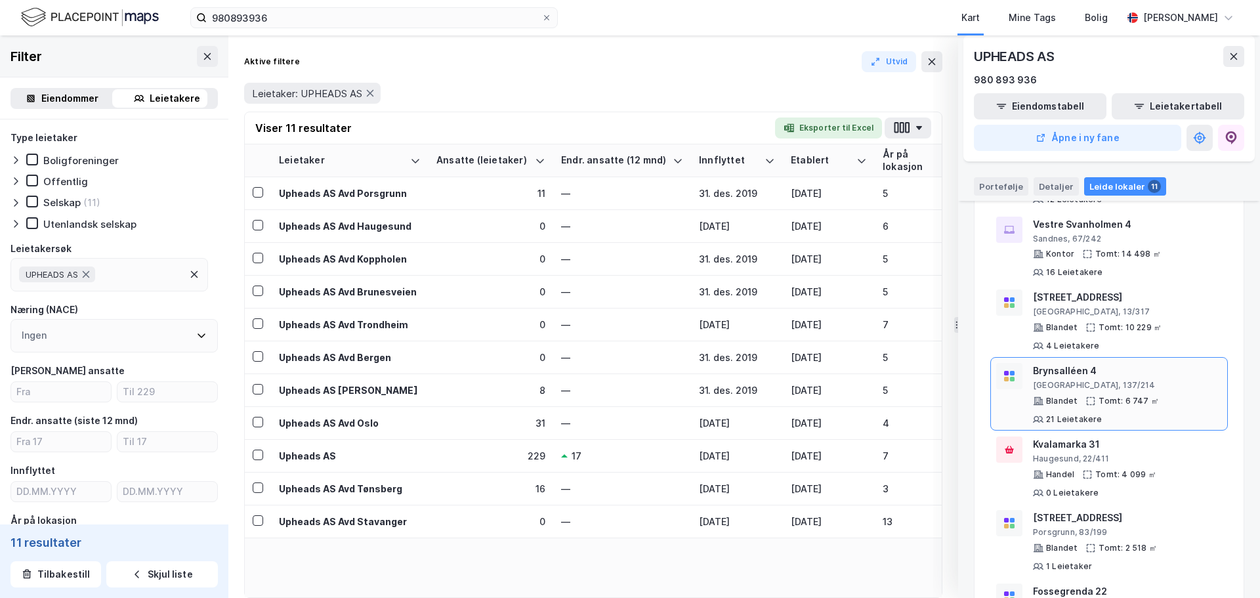
scroll to position [263, 0]
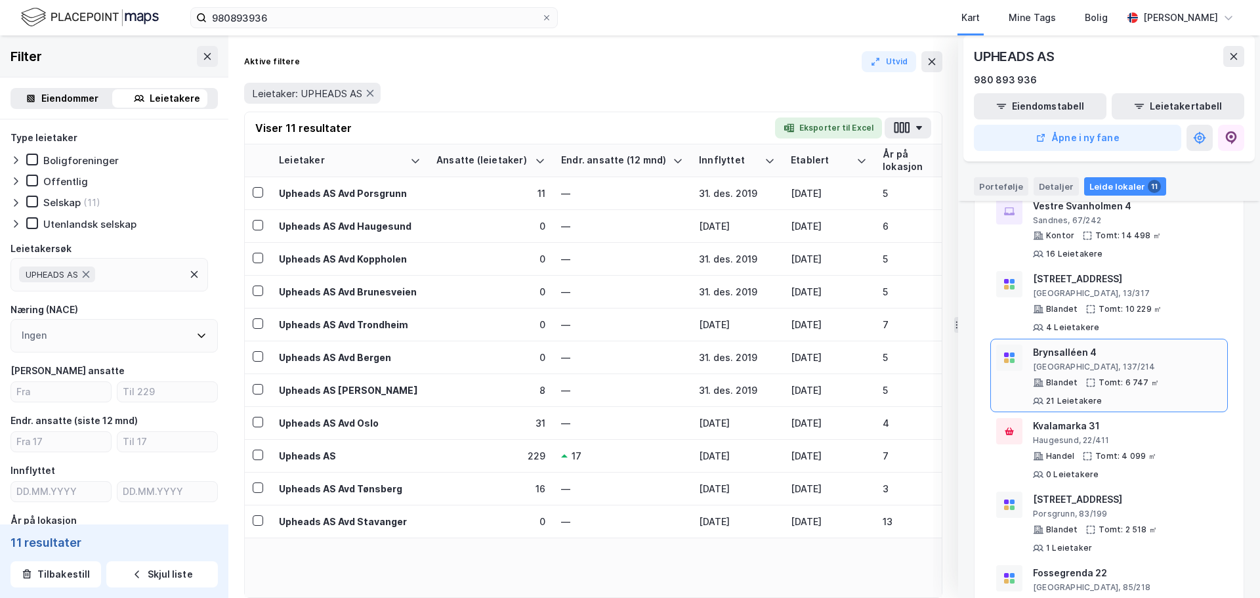
click at [1095, 354] on div "Brynsalléen 4" at bounding box center [1127, 353] width 189 height 16
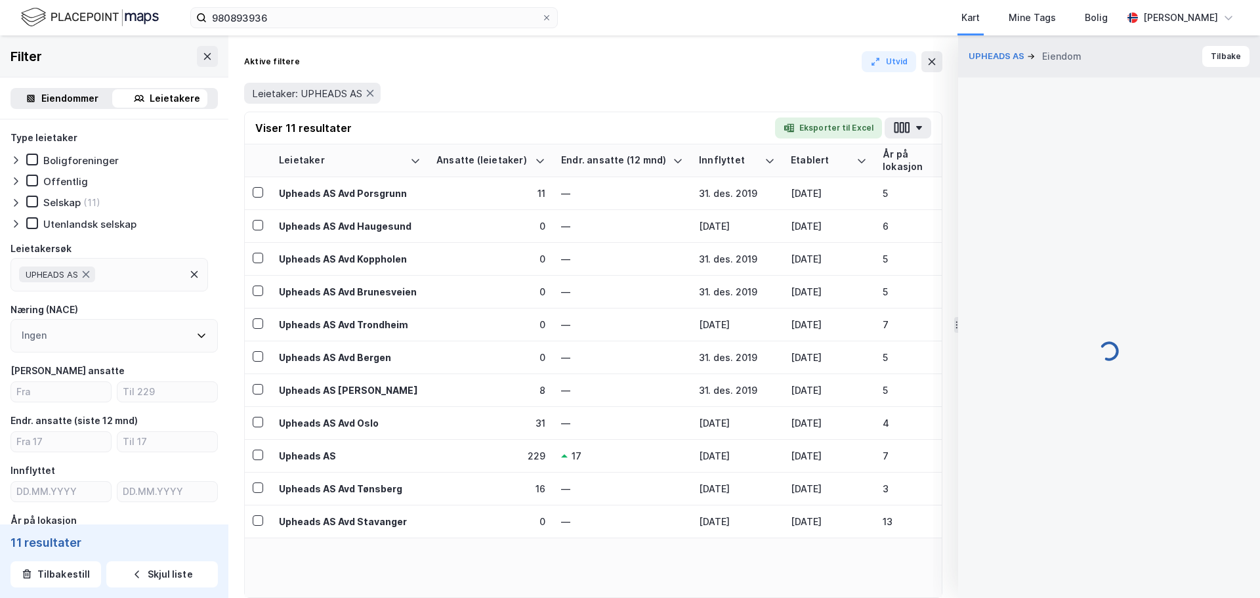
scroll to position [1, 0]
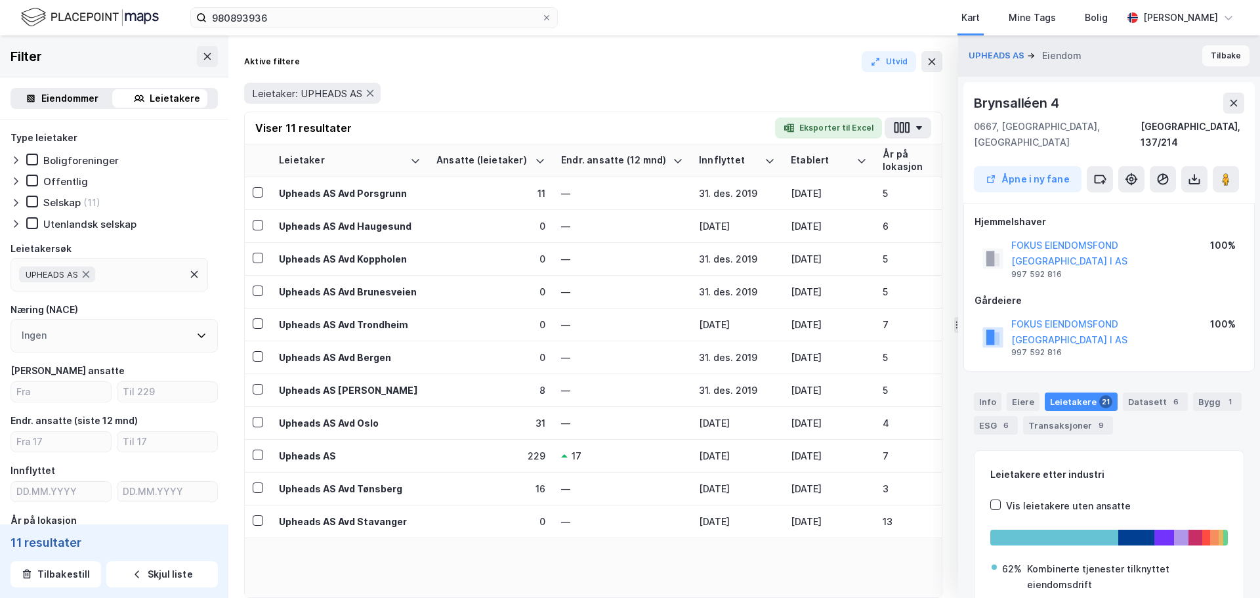
click at [1219, 58] on button "Tilbake" at bounding box center [1225, 55] width 47 height 21
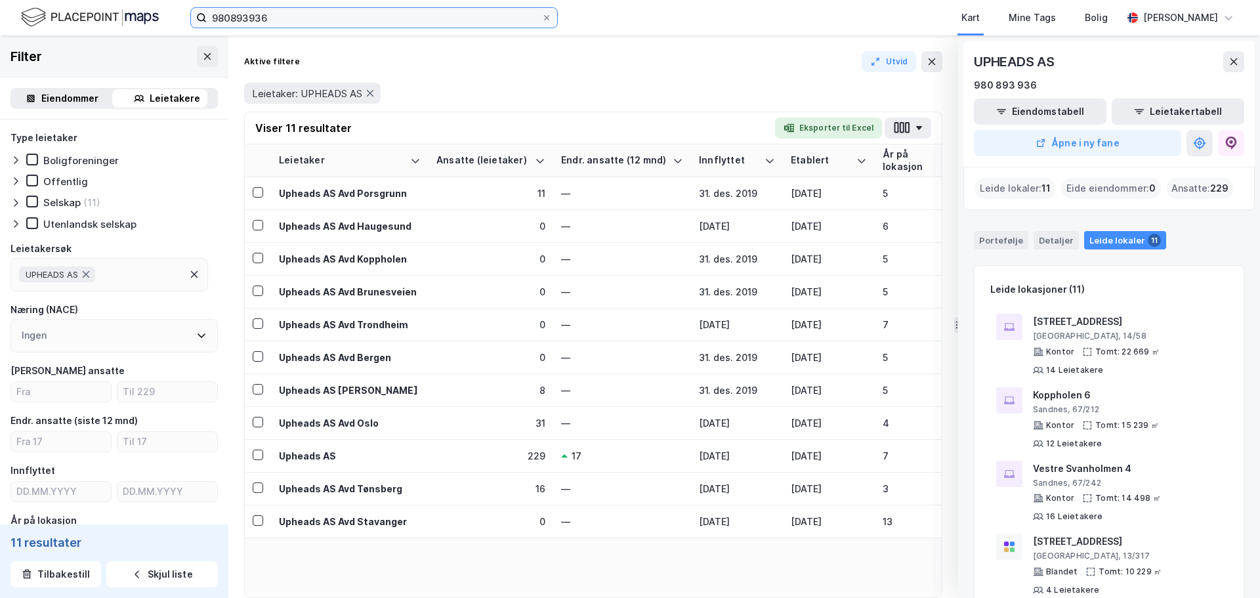
click at [477, 16] on input "980893936" at bounding box center [374, 18] width 335 height 20
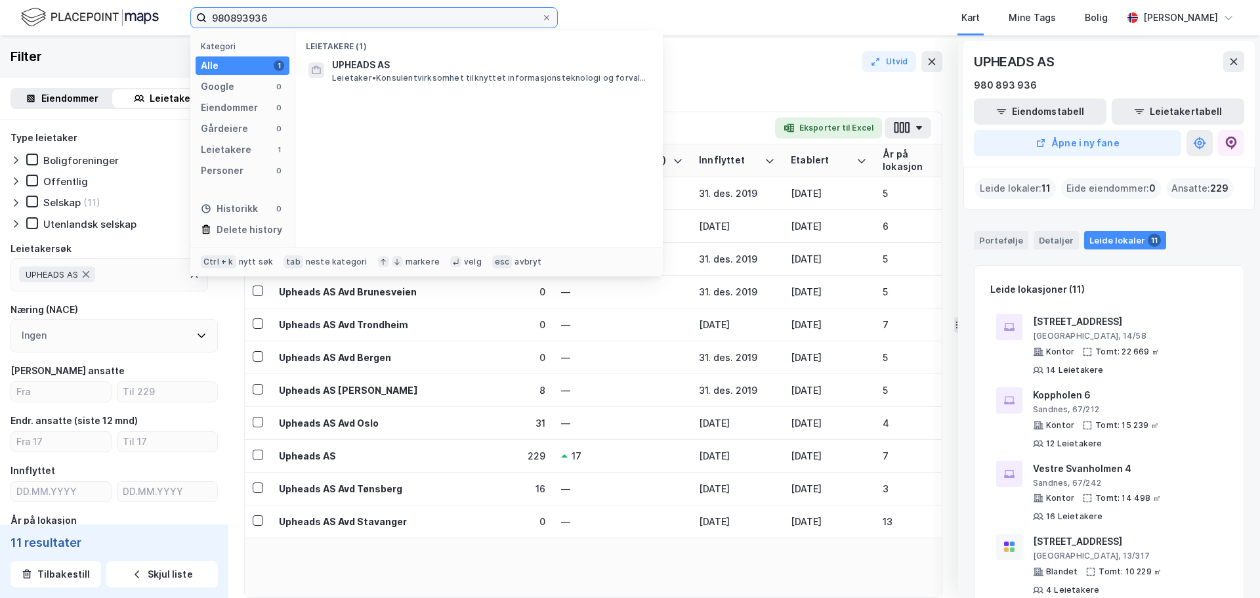
click at [477, 16] on input "980893936" at bounding box center [374, 18] width 335 height 20
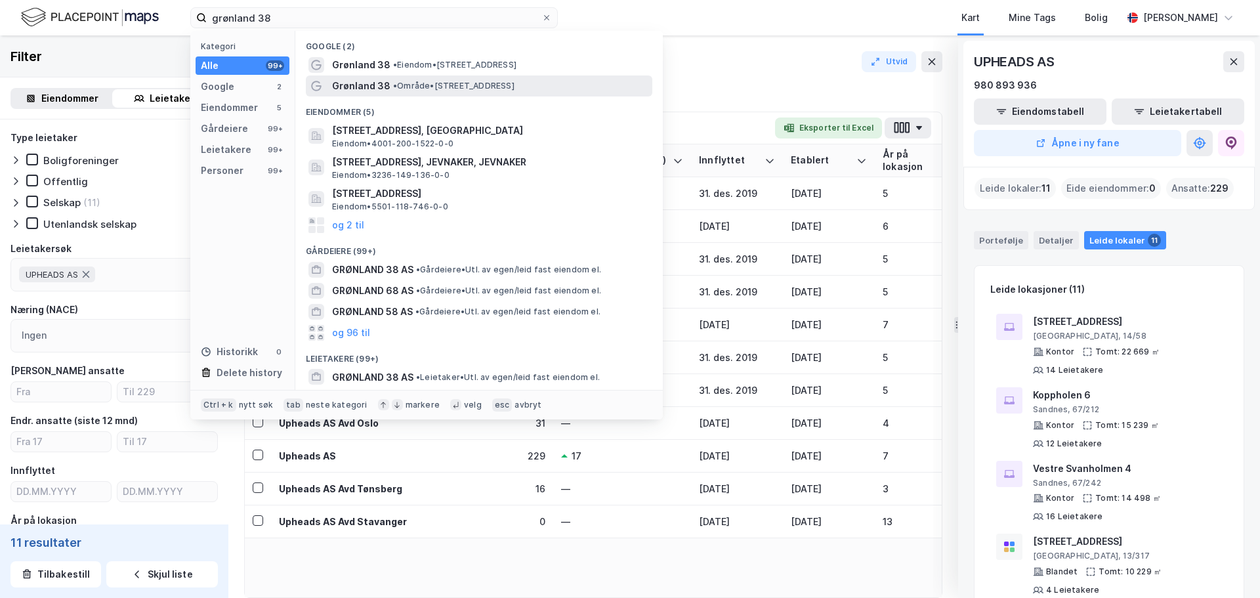
click at [442, 85] on span "• Område • Grønland 38, 3045 Drammen" at bounding box center [453, 86] width 121 height 11
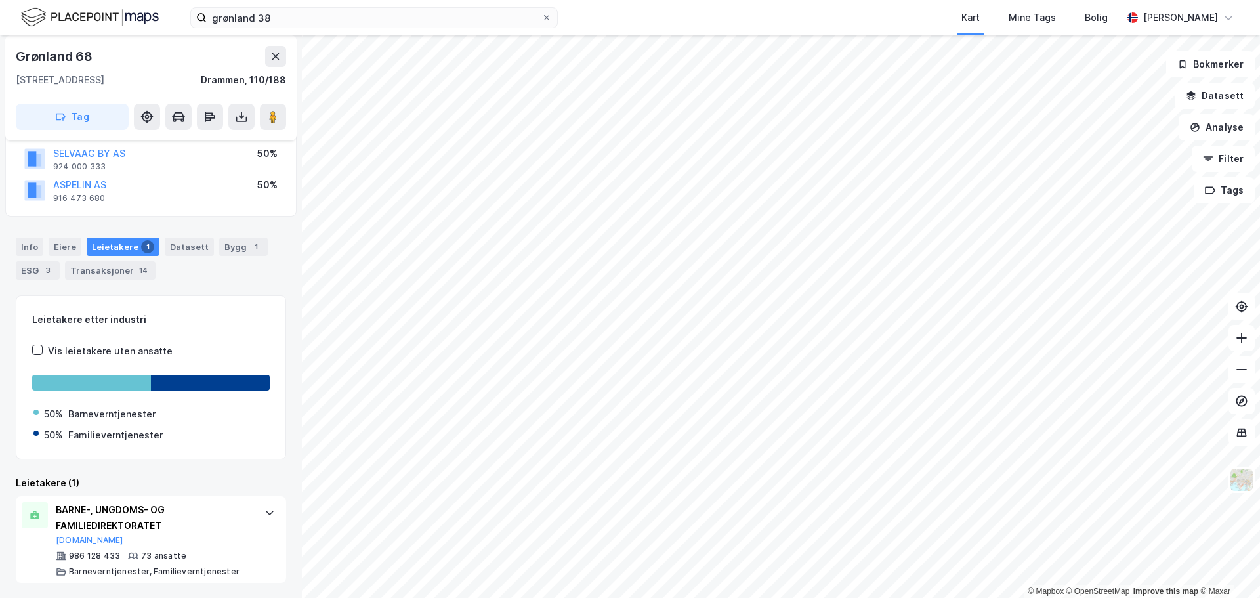
scroll to position [98, 0]
click at [234, 13] on input "grønland 38" at bounding box center [374, 18] width 335 height 20
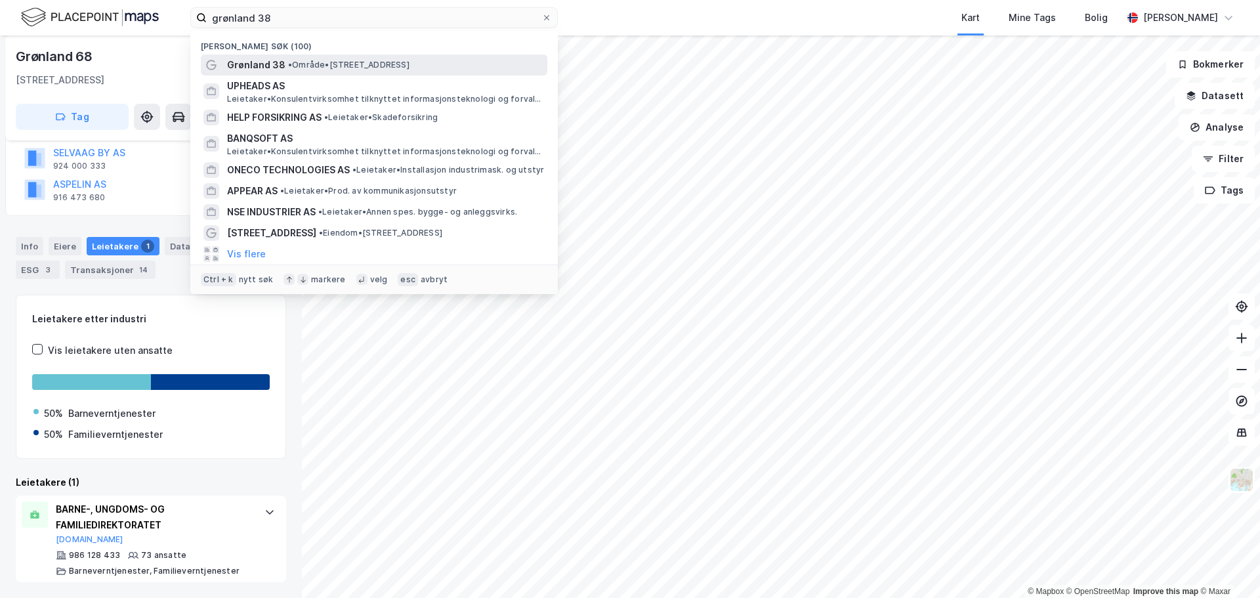
click at [282, 67] on div "Grønland 38 • Område • Grønland 38, 3045 Drammen" at bounding box center [386, 65] width 318 height 16
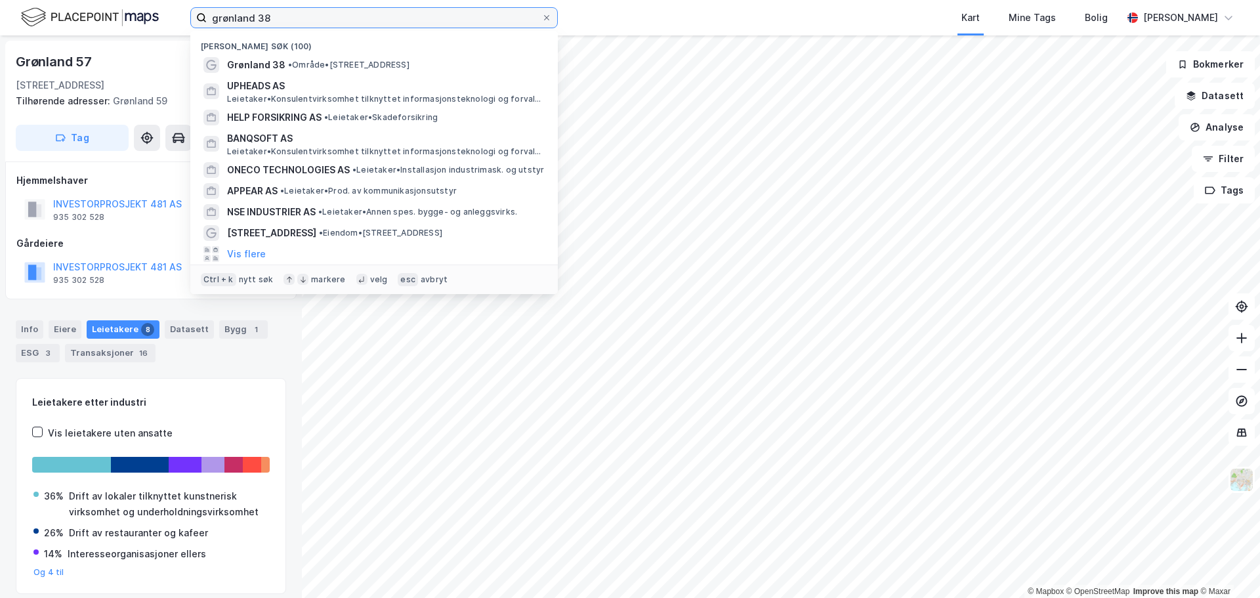
click at [279, 18] on input "grønland 38" at bounding box center [374, 18] width 335 height 20
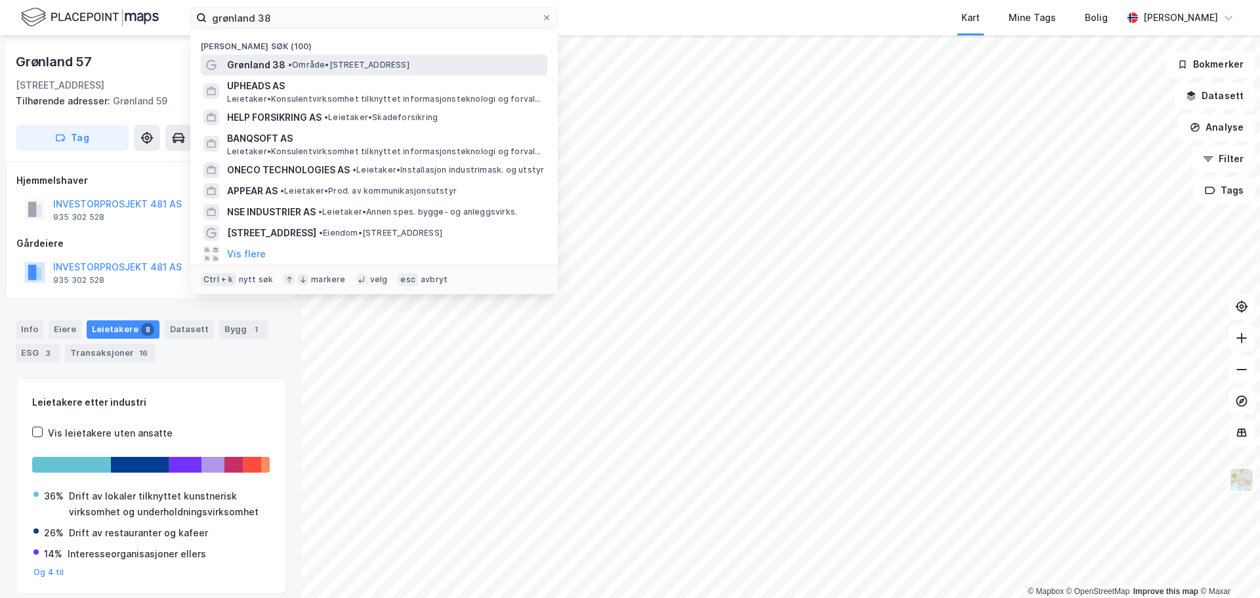
click at [290, 64] on span "•" at bounding box center [290, 65] width 4 height 10
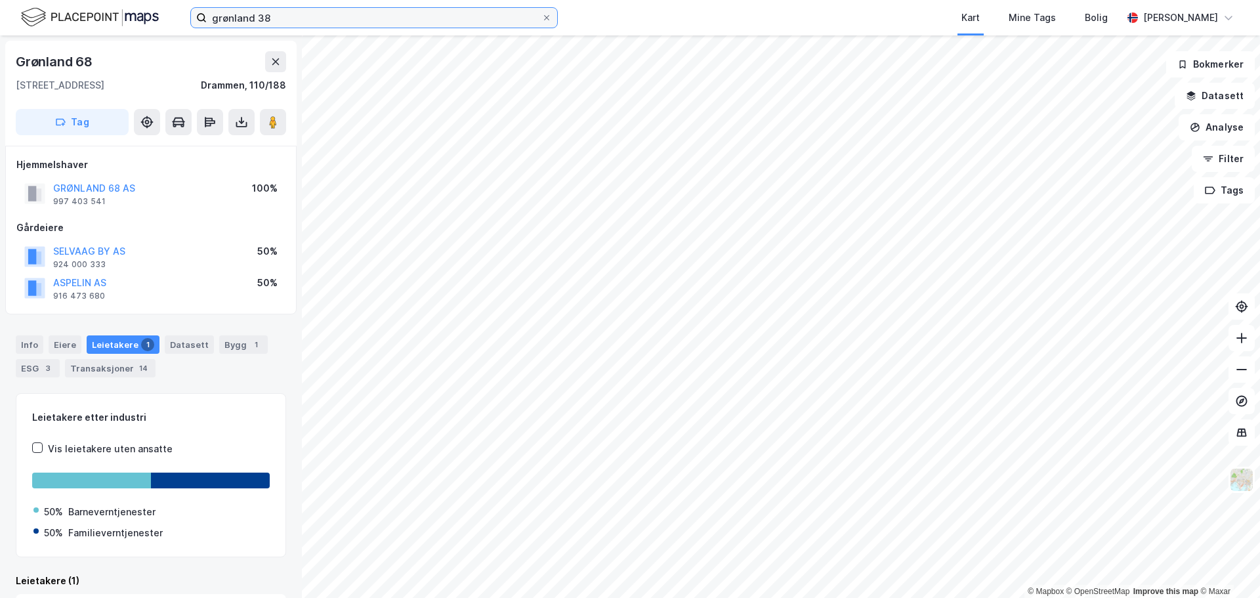
click at [398, 9] on input "grønland 38" at bounding box center [374, 18] width 335 height 20
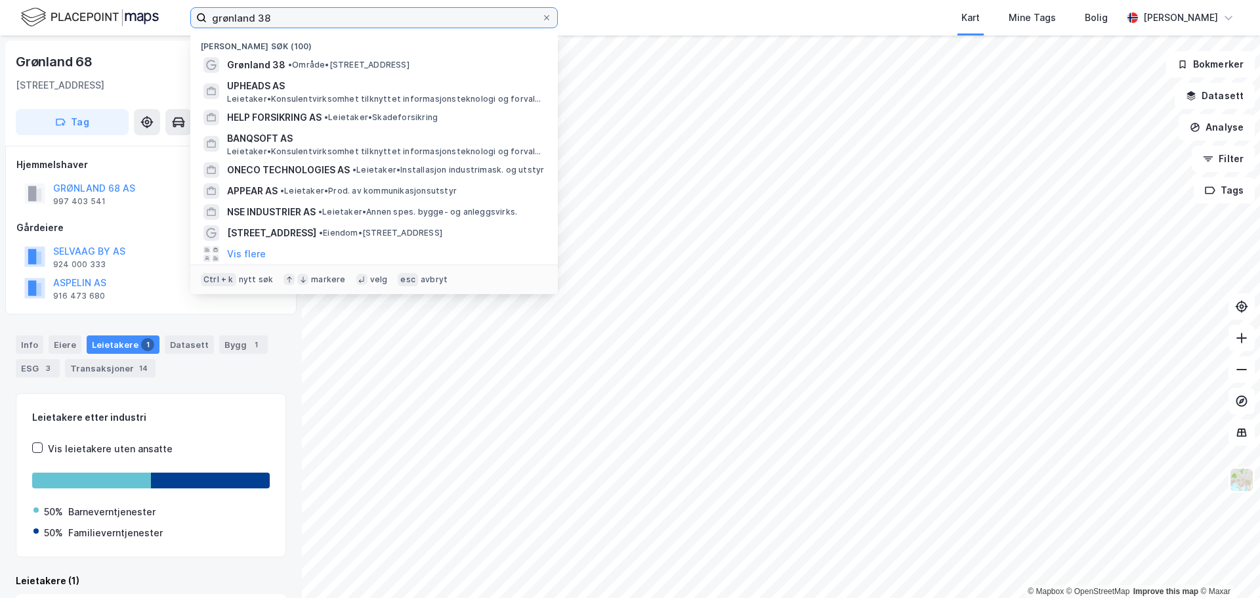
click at [398, 9] on input "grønland 38" at bounding box center [374, 18] width 335 height 20
paste input "991045449"
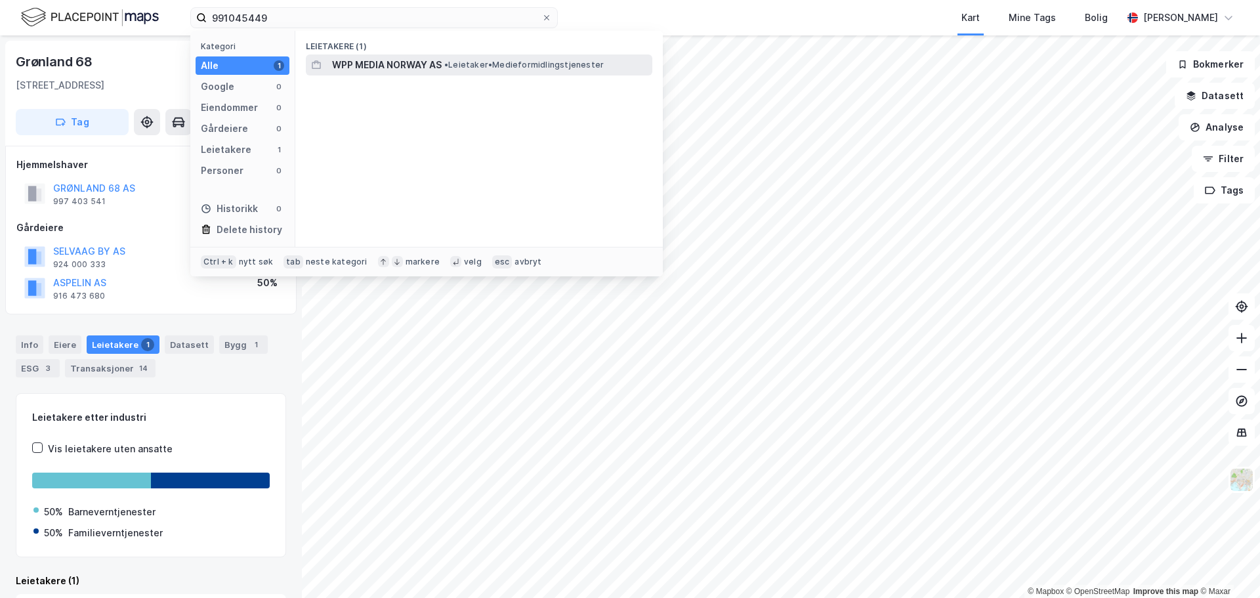
click at [408, 60] on span "WPP MEDIA NORWAY AS" at bounding box center [387, 65] width 110 height 16
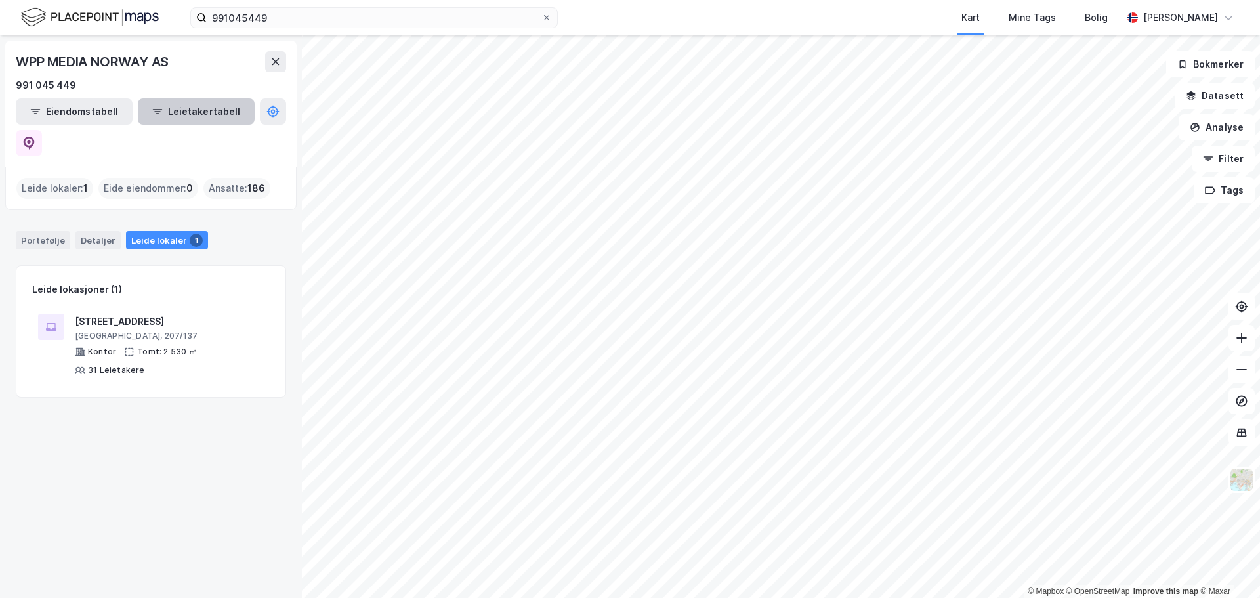
click at [200, 114] on button "Leietakertabell" at bounding box center [196, 111] width 117 height 26
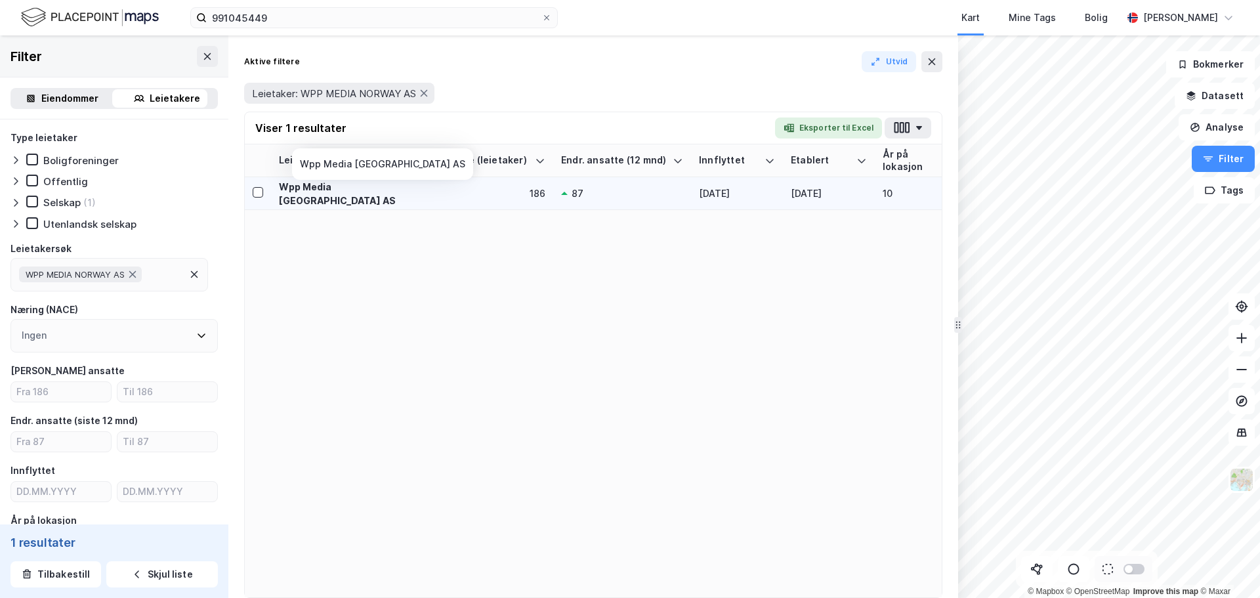
click at [400, 193] on div "Wpp Media Norway AS" at bounding box center [350, 194] width 142 height 28
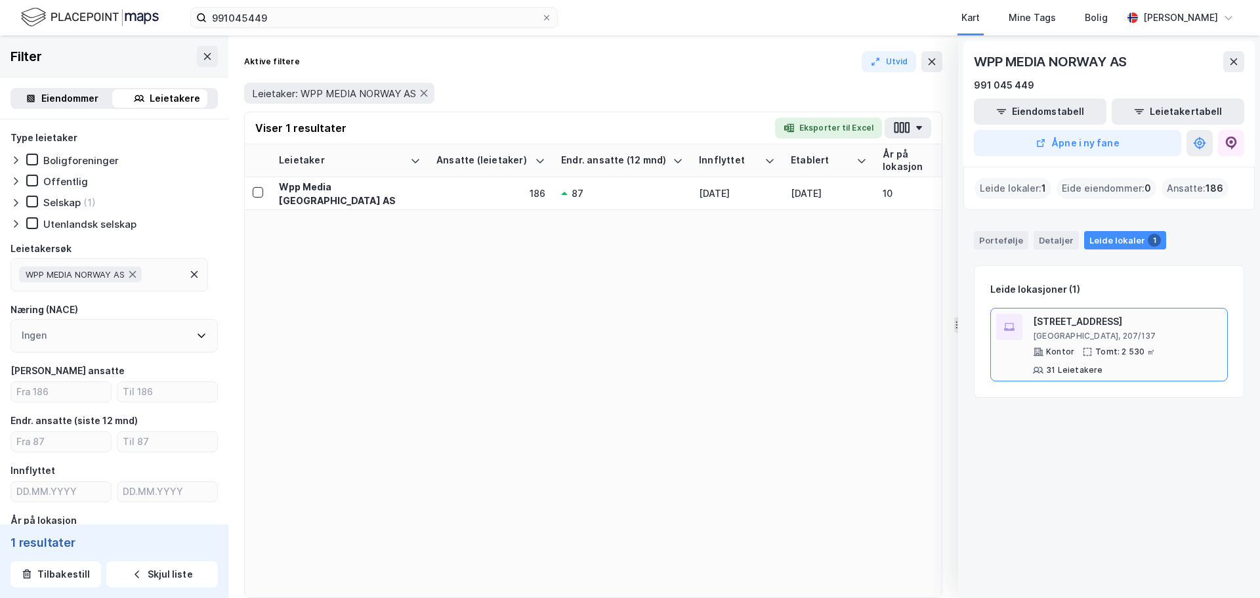
click at [1094, 322] on div "Kirkegata 7" at bounding box center [1127, 322] width 189 height 16
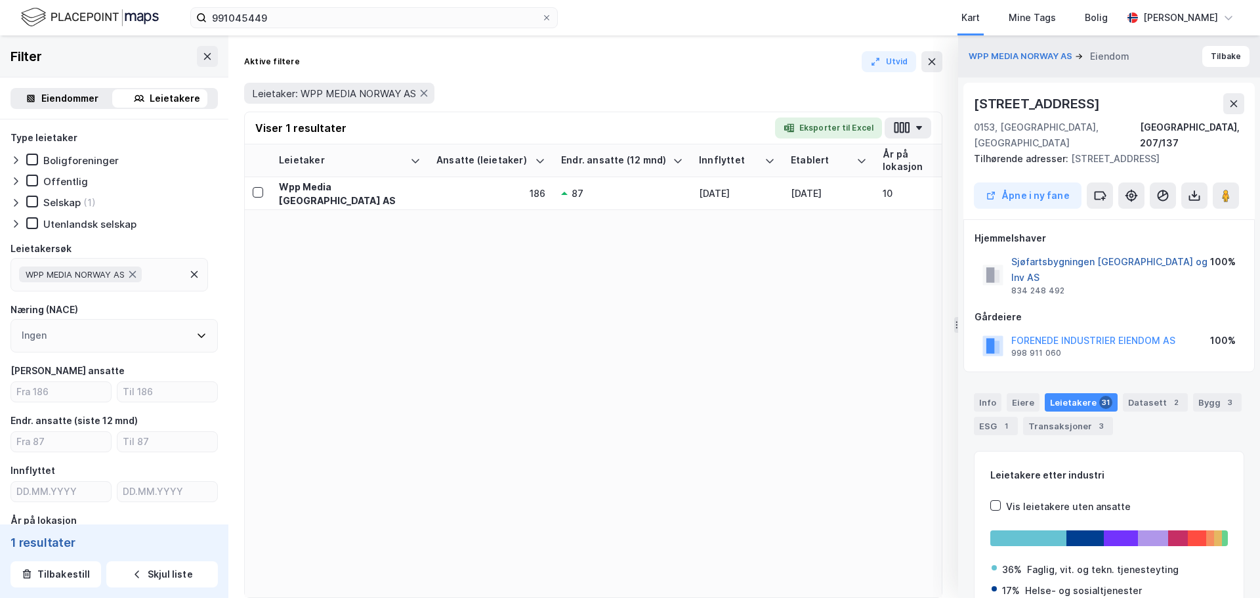
click at [0, 0] on button "Sjøfartsbygningen Eiend og Inv AS" at bounding box center [0, 0] width 0 height 0
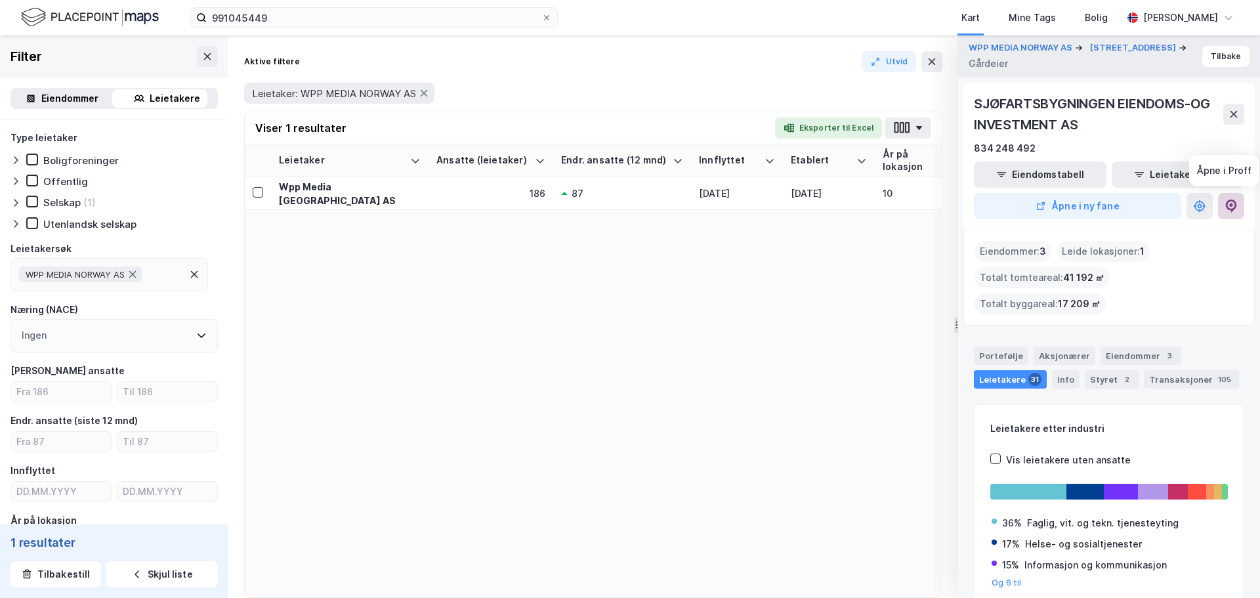
click at [1233, 205] on icon at bounding box center [1231, 206] width 13 height 13
click at [925, 65] on button at bounding box center [931, 61] width 21 height 21
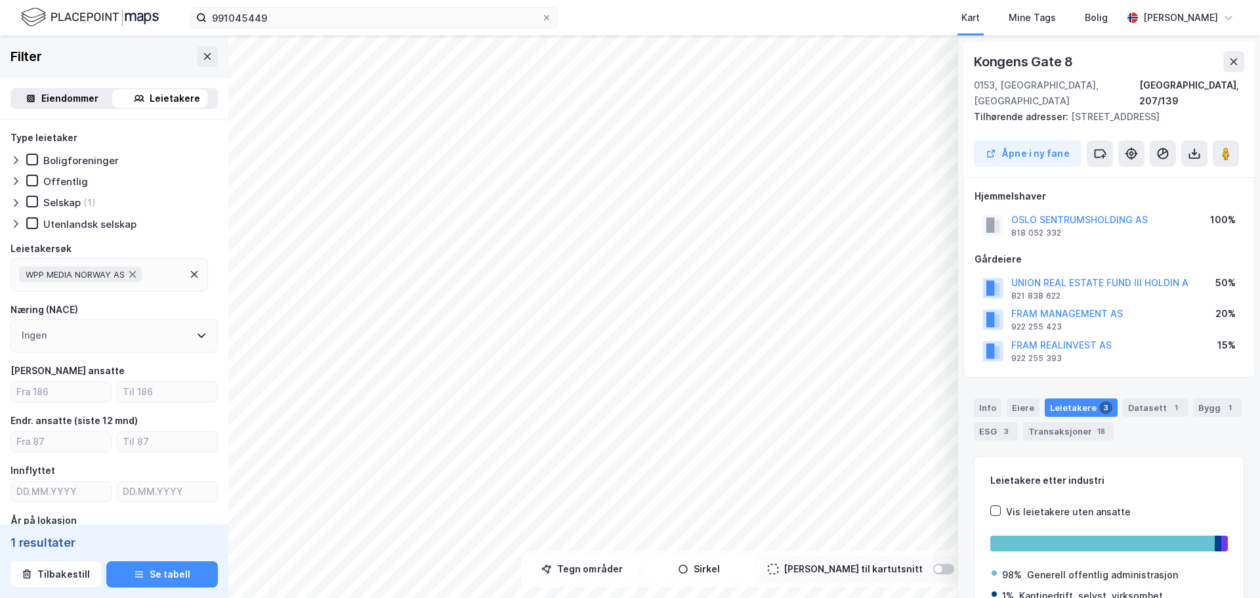
scroll to position [3, 0]
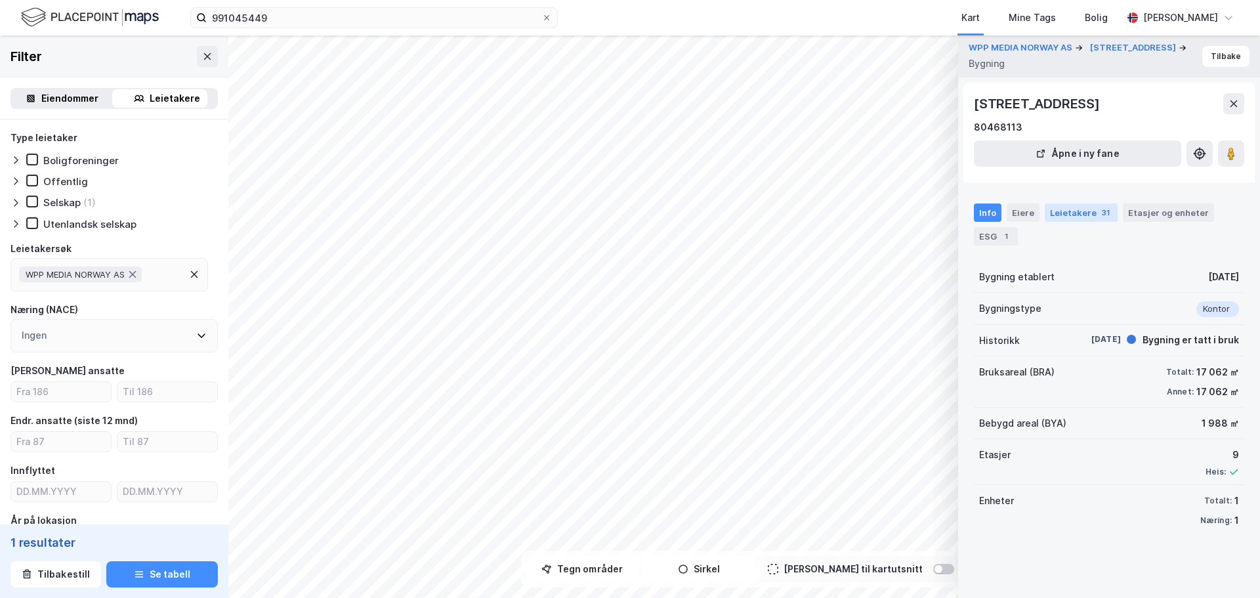
click at [1071, 211] on div "Leietakere 31" at bounding box center [1081, 212] width 73 height 18
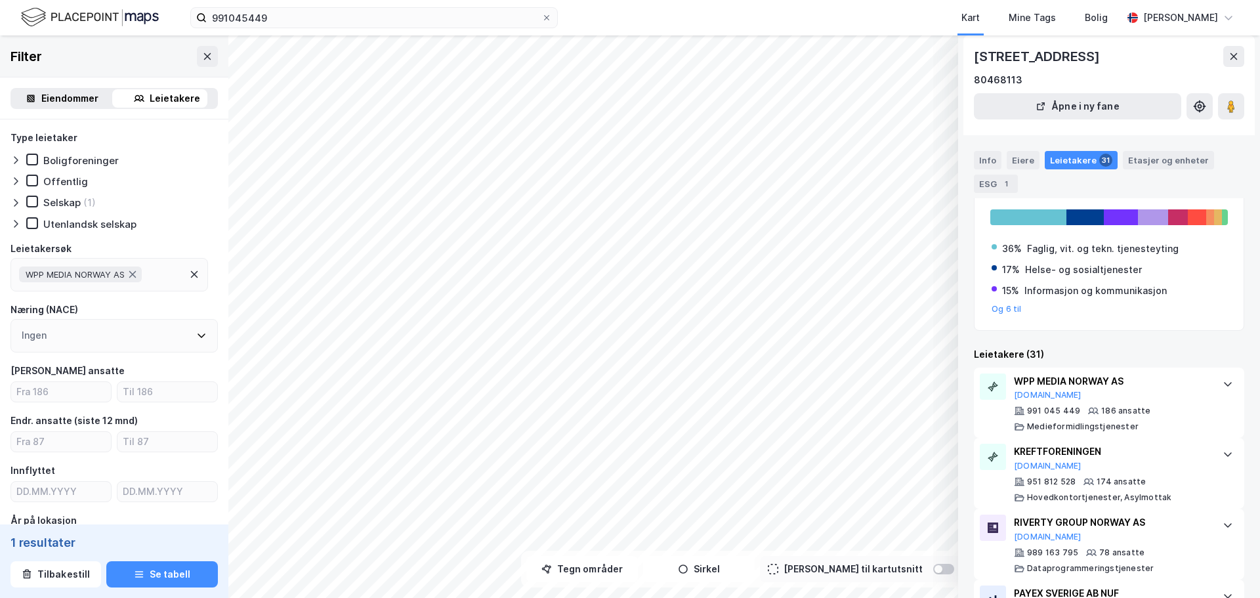
scroll to position [0, 0]
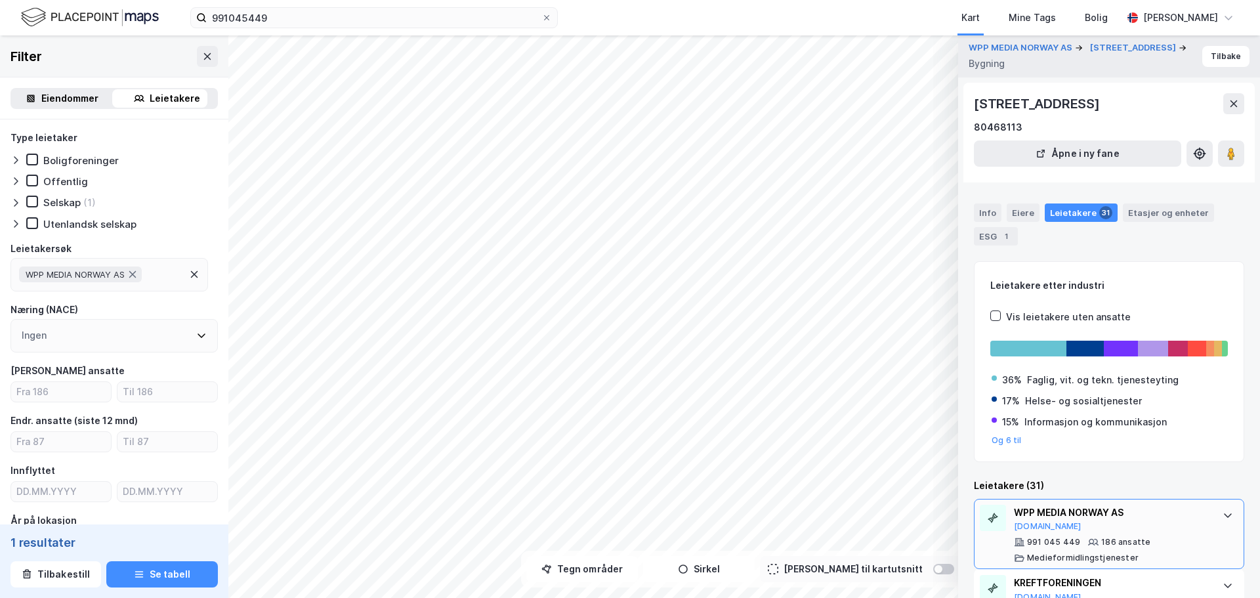
click at [1073, 518] on div "WPP MEDIA NORWAY AS" at bounding box center [1112, 513] width 196 height 16
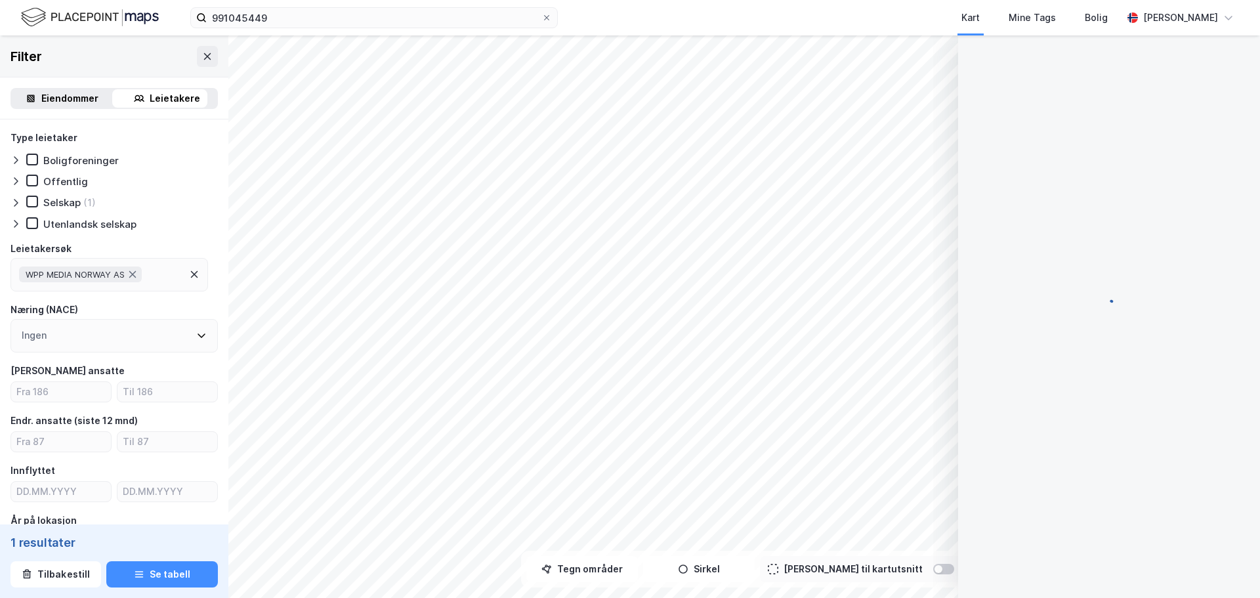
scroll to position [75, 0]
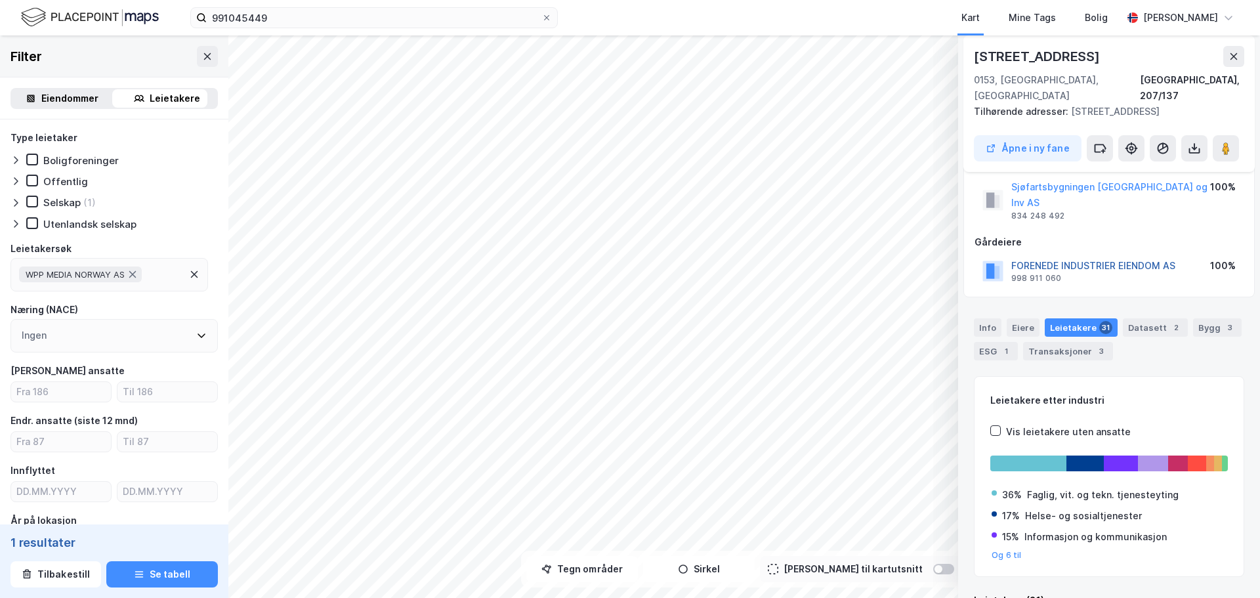
click at [0, 0] on button "FORENEDE INDUSTRIER EIENDOM AS" at bounding box center [0, 0] width 0 height 0
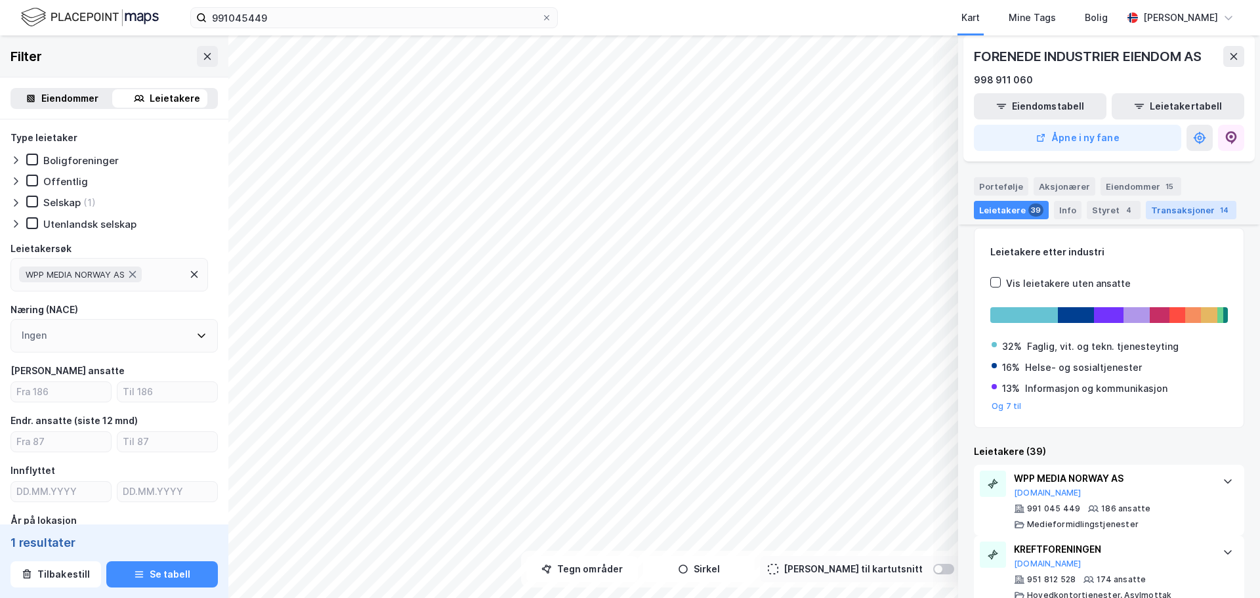
scroll to position [169, 0]
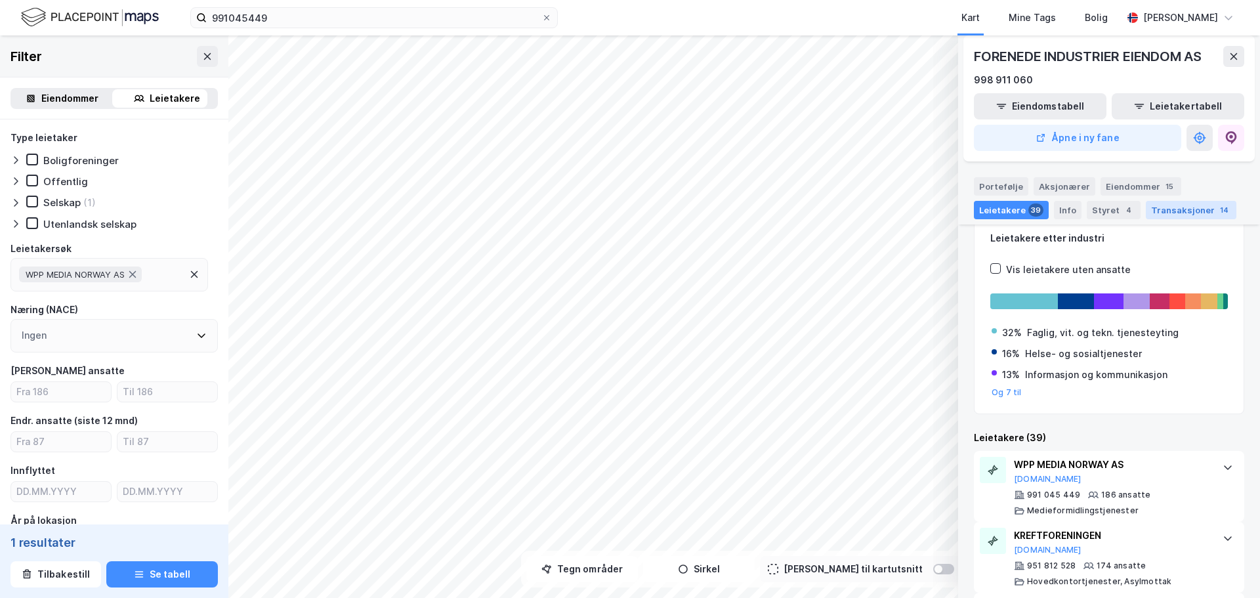
click at [1171, 217] on div "Transaksjoner 14" at bounding box center [1191, 210] width 91 height 18
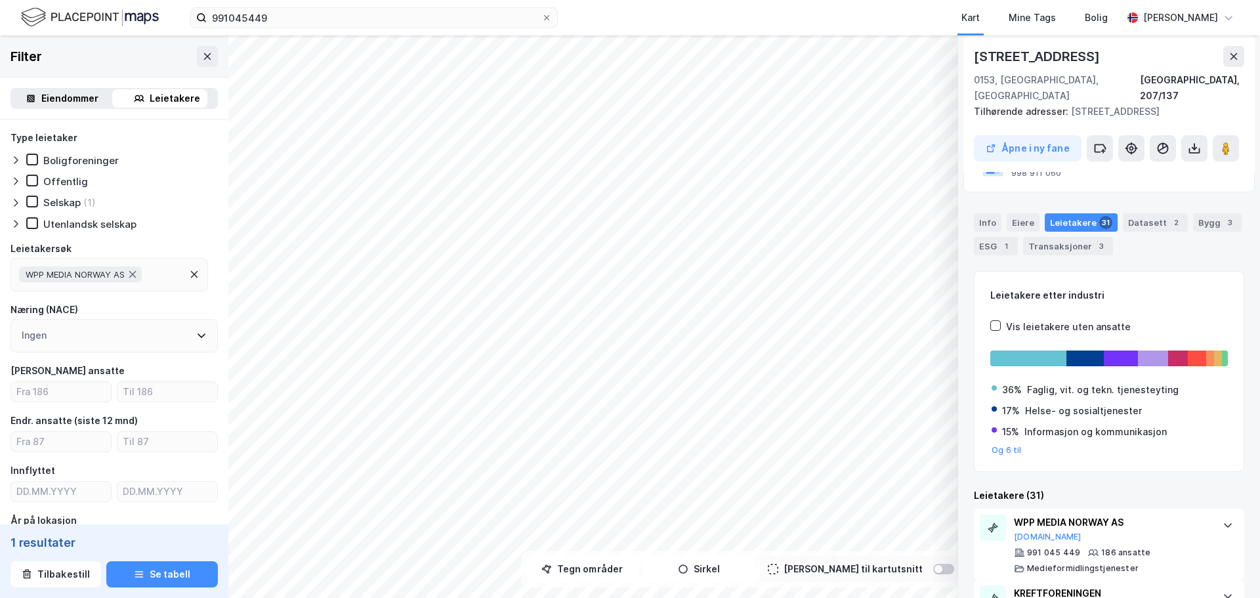
scroll to position [0, 0]
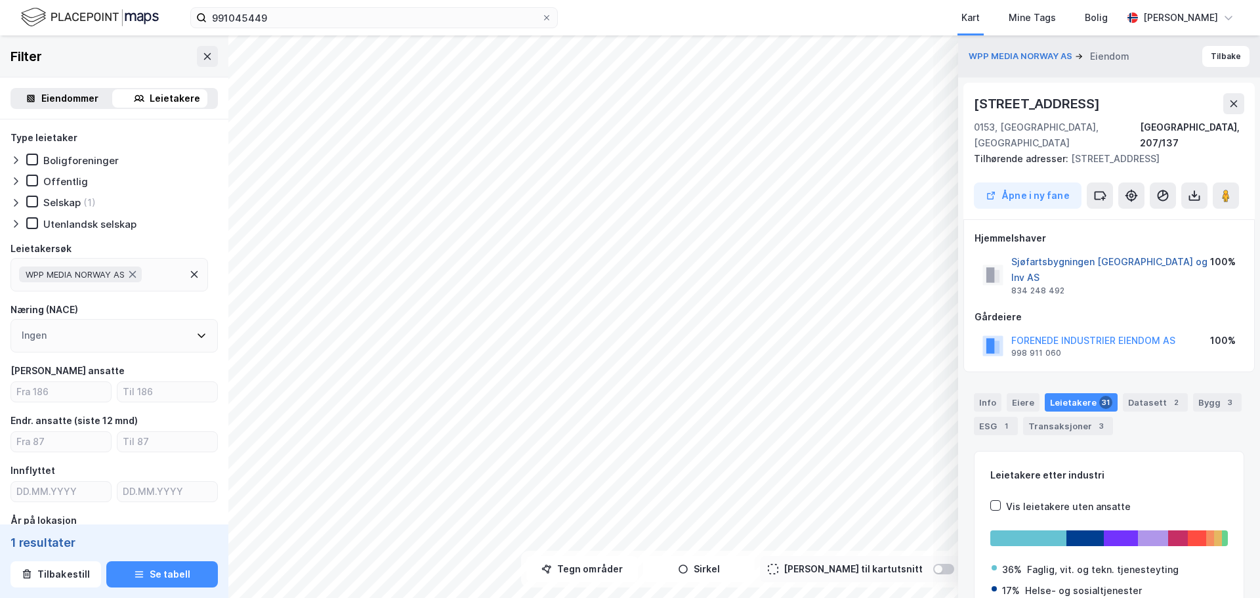
click at [0, 0] on button "Sjøfartsbygningen Eiend og Inv AS" at bounding box center [0, 0] width 0 height 0
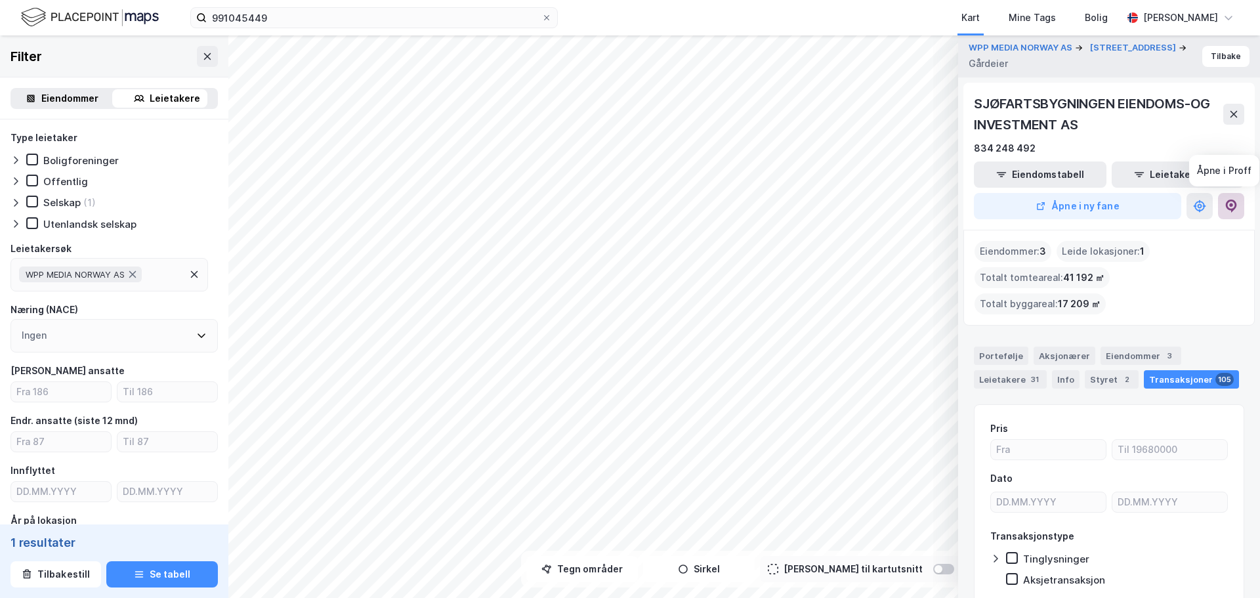
click at [1226, 209] on icon at bounding box center [1231, 206] width 13 height 13
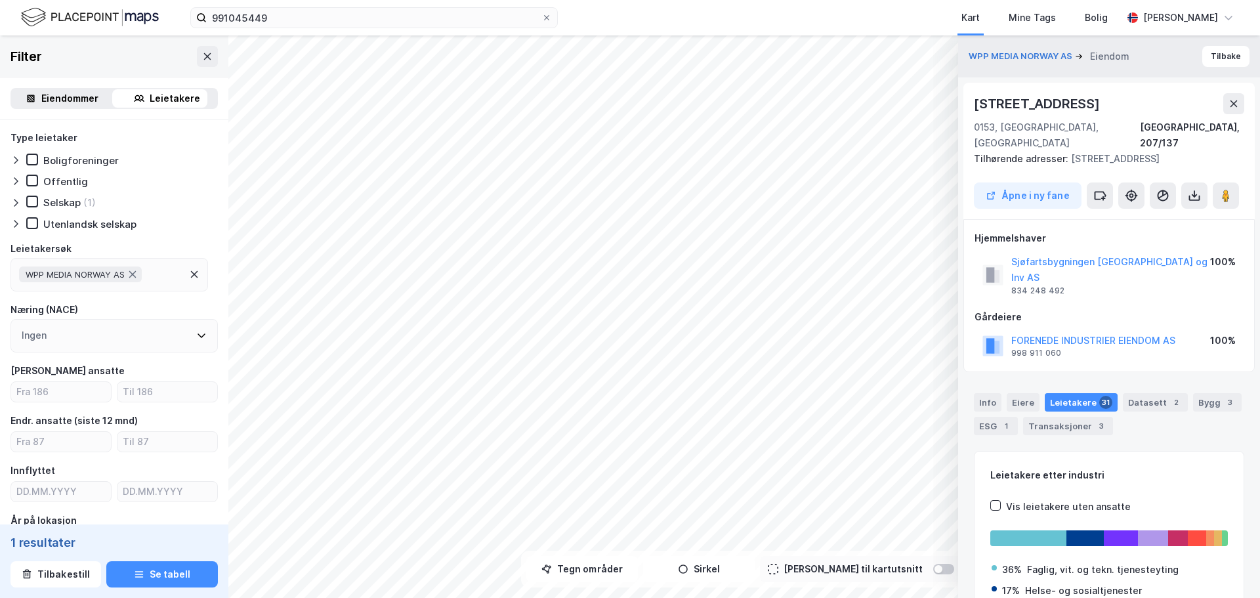
click at [1114, 266] on div "Sjøfartsbygningen Eiend og Inv AS 834 248 492 100%" at bounding box center [1109, 274] width 269 height 47
click at [1177, 261] on div "Sjøfartsbygningen Eiend og Inv AS 834 248 492 100%" at bounding box center [1109, 274] width 269 height 47
click at [1027, 393] on div "Eiere" at bounding box center [1023, 402] width 33 height 18
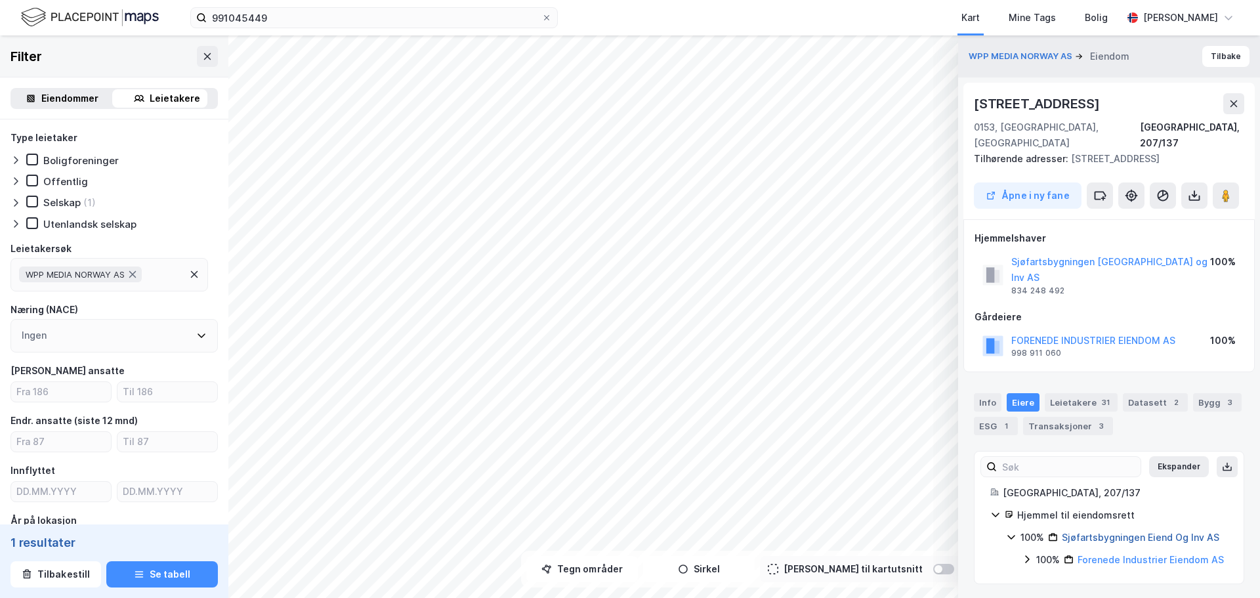
click at [1112, 532] on link "Sjøfartsbygningen Eiend Og Inv AS" at bounding box center [1141, 537] width 158 height 11
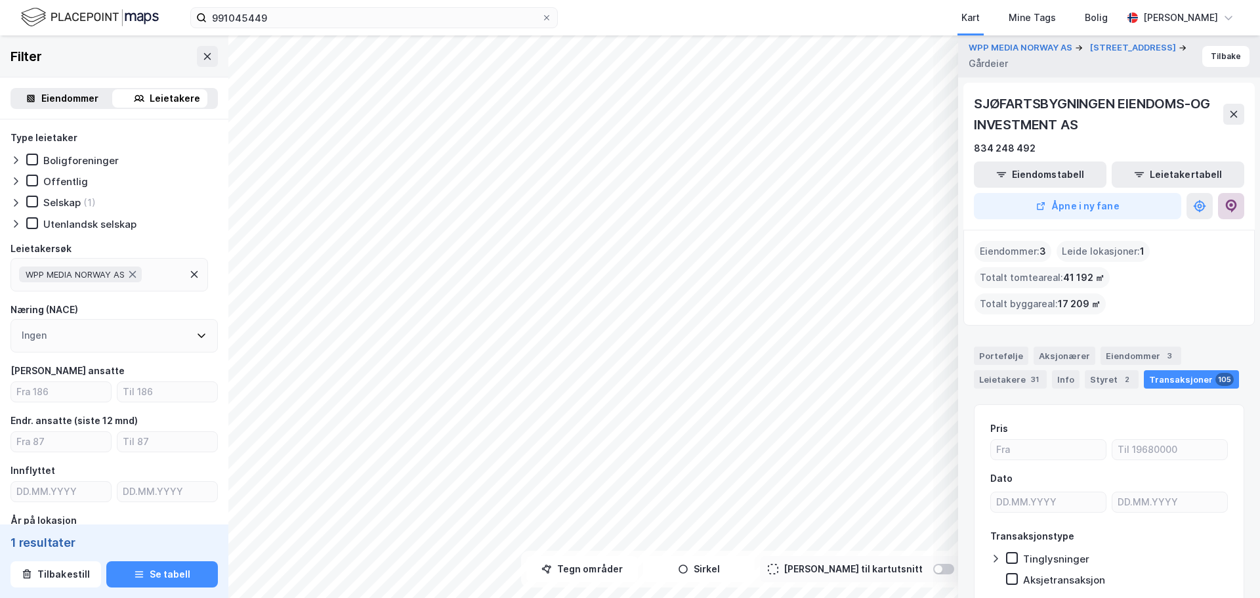
click at [1233, 202] on icon at bounding box center [1231, 206] width 13 height 13
click at [261, 20] on input "991045449" at bounding box center [374, 18] width 335 height 20
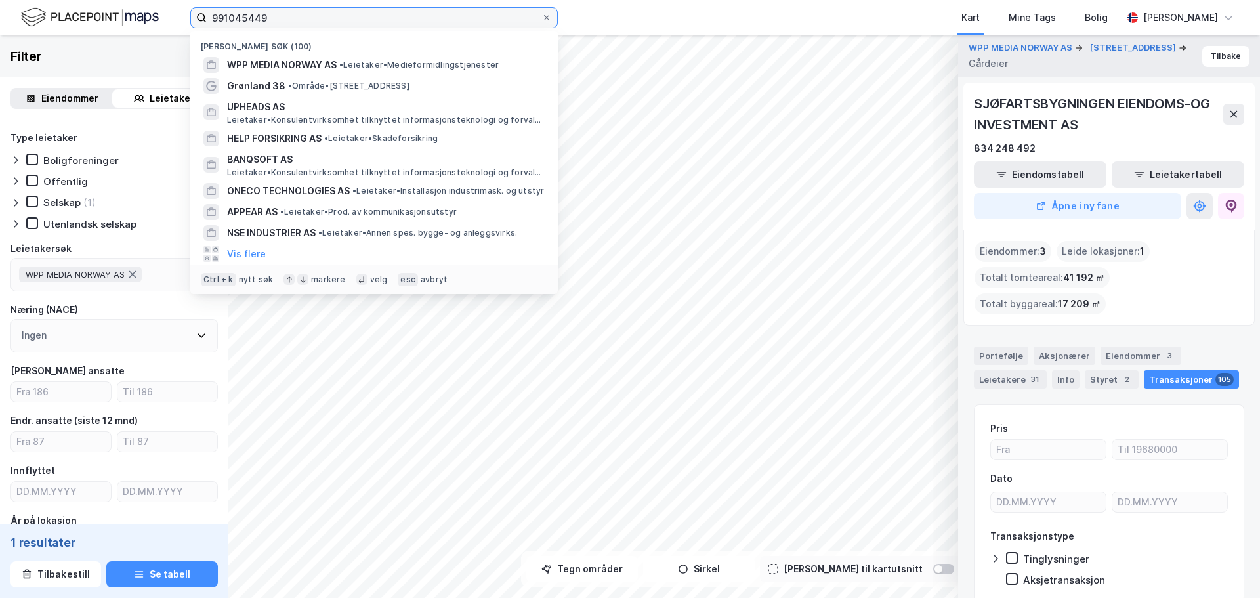
click at [261, 20] on input "991045449" at bounding box center [374, 18] width 335 height 20
paste input "62116663"
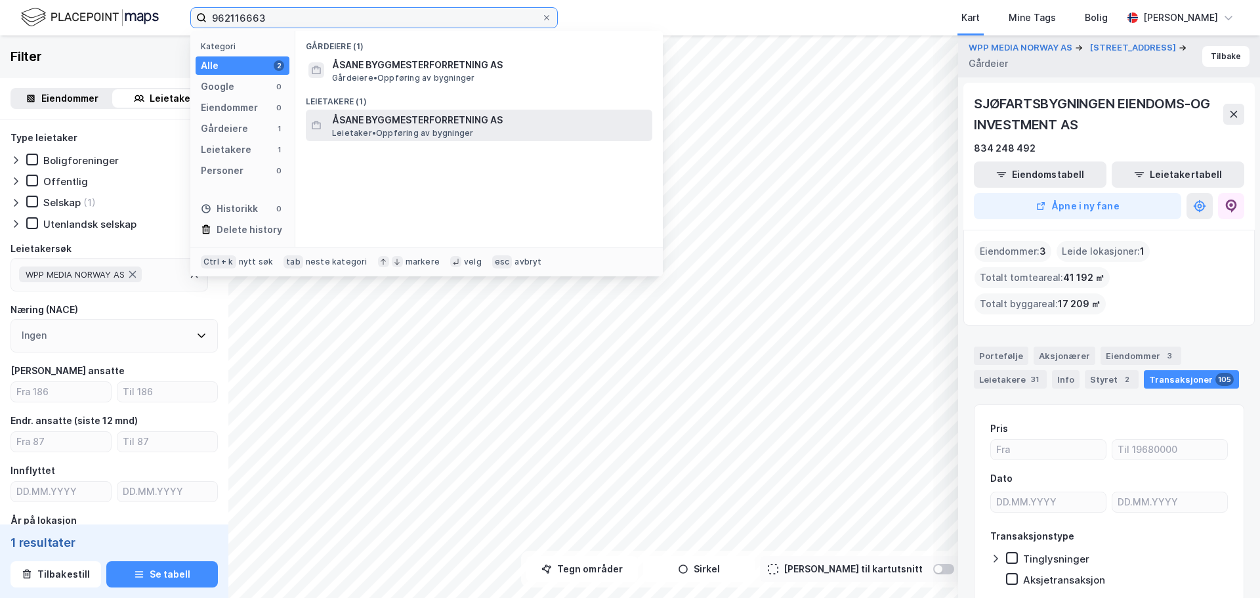
type input "962116663"
click at [423, 127] on span "ÅSANE BYGGMESTERFORRETNING AS" at bounding box center [489, 120] width 315 height 16
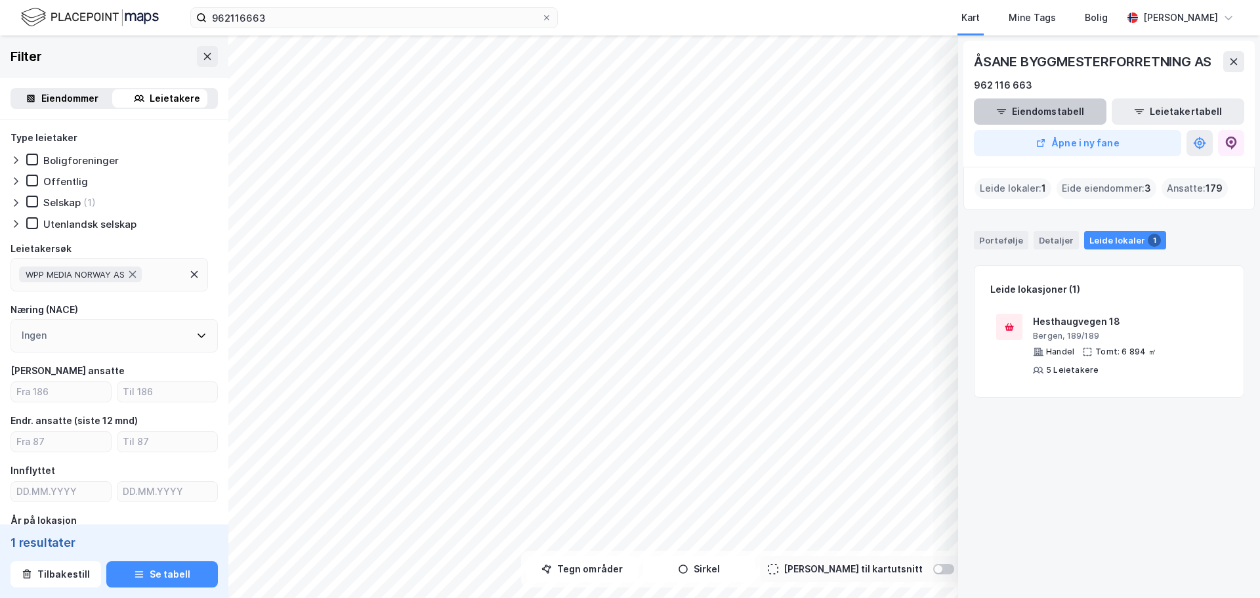
click at [1024, 113] on button "Eiendomstabell" at bounding box center [1040, 111] width 133 height 26
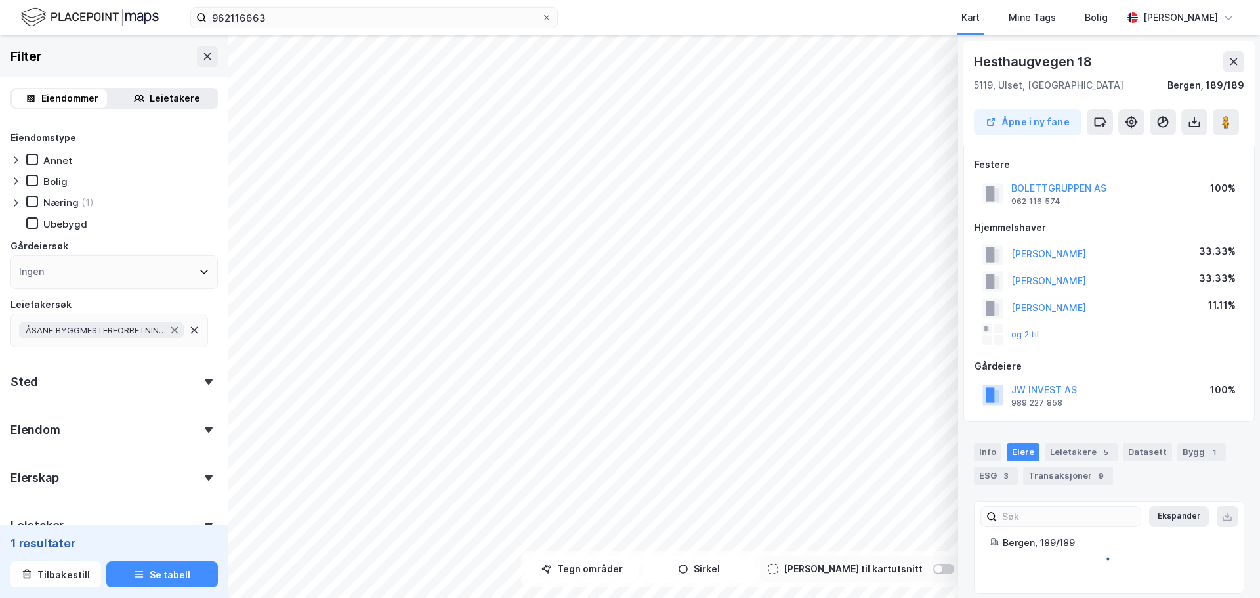
scroll to position [1, 0]
click at [996, 366] on div "© Mapbox © OpenStreetMap Improve this map © Maxar Hesthaugvegen 18 5119, Ulset,…" at bounding box center [630, 316] width 1260 height 562
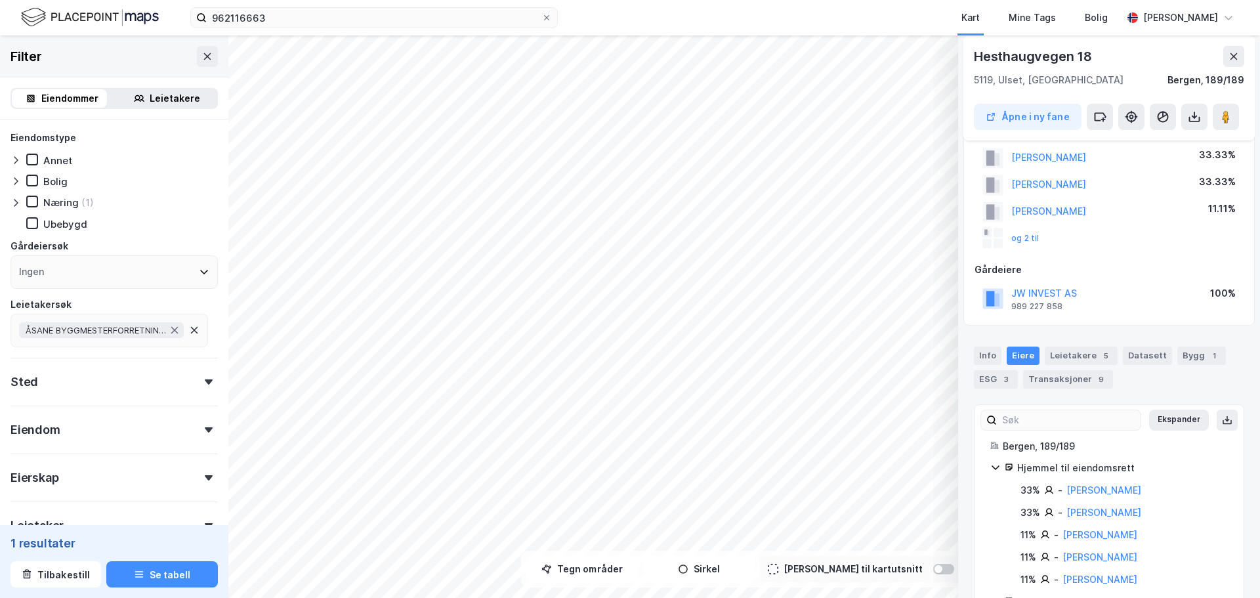
scroll to position [0, 0]
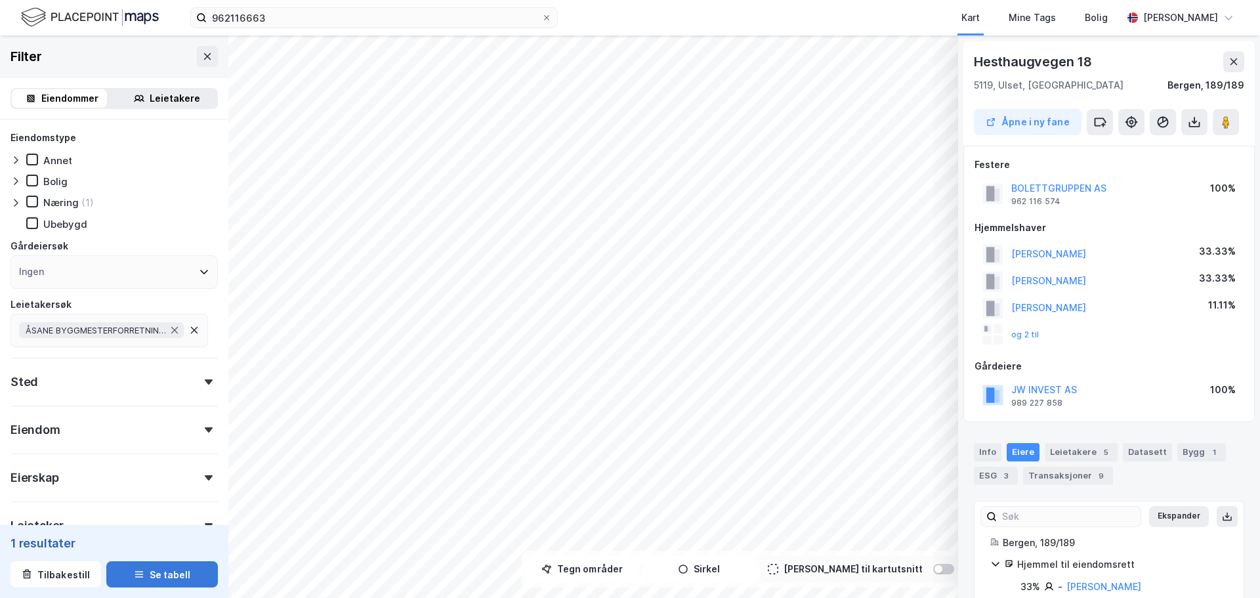
click at [159, 573] on button "Se tabell" at bounding box center [162, 574] width 112 height 26
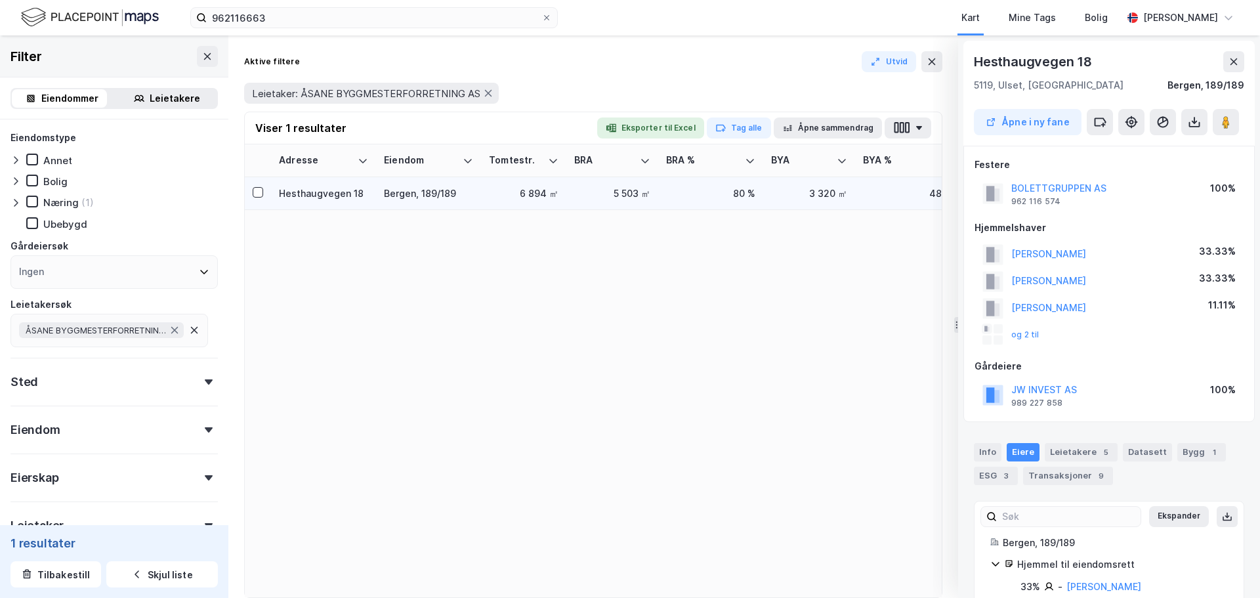
click at [555, 190] on div "6 894 ㎡" at bounding box center [524, 193] width 70 height 14
click at [1243, 54] on button at bounding box center [1233, 61] width 21 height 21
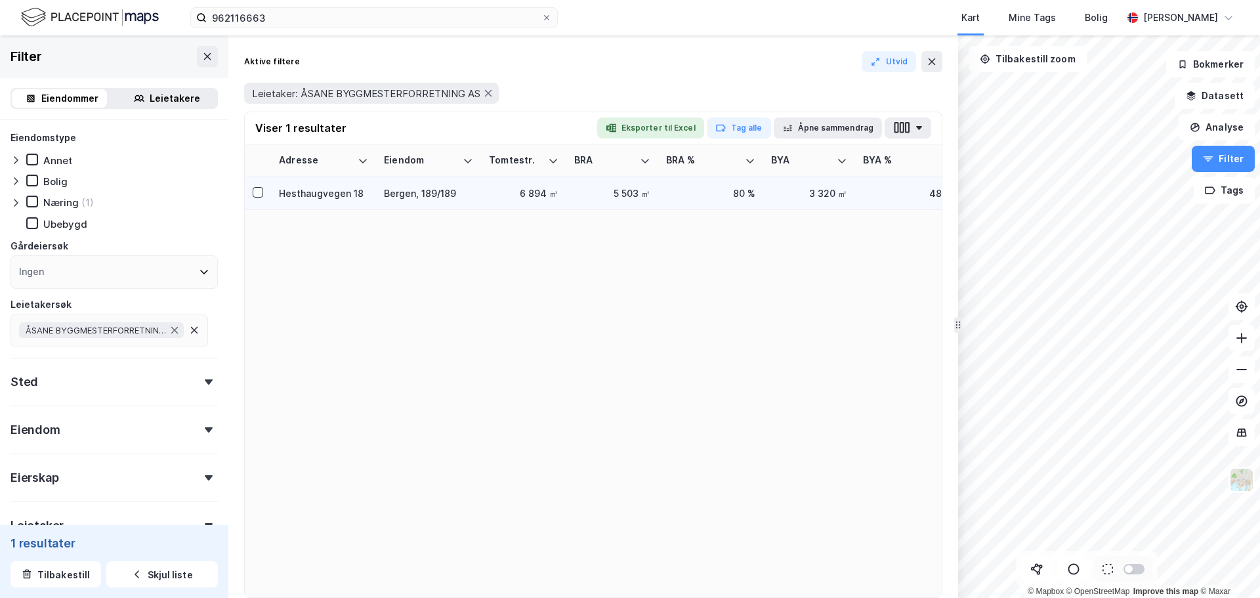
click at [633, 192] on div "5 503 ㎡" at bounding box center [612, 193] width 76 height 14
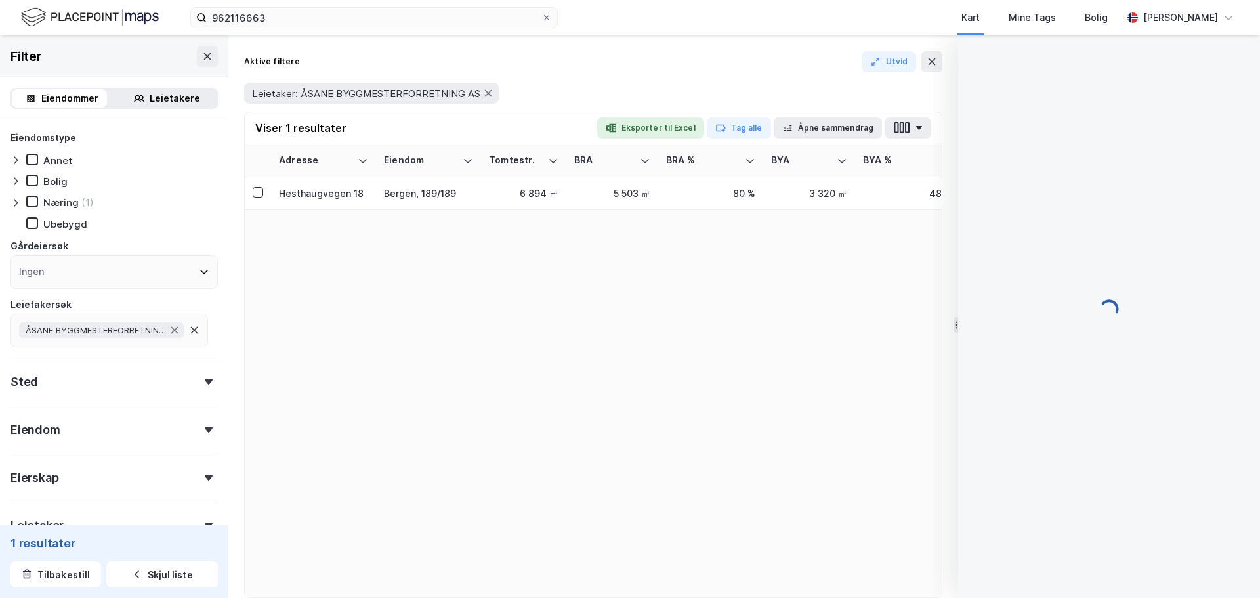
scroll to position [1, 0]
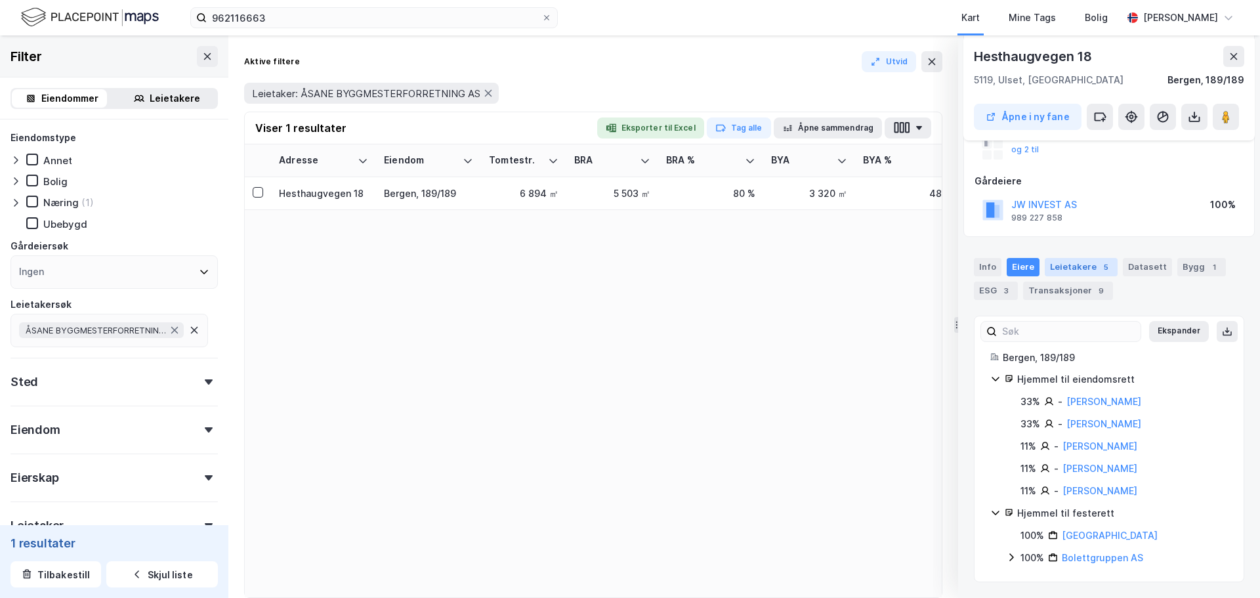
click at [1083, 270] on div "Leietakere 5" at bounding box center [1081, 267] width 73 height 18
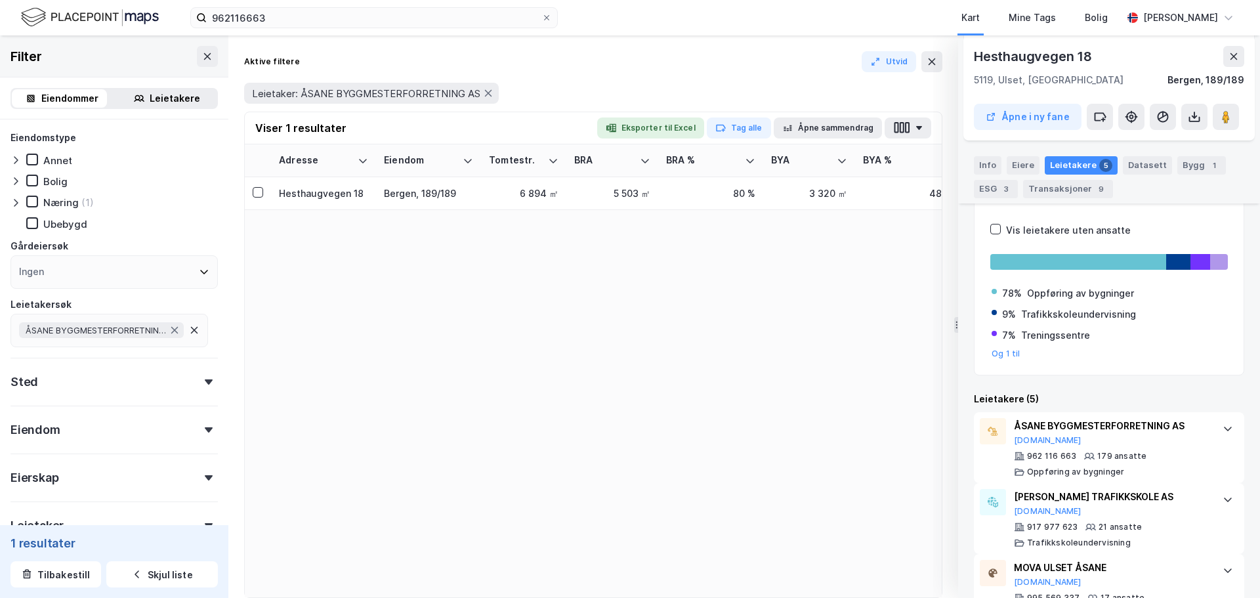
scroll to position [328, 0]
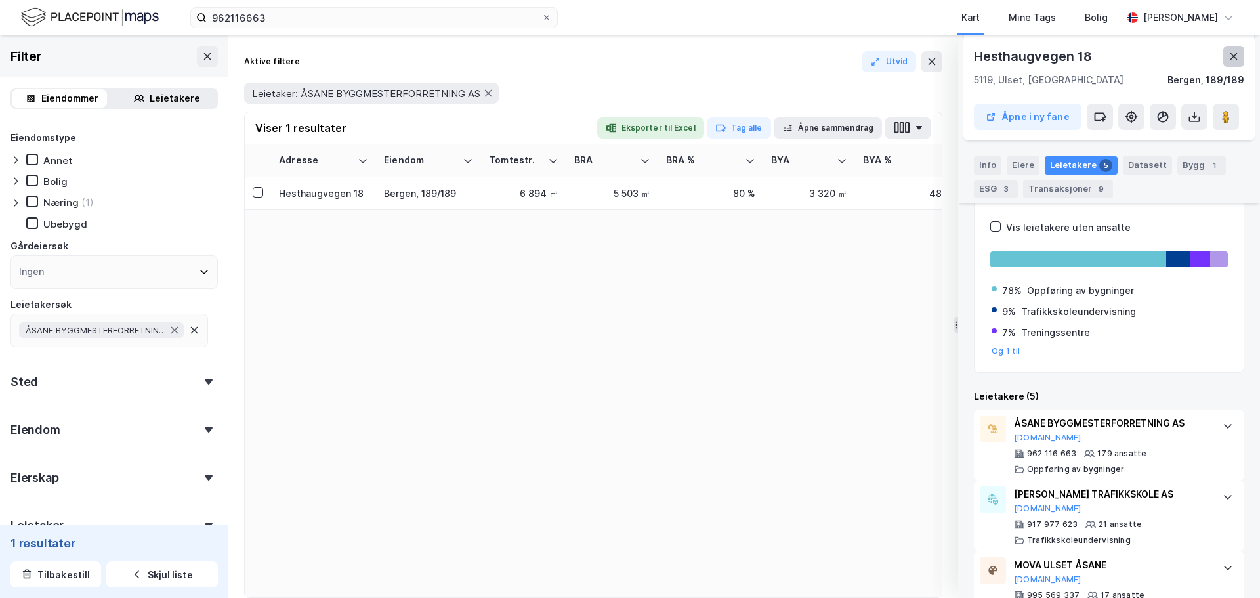
click at [1229, 57] on icon at bounding box center [1234, 56] width 11 height 11
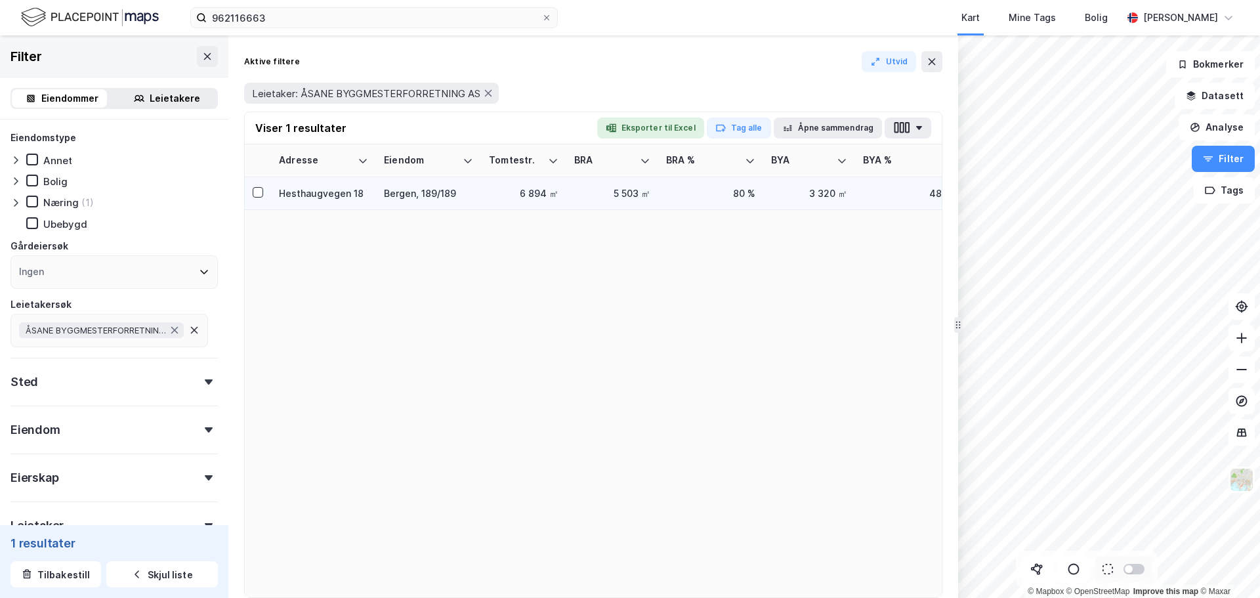
click at [440, 194] on div "Bergen, 189/189" at bounding box center [428, 193] width 89 height 14
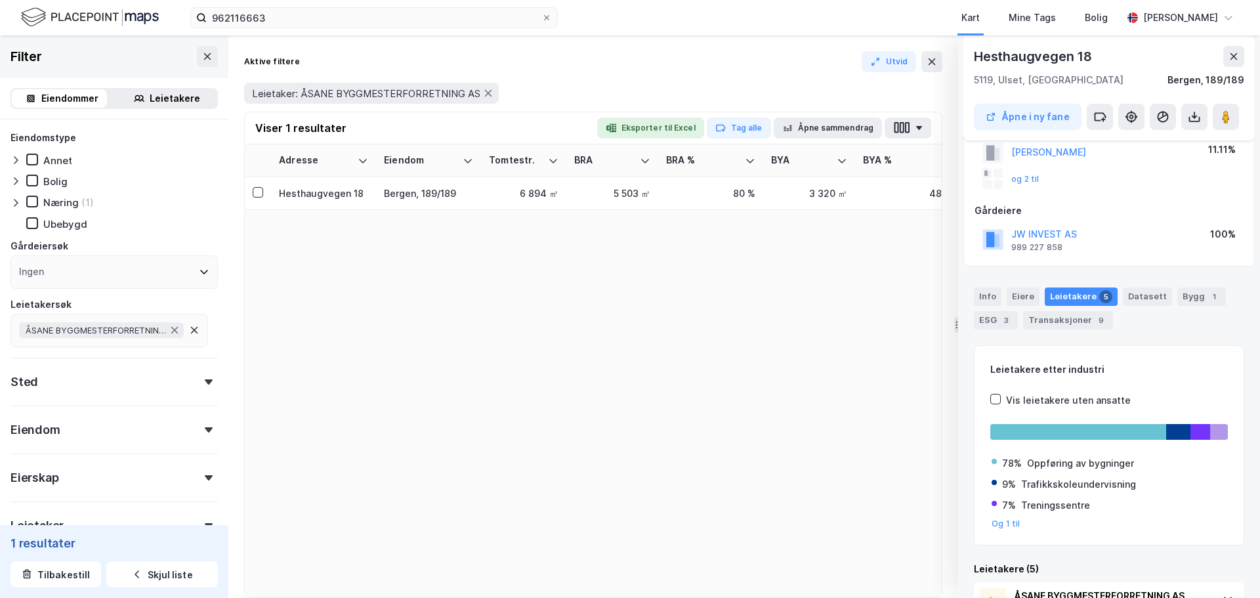
scroll to position [0, 0]
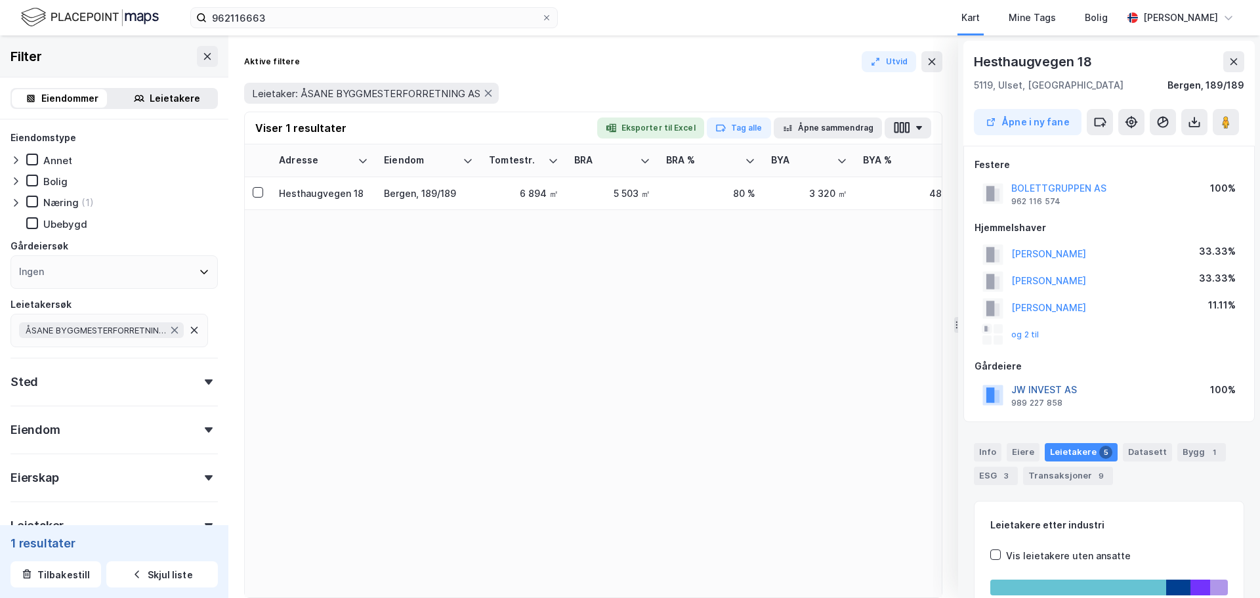
click at [0, 0] on button "JW INVEST AS" at bounding box center [0, 0] width 0 height 0
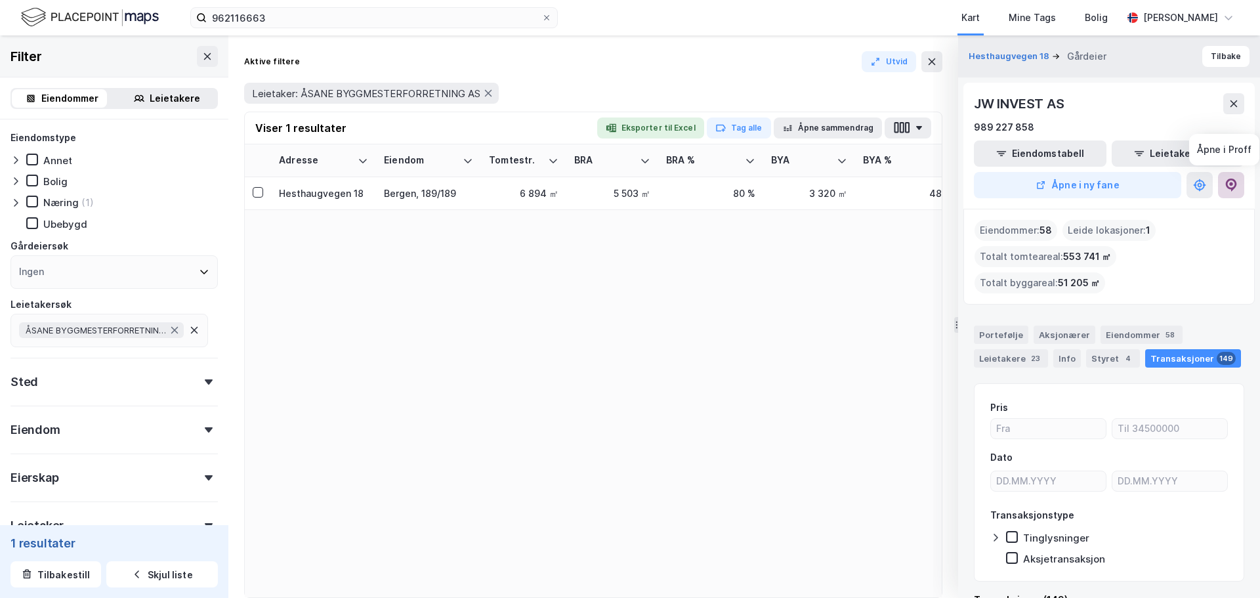
click at [1233, 185] on icon at bounding box center [1231, 185] width 13 height 13
click at [1223, 52] on button "Tilbake" at bounding box center [1225, 56] width 47 height 21
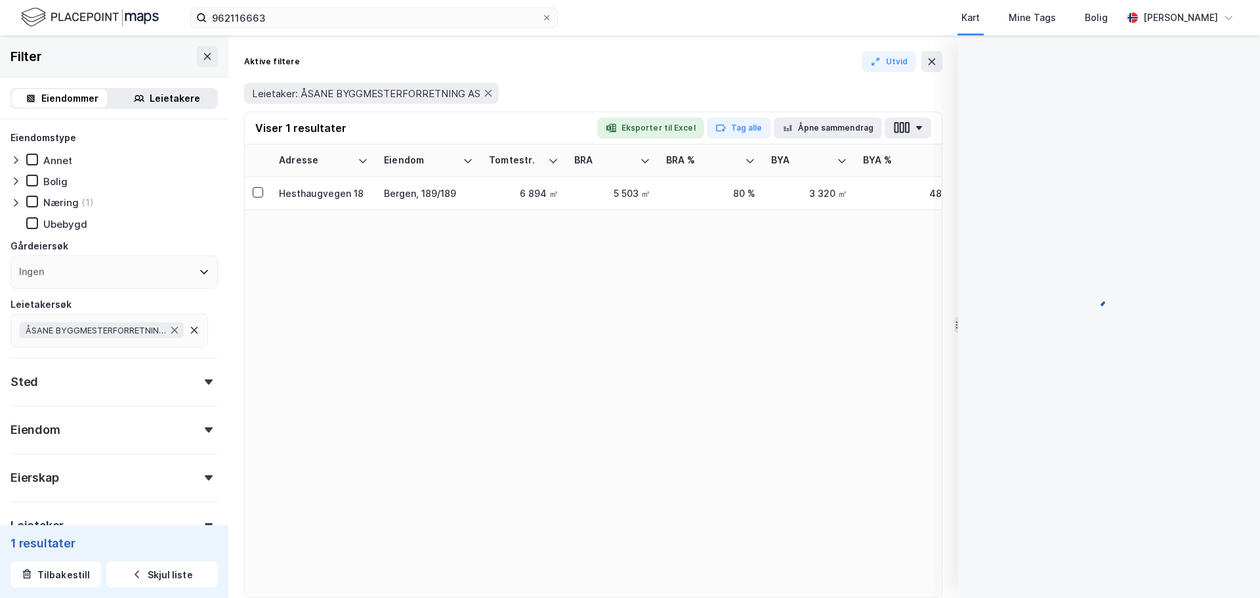
scroll to position [2, 0]
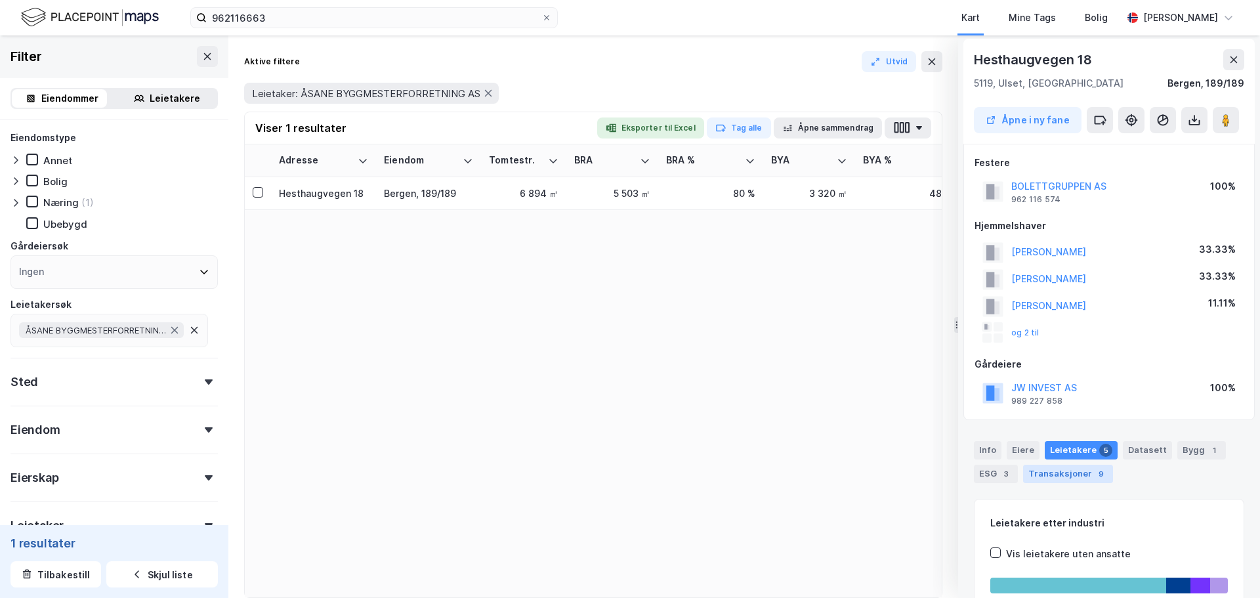
click at [1066, 472] on div "Transaksjoner 9" at bounding box center [1068, 474] width 90 height 18
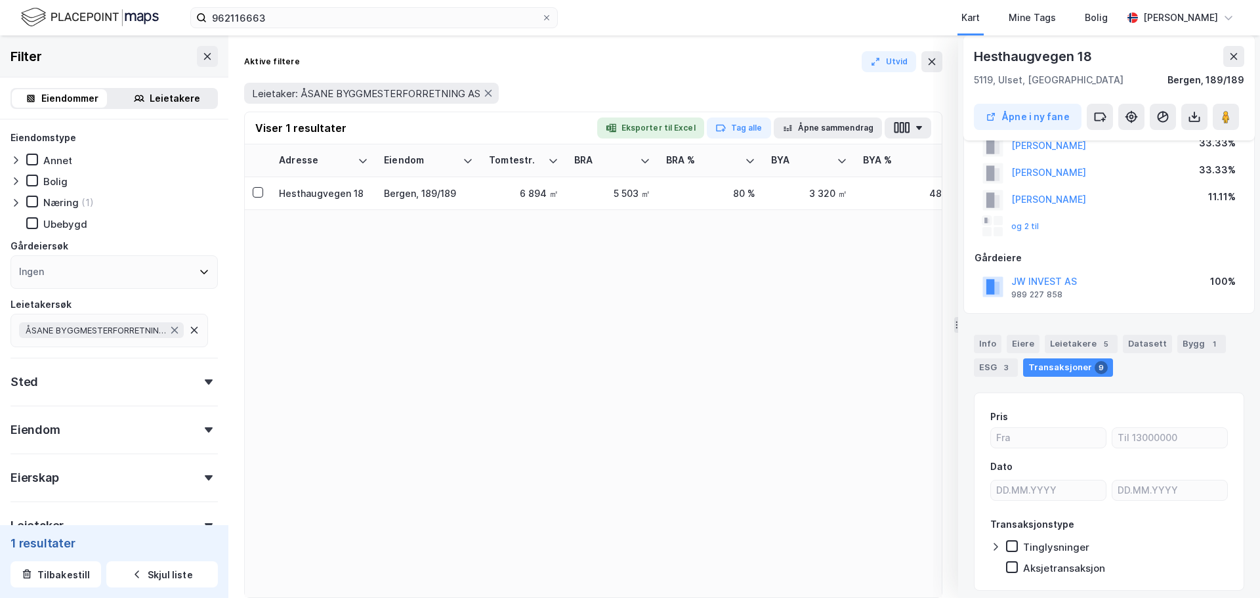
scroll to position [0, 0]
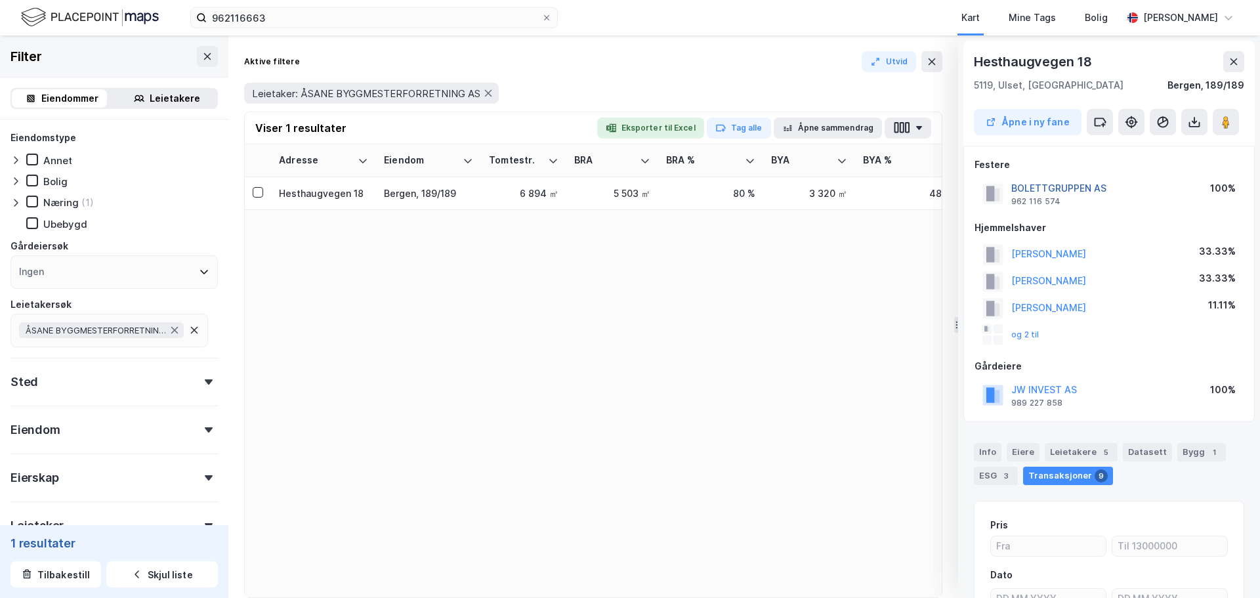
click at [0, 0] on button "BOLETTGRUPPEN AS" at bounding box center [0, 0] width 0 height 0
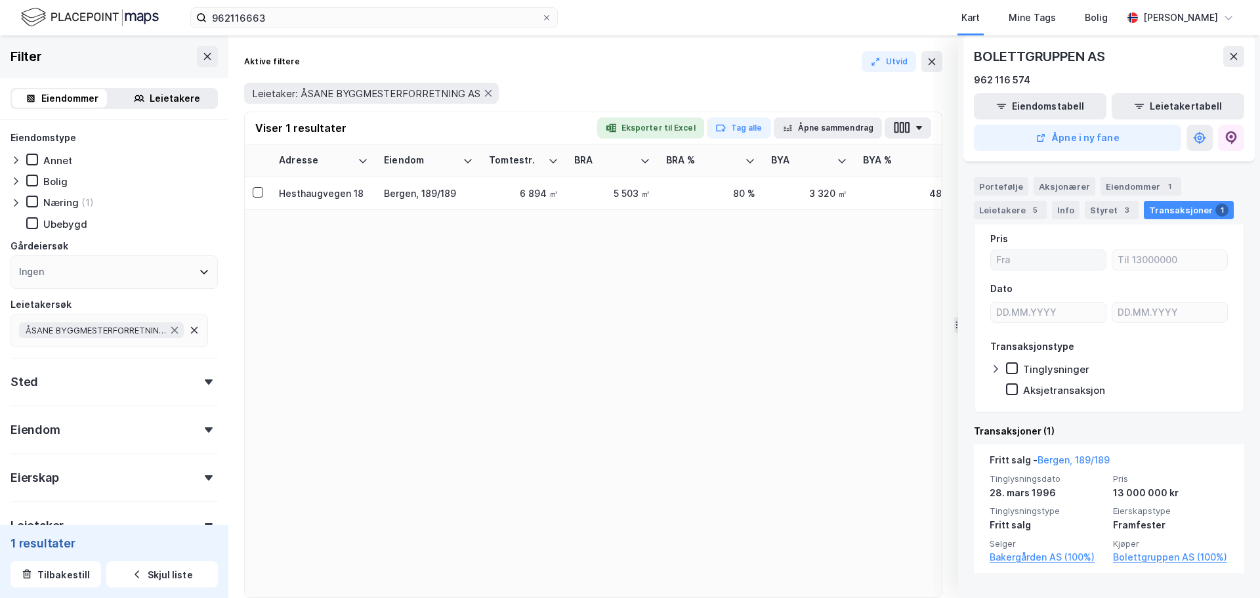
scroll to position [149, 0]
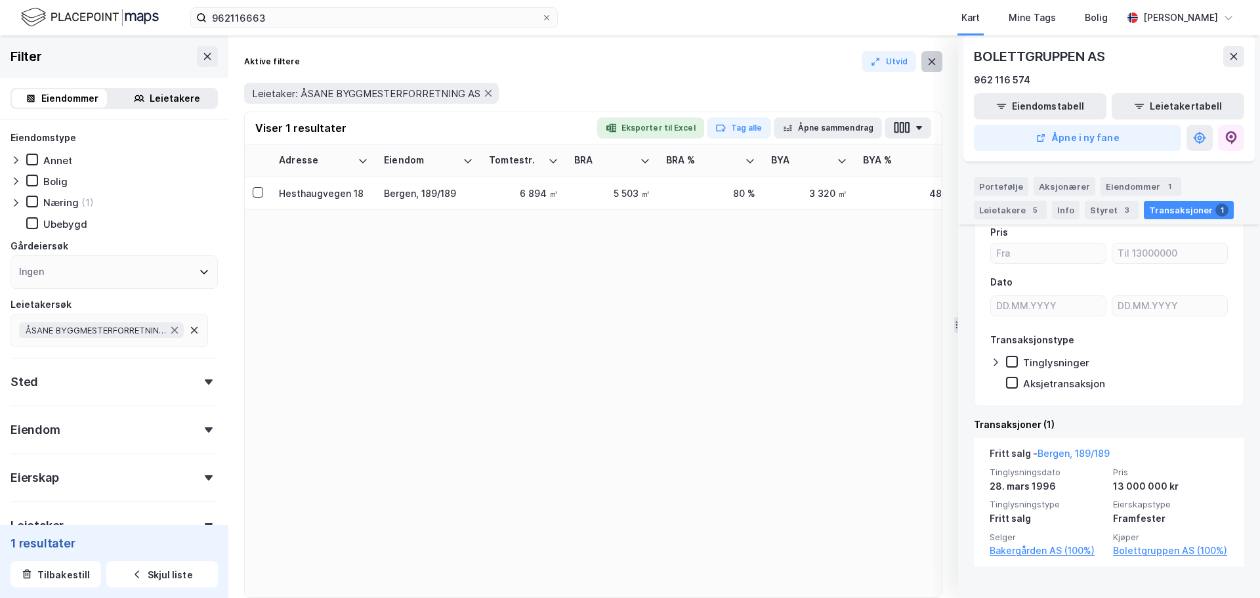
click at [935, 62] on icon at bounding box center [932, 61] width 11 height 11
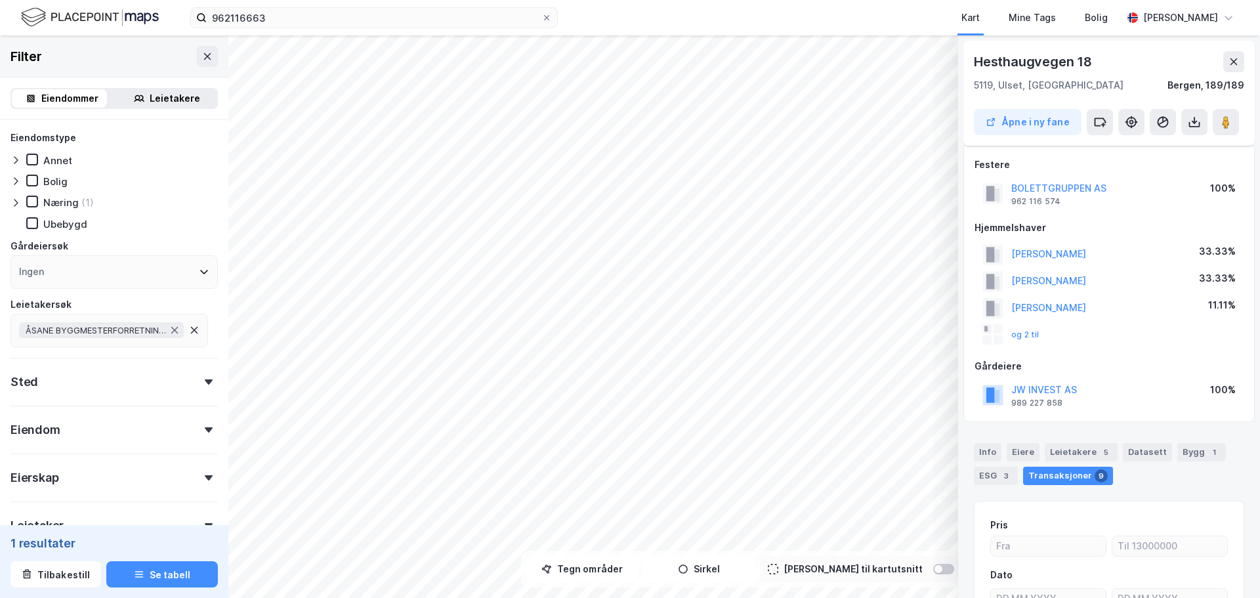
scroll to position [7, 0]
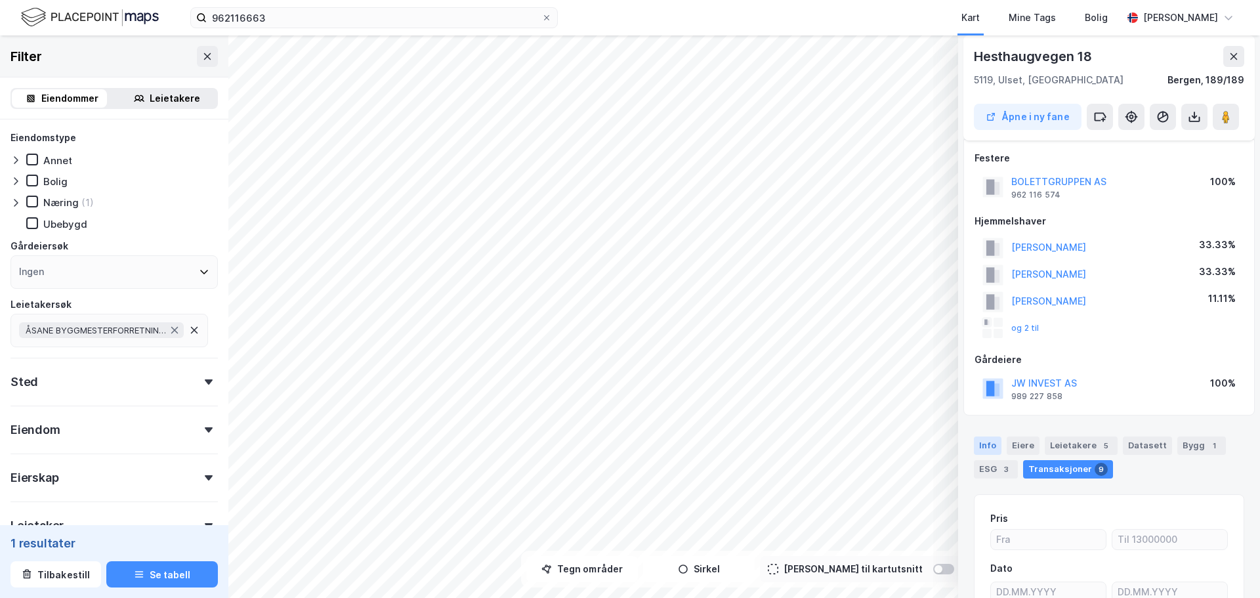
click at [991, 446] on div "Info" at bounding box center [988, 445] width 28 height 18
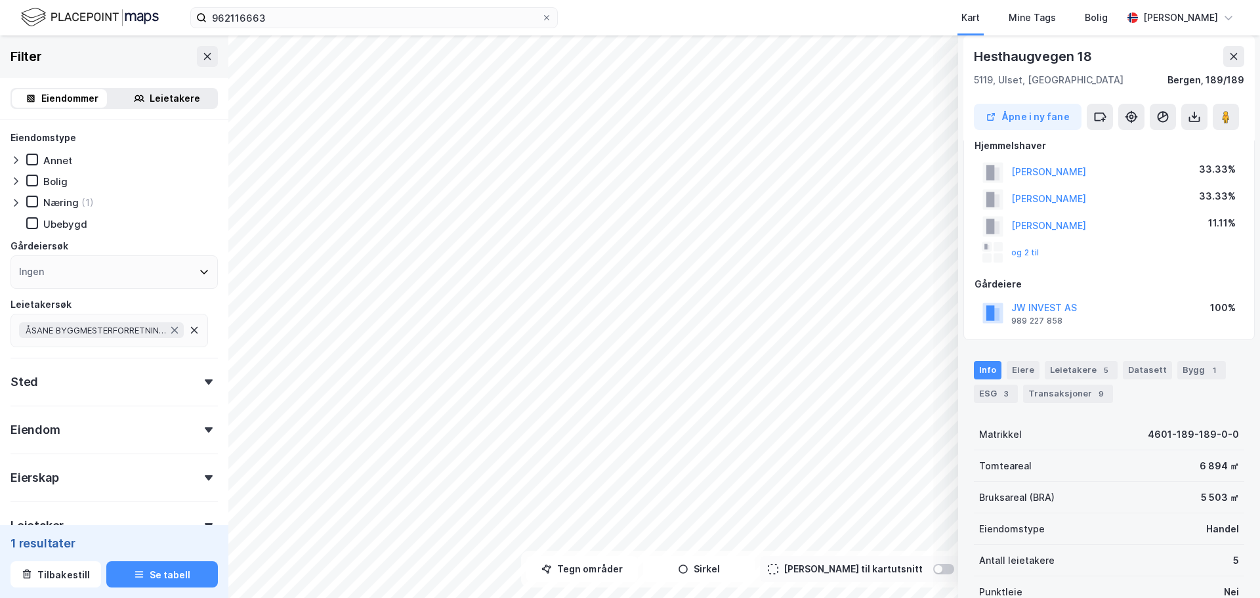
scroll to position [0, 0]
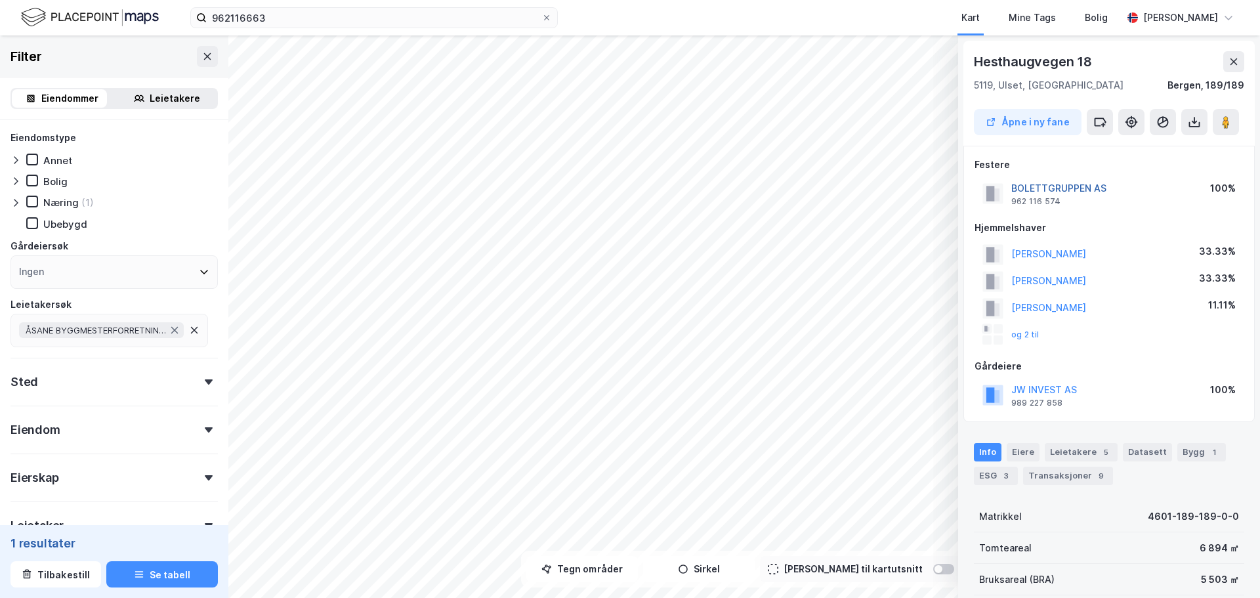
click at [0, 0] on button "BOLETTGRUPPEN AS" at bounding box center [0, 0] width 0 height 0
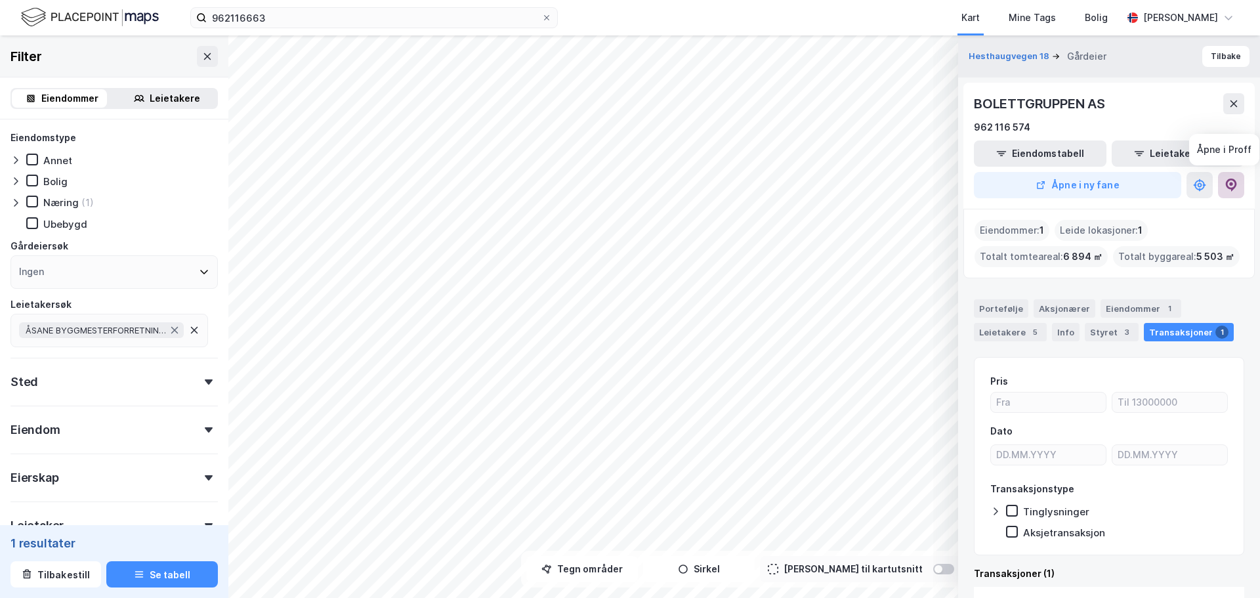
click at [1233, 186] on icon at bounding box center [1231, 185] width 13 height 13
click at [1211, 58] on button "Tilbake" at bounding box center [1225, 56] width 47 height 21
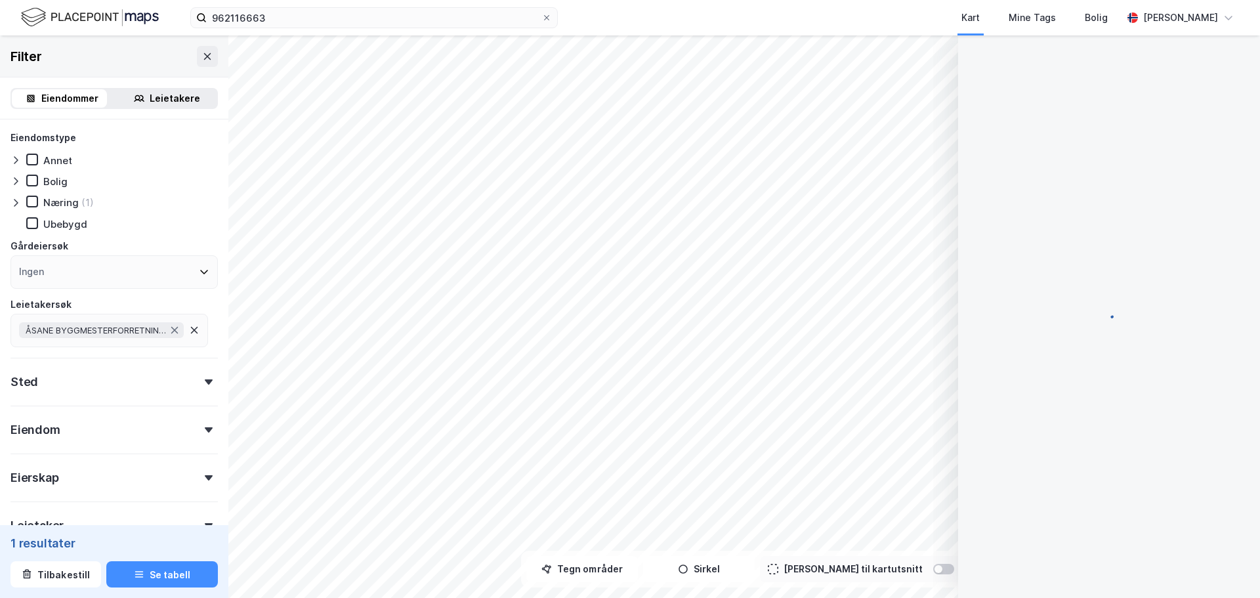
scroll to position [5, 0]
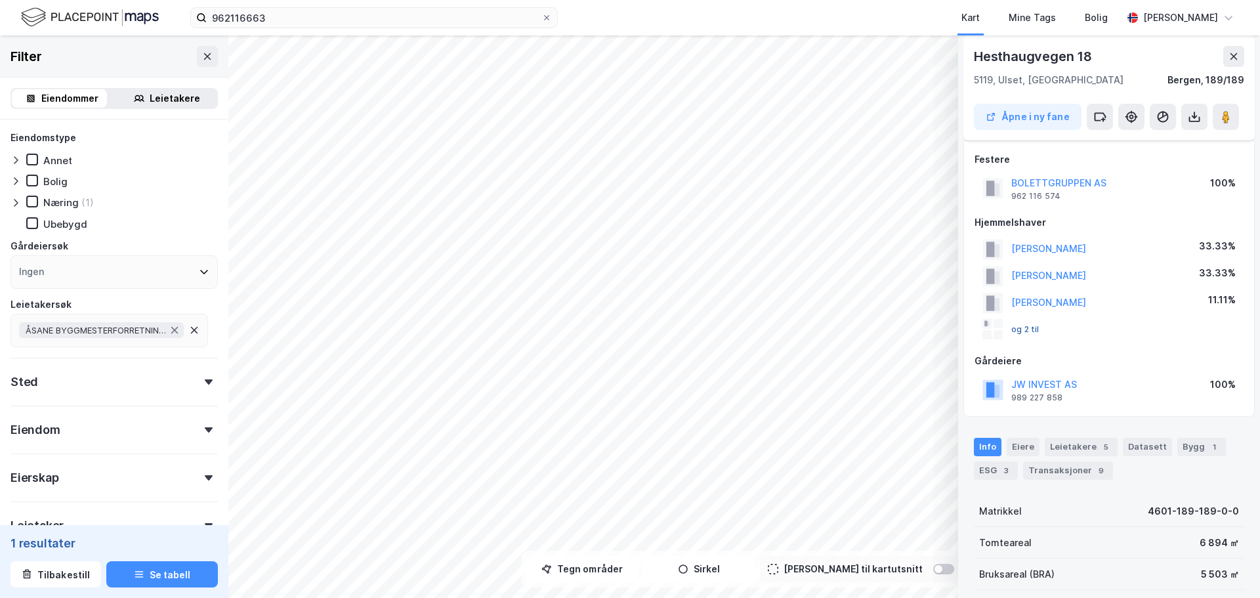
click at [0, 0] on button "og 2 til" at bounding box center [0, 0] width 0 height 0
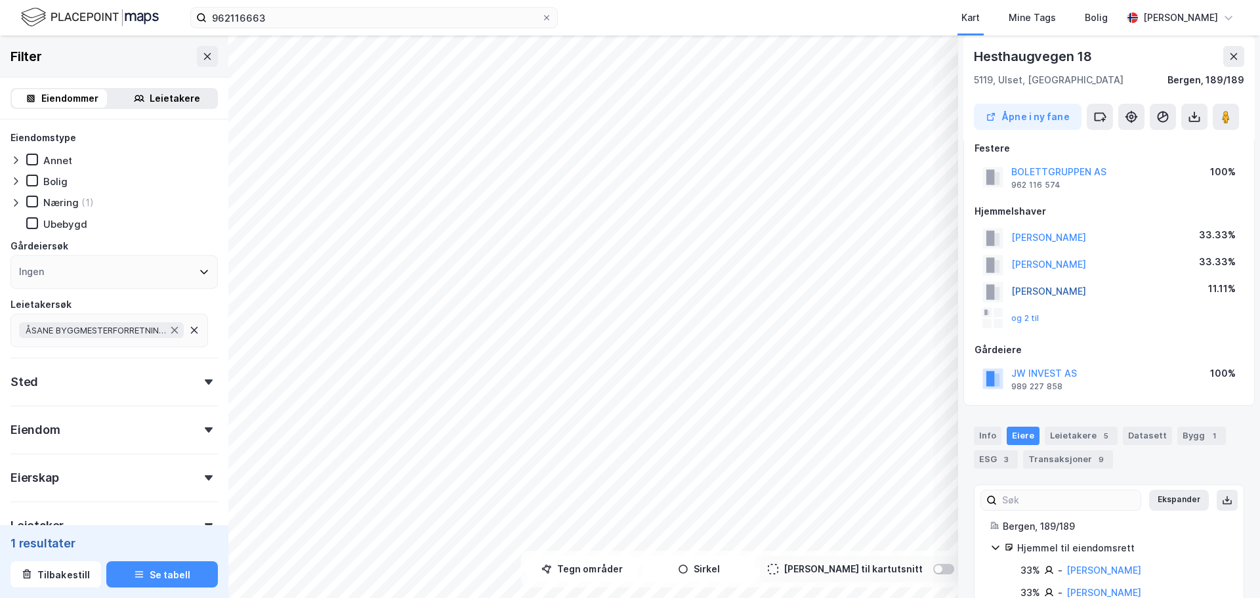
scroll to position [0, 0]
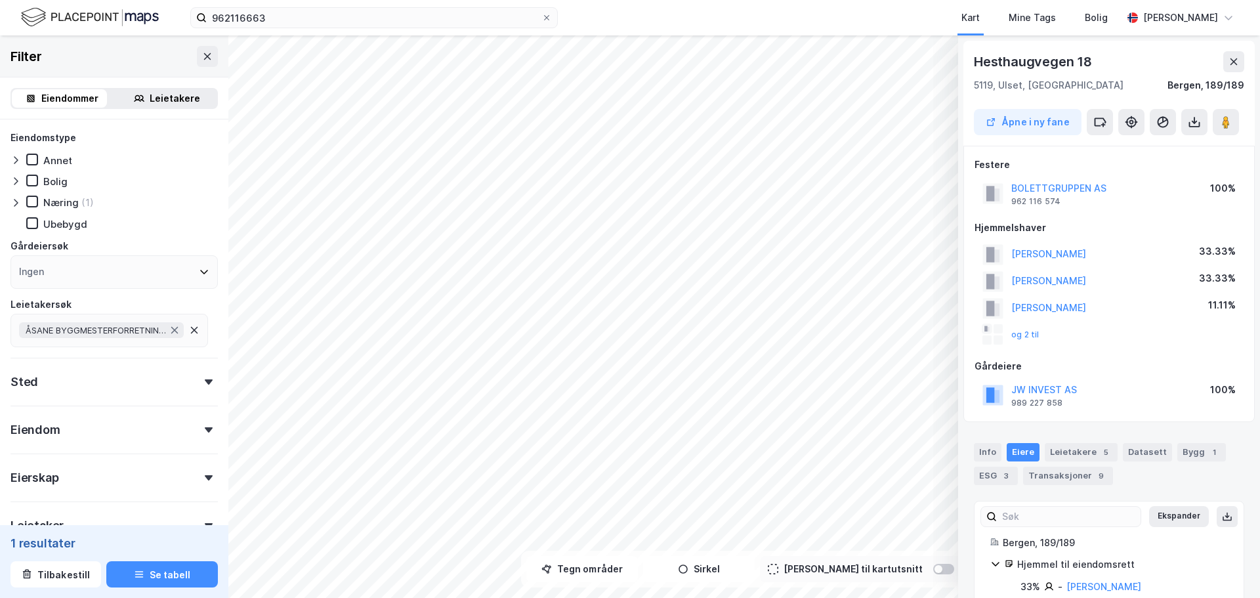
drag, startPoint x: 1229, startPoint y: 58, endPoint x: 1221, endPoint y: 61, distance: 8.3
click at [1229, 58] on icon at bounding box center [1234, 61] width 11 height 11
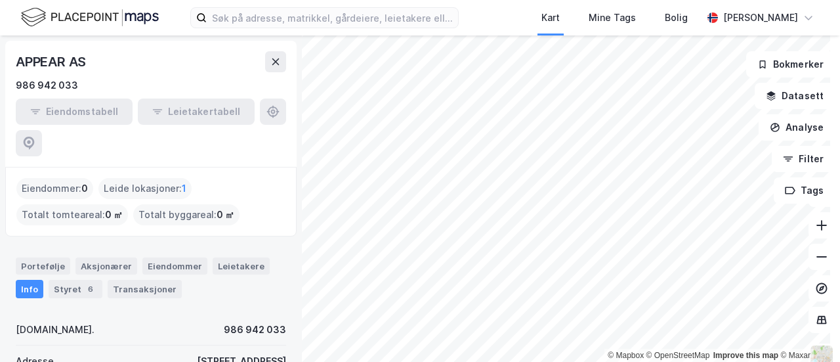
click at [162, 178] on div "Leide lokasjoner : 1" at bounding box center [144, 188] width 93 height 21
click at [45, 257] on div "Portefølje" at bounding box center [43, 265] width 54 height 17
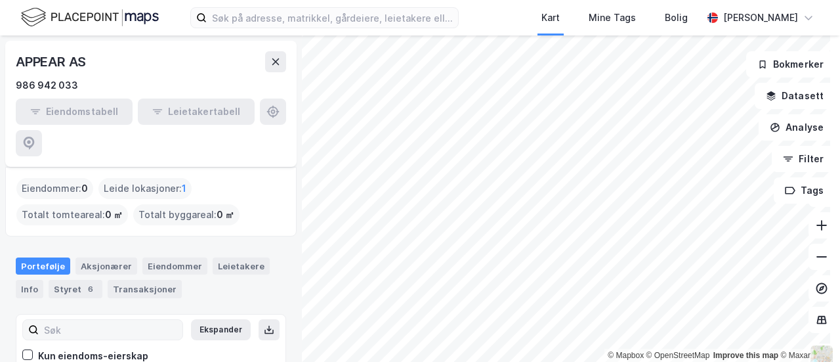
scroll to position [53, 0]
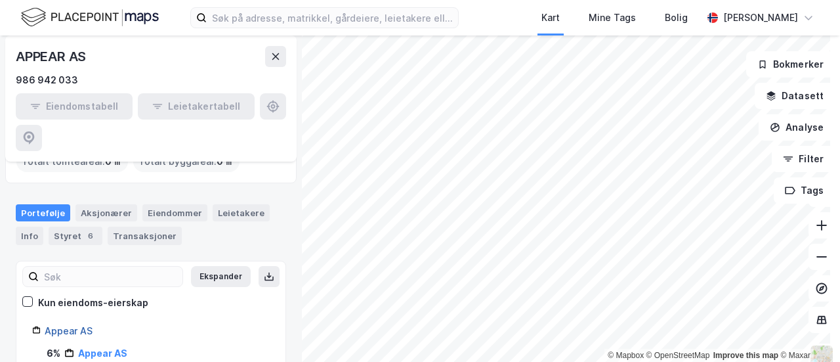
click at [78, 325] on link "Appear AS" at bounding box center [69, 330] width 48 height 11
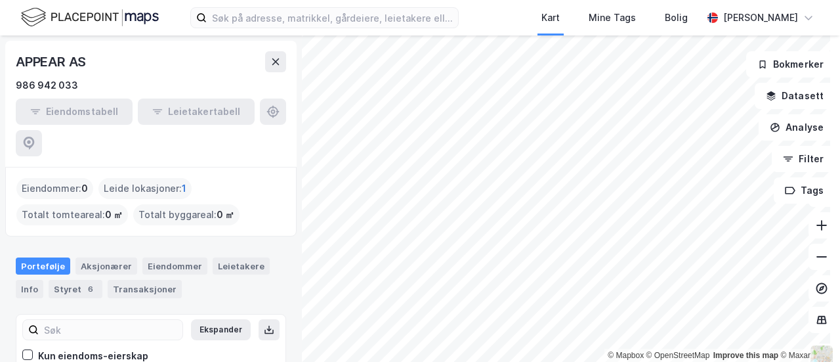
click at [183, 180] on span "1" at bounding box center [184, 188] width 5 height 16
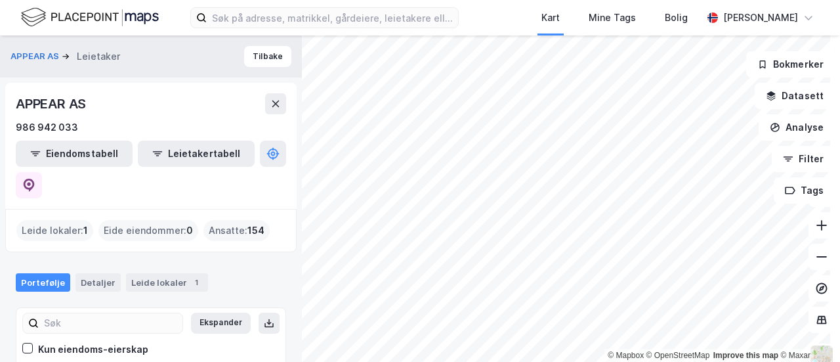
scroll to position [1, 0]
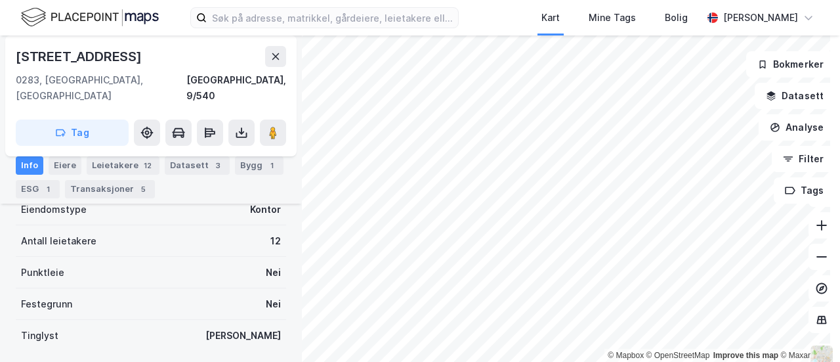
scroll to position [322, 0]
click at [123, 159] on div "Leietakere 12" at bounding box center [123, 165] width 73 height 18
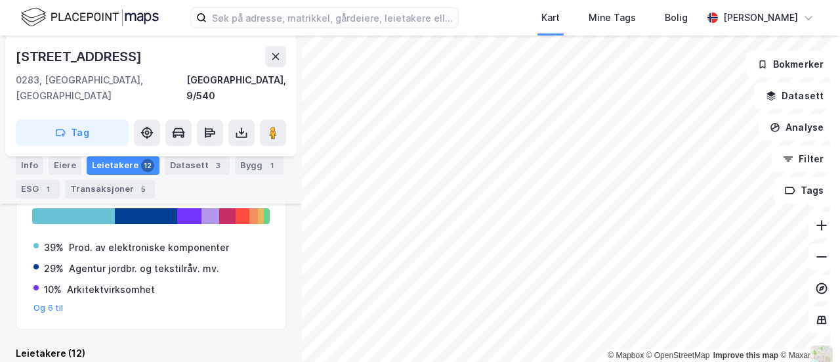
scroll to position [285, 0]
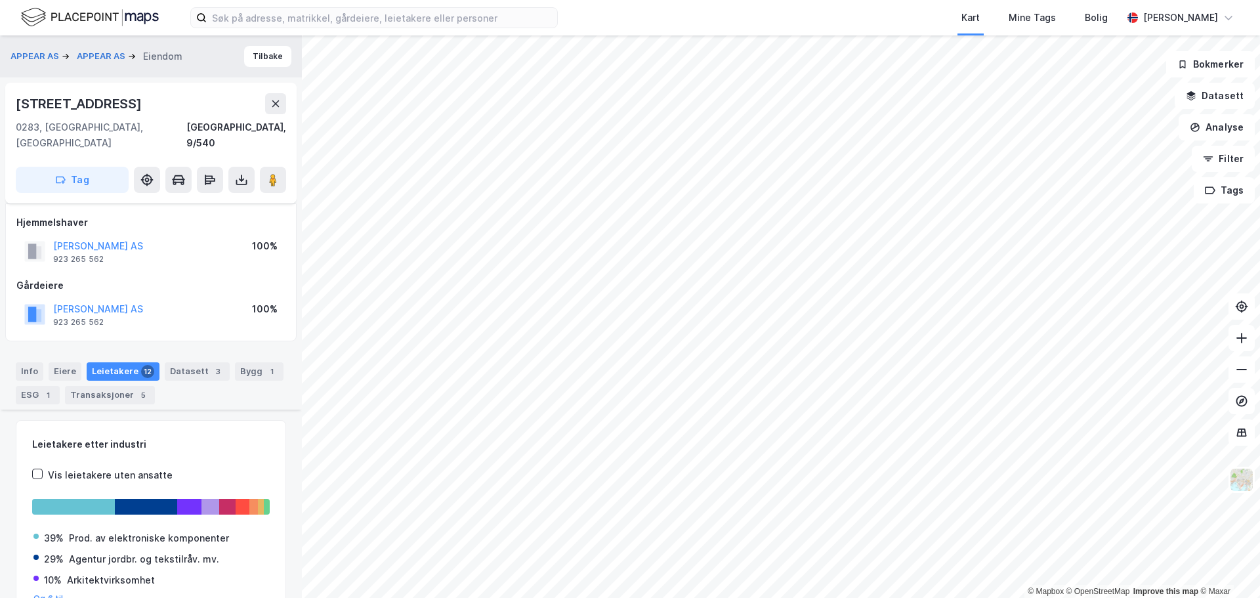
scroll to position [285, 0]
